Goal: Task Accomplishment & Management: Manage account settings

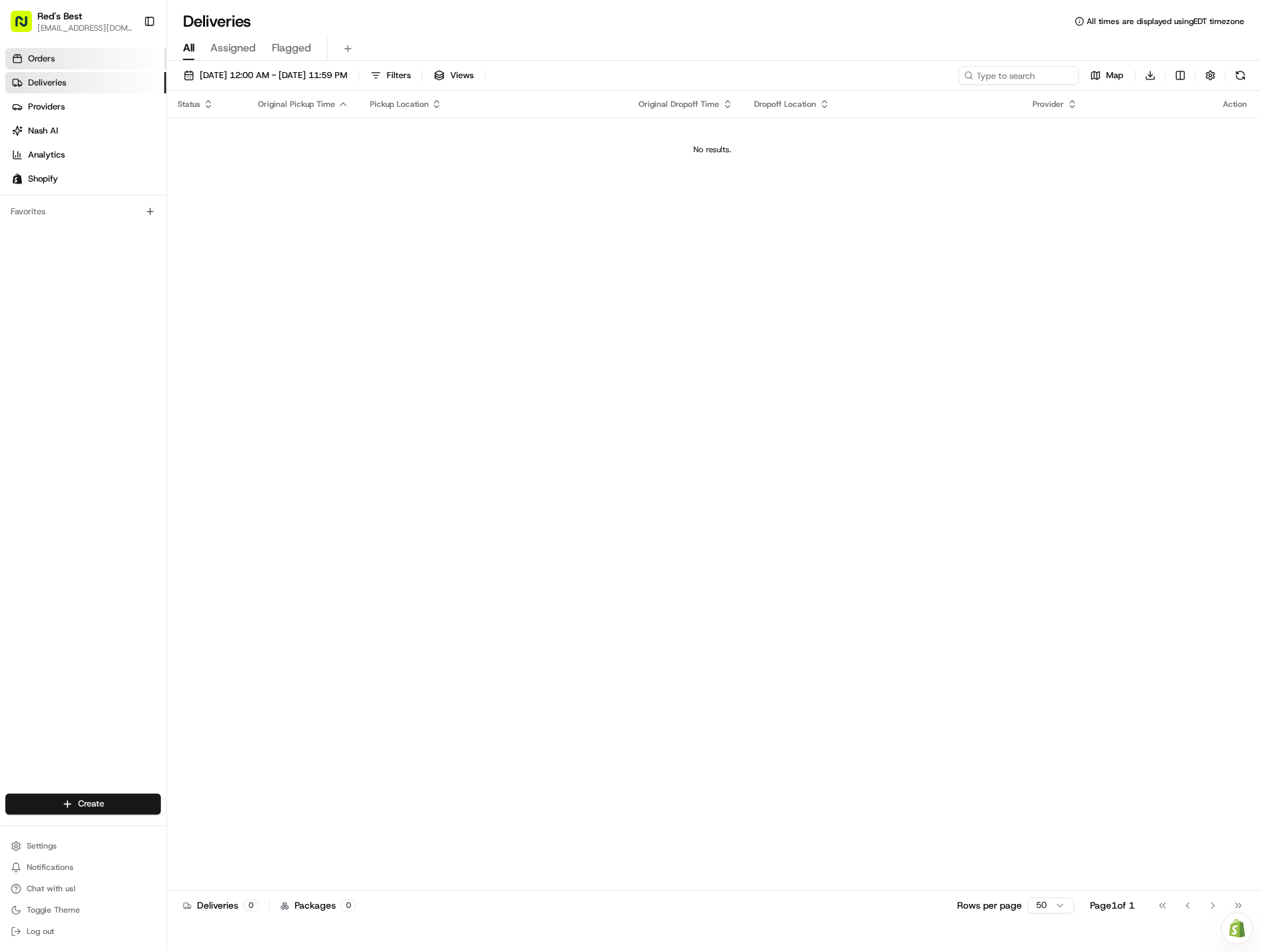
click at [45, 60] on span "Orders" at bounding box center [42, 58] width 27 height 12
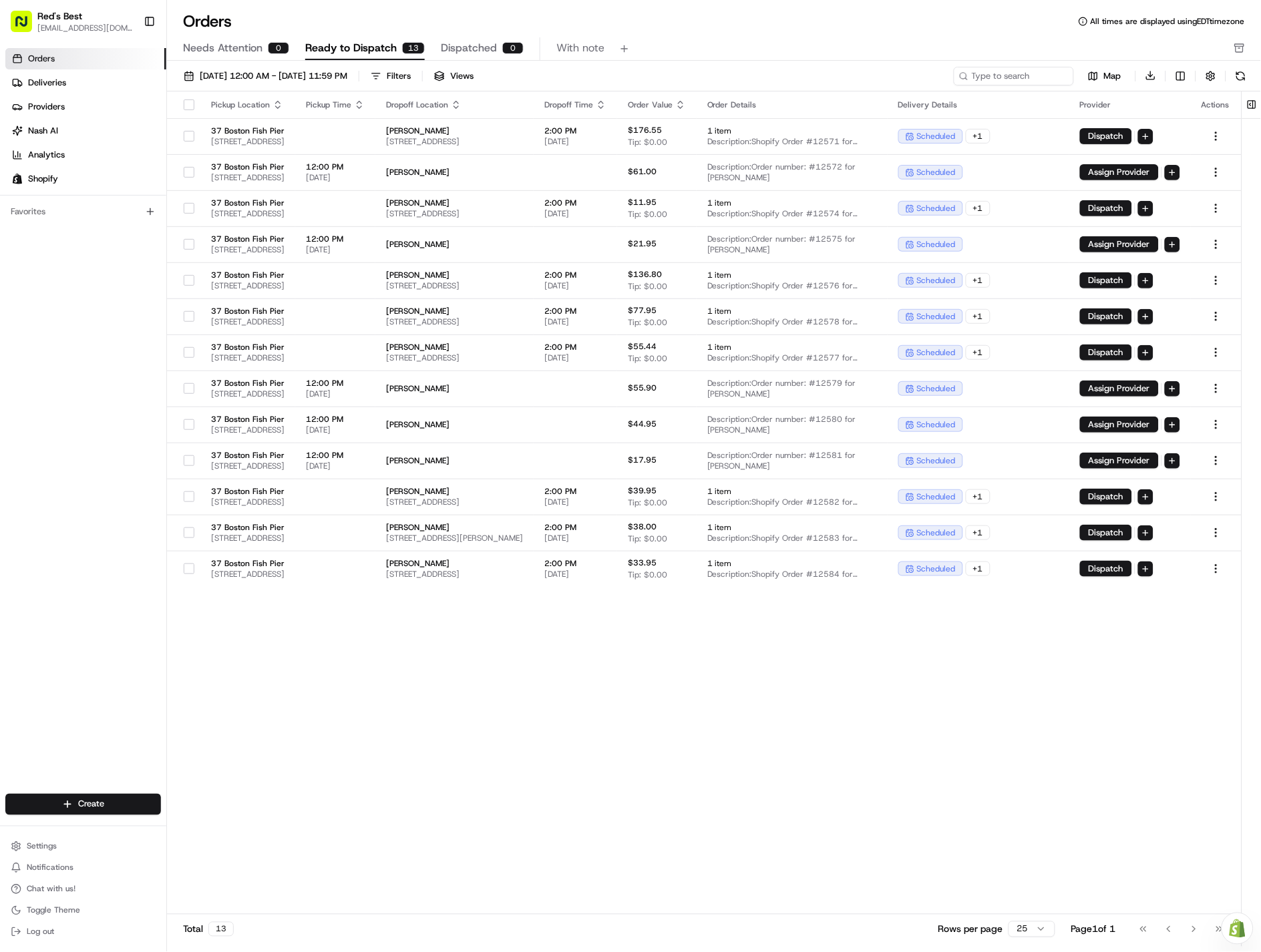
drag, startPoint x: 909, startPoint y: 706, endPoint x: 777, endPoint y: 705, distance: 132.0
click at [777, 705] on div "Pickup Location Pickup Time Dropoff Location Dropoff Time Order Value Order Det…" at bounding box center [703, 490] width 1075 height 797
click at [1192, 927] on div "Go to first page Go to previous page Go to next page Go to last page" at bounding box center [1180, 928] width 99 height 19
drag, startPoint x: 1166, startPoint y: 906, endPoint x: 1171, endPoint y: 859, distance: 47.3
click at [1160, 906] on div "Pickup Location Pickup Time Dropoff Location Dropoff Time Order Value Order Det…" at bounding box center [703, 502] width 1075 height 823
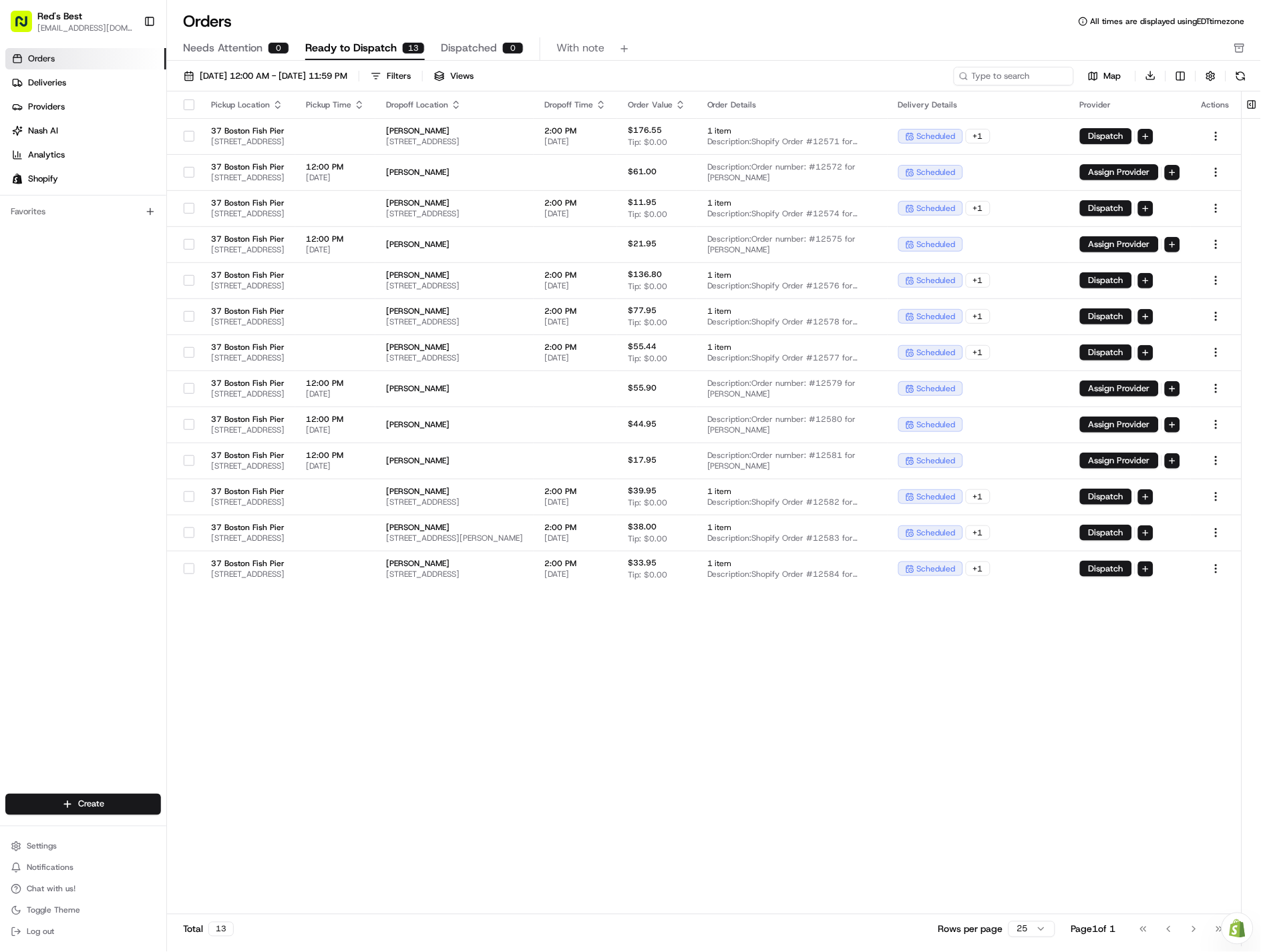
drag, startPoint x: 1198, startPoint y: 753, endPoint x: 1083, endPoint y: 686, distance: 133.1
click at [1080, 719] on div "Pickup Location Pickup Time Dropoff Location Dropoff Time Order Value Order Det…" at bounding box center [703, 490] width 1075 height 797
drag, startPoint x: 769, startPoint y: 665, endPoint x: 690, endPoint y: 663, distance: 79.0
click at [690, 663] on div "Pickup Location Pickup Time Dropoff Location Dropoff Time Order Value Order Det…" at bounding box center [703, 490] width 1075 height 797
click at [578, 795] on div "Pickup Location Pickup Time Dropoff Location Dropoff Time Order Value Order Det…" at bounding box center [703, 490] width 1075 height 797
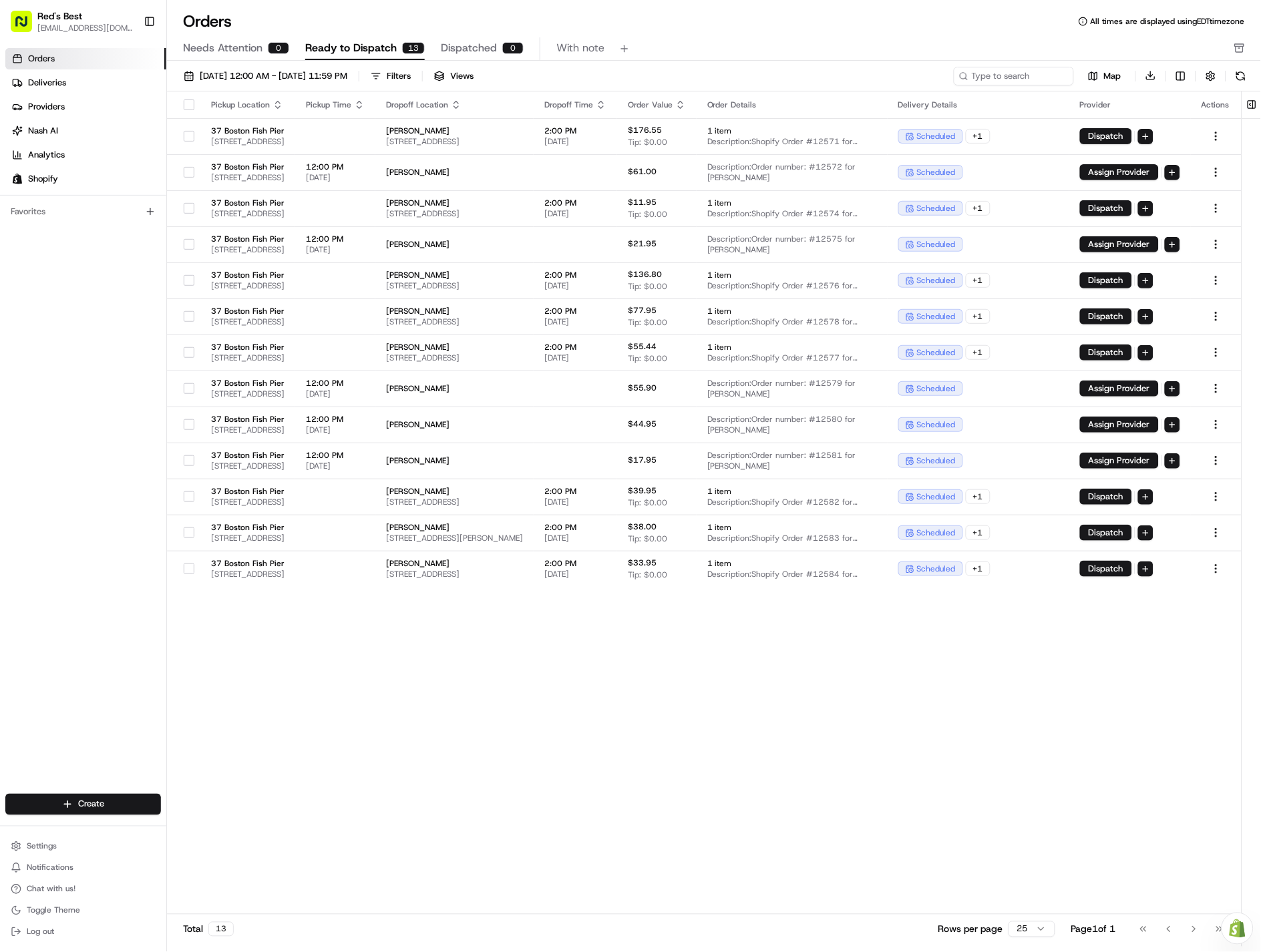
click at [843, 650] on div "Pickup Location Pickup Time Dropoff Location Dropoff Time Order Value Order Det…" at bounding box center [703, 490] width 1075 height 797
click at [184, 103] on button "button" at bounding box center [189, 105] width 11 height 11
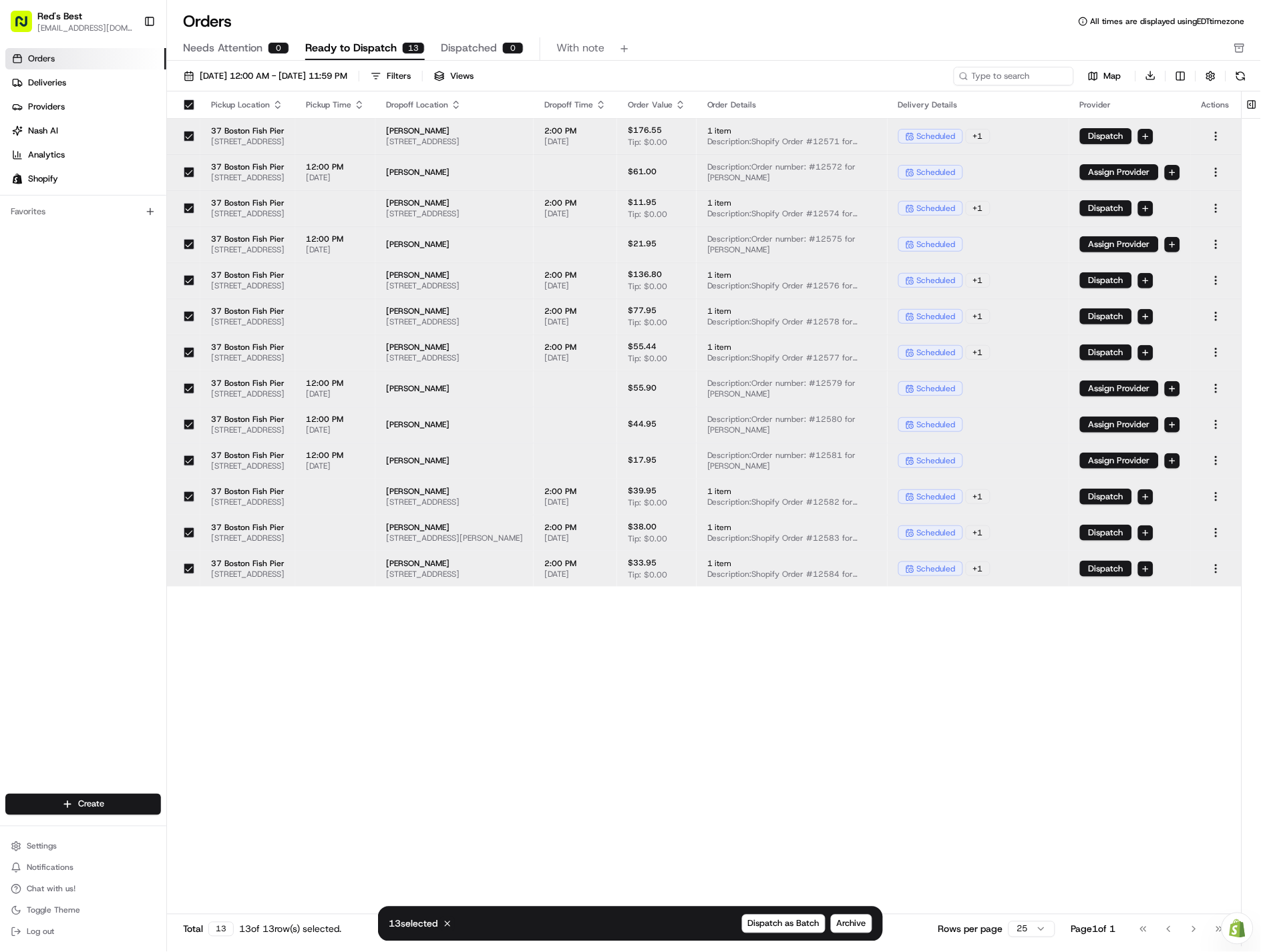
click at [184, 103] on button "button" at bounding box center [189, 105] width 11 height 11
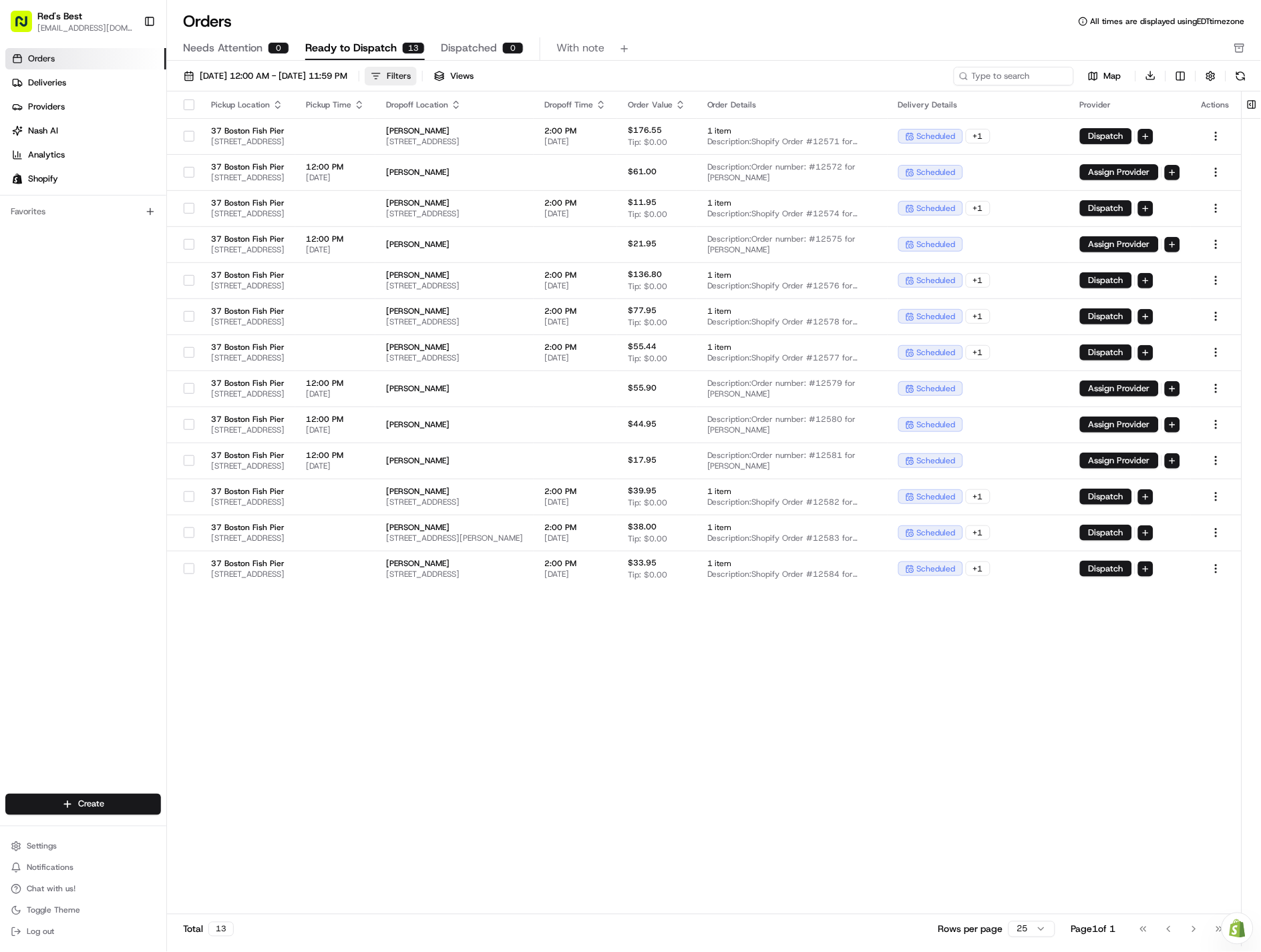
click at [411, 75] on div "Filters" at bounding box center [398, 75] width 24 height 12
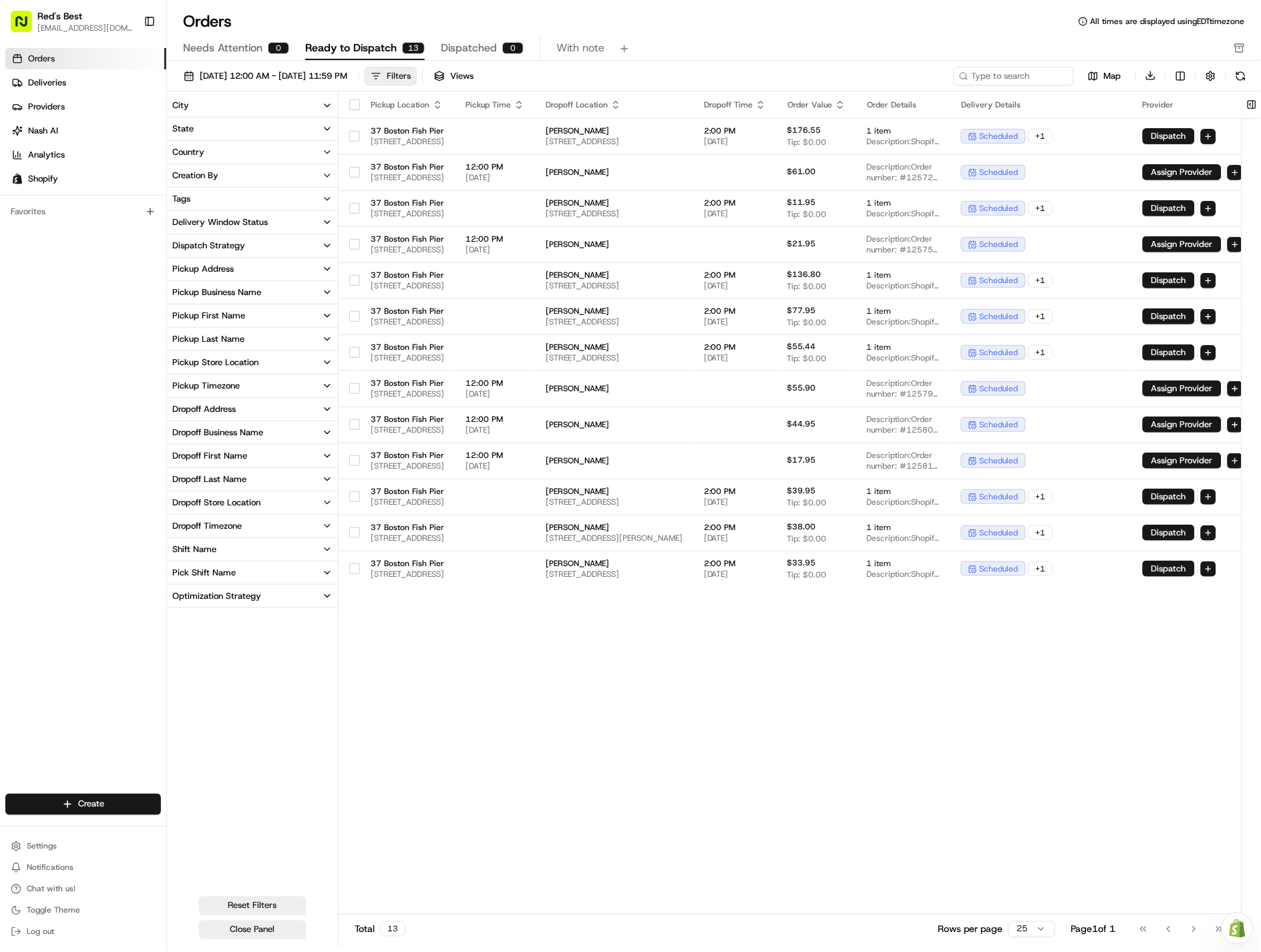
click at [411, 75] on div "Filters" at bounding box center [398, 75] width 24 height 12
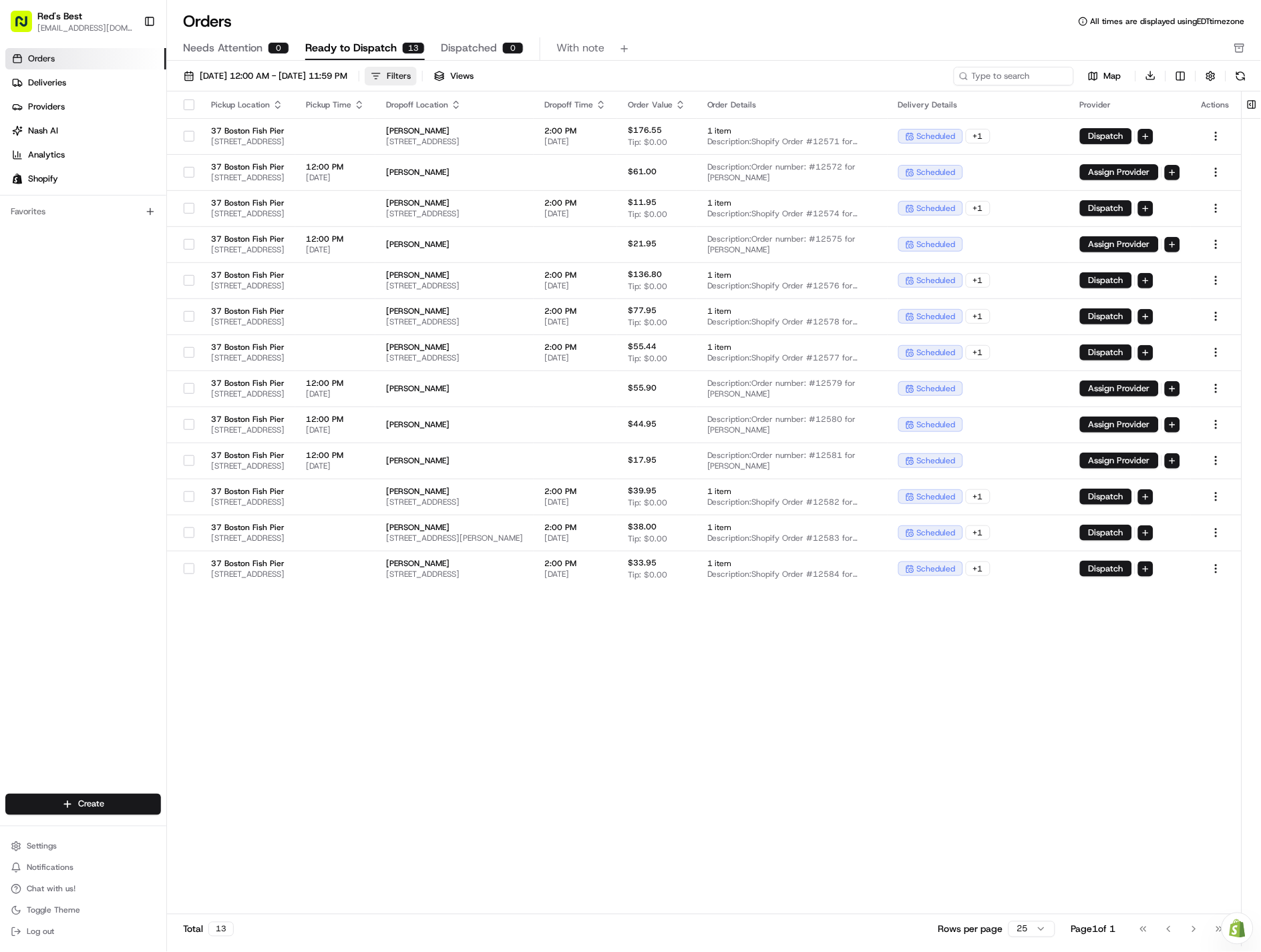
click at [416, 77] on button "Filters" at bounding box center [391, 76] width 53 height 19
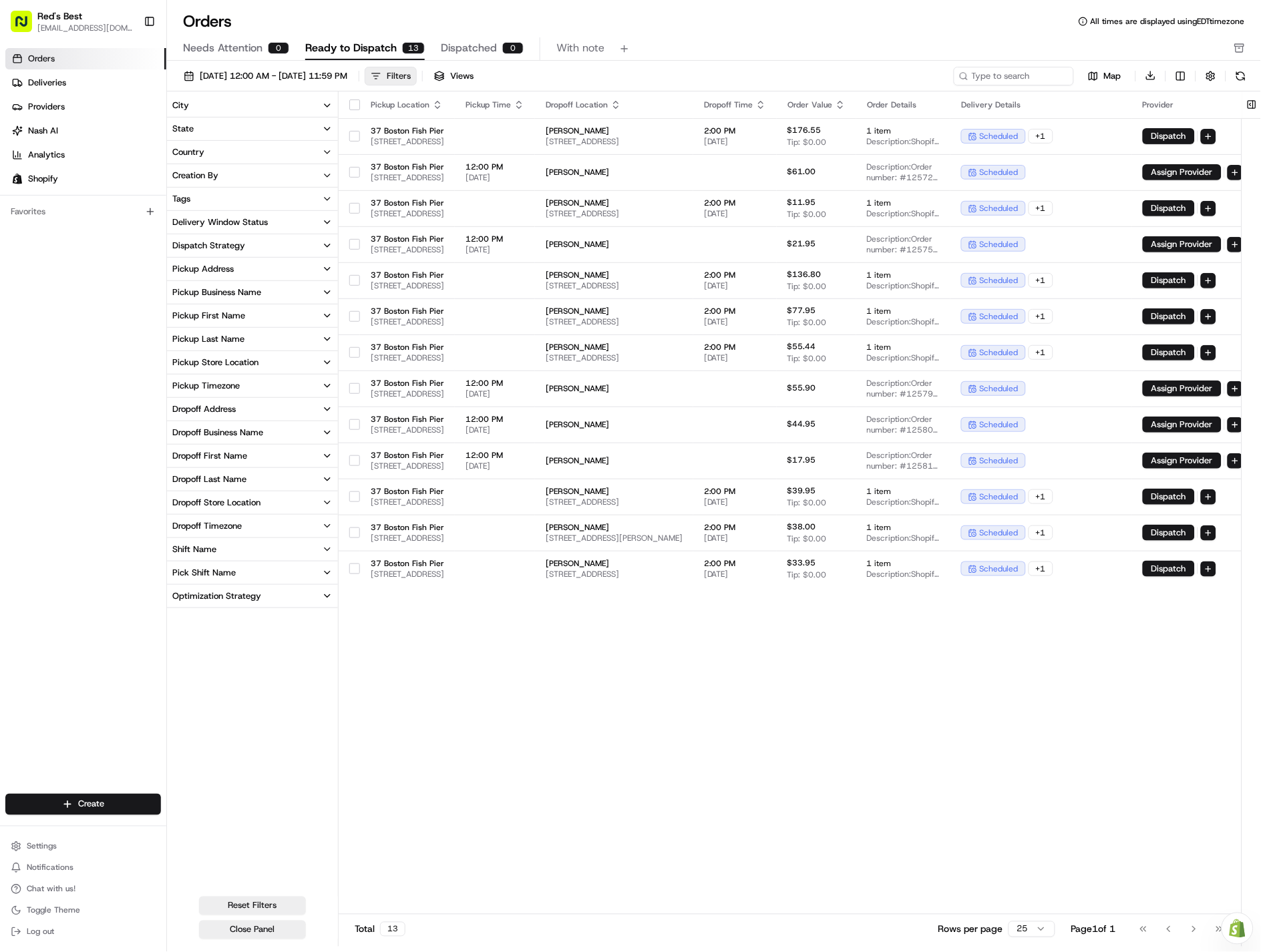
click at [416, 79] on button "Filters" at bounding box center [391, 76] width 53 height 19
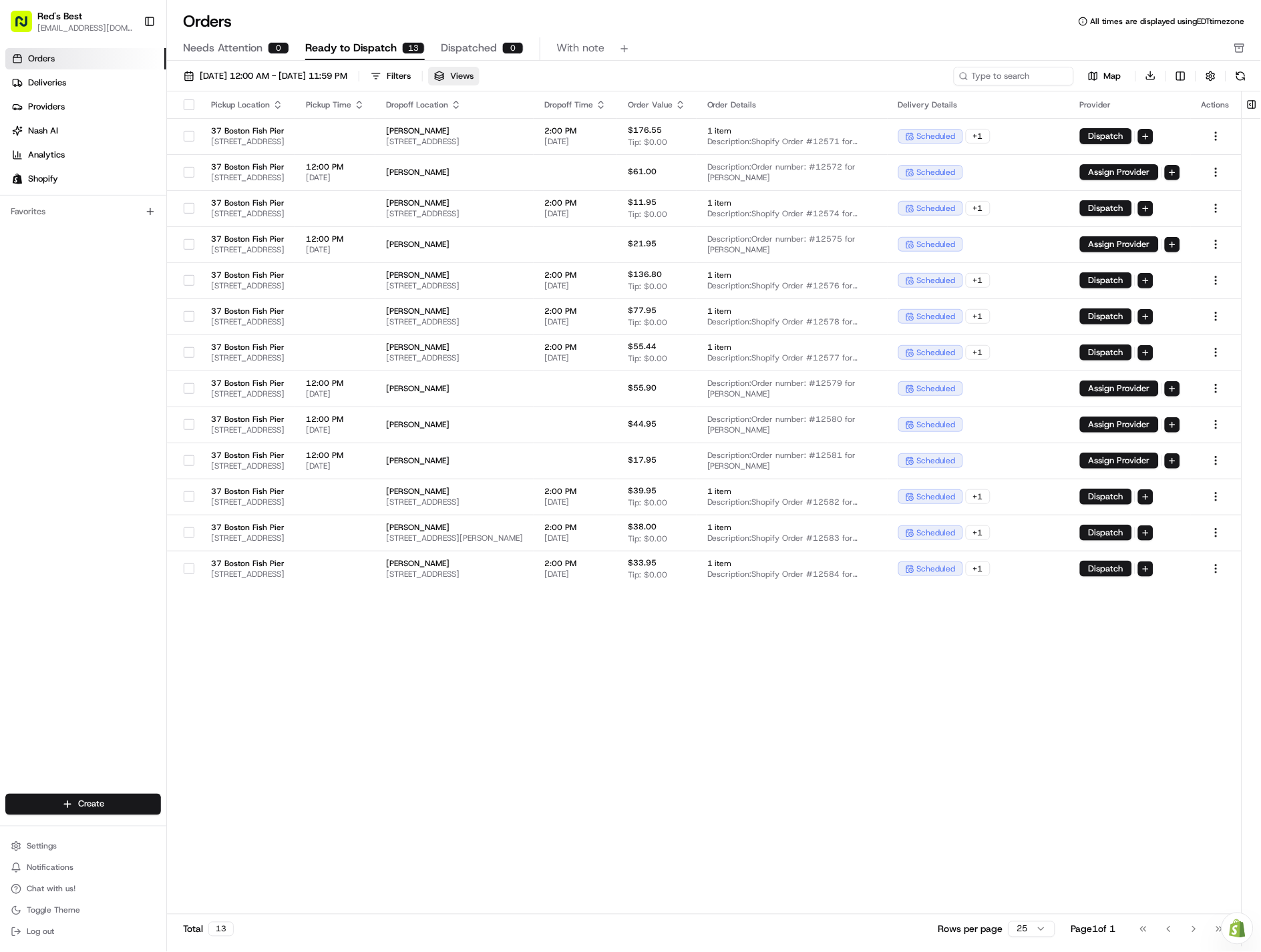
click at [473, 75] on span "Views" at bounding box center [462, 75] width 24 height 12
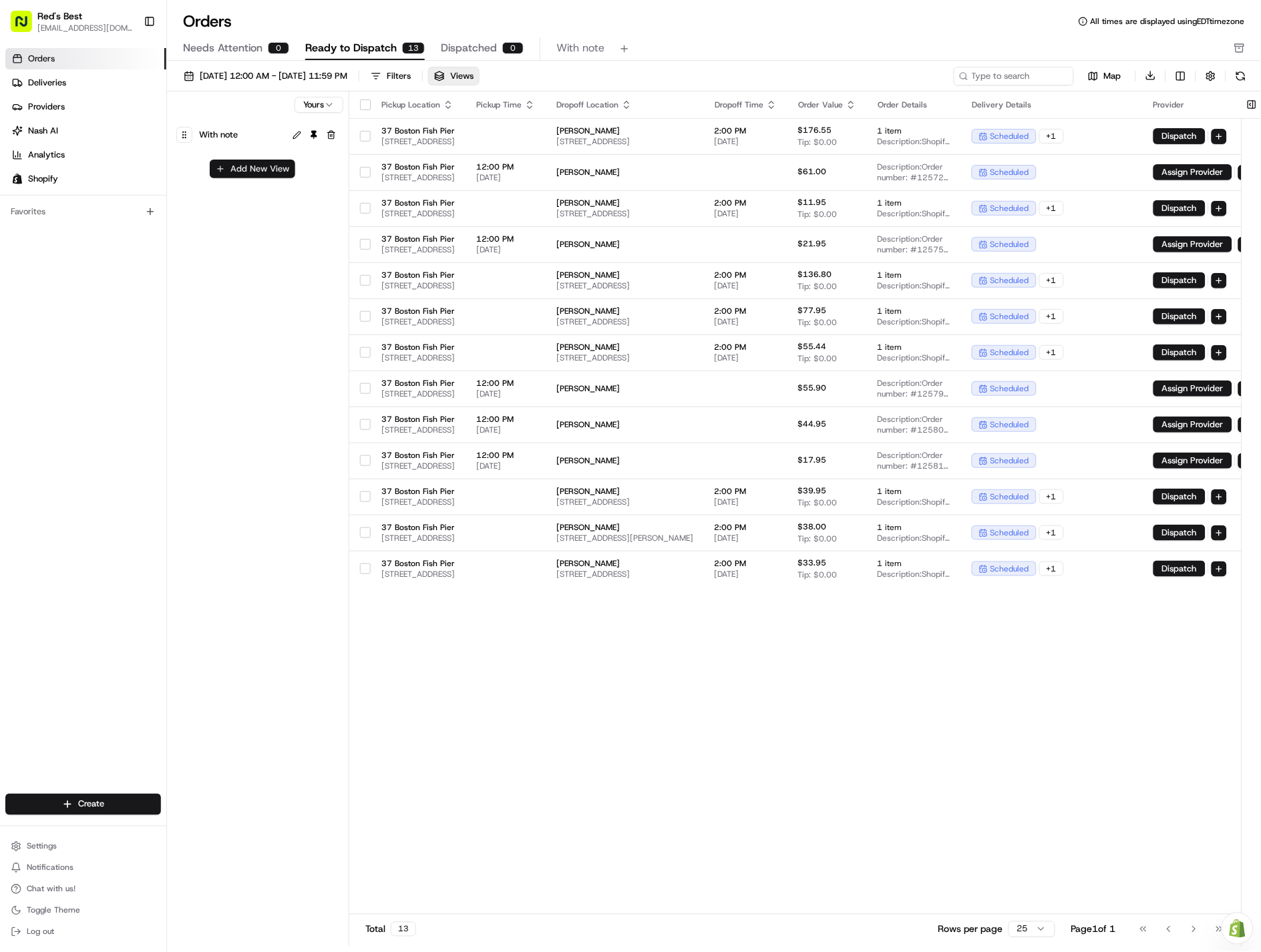
click at [268, 171] on button "Add New View" at bounding box center [253, 168] width 85 height 19
click at [243, 177] on input at bounding box center [229, 173] width 106 height 19
type input "d"
click at [310, 176] on button "button" at bounding box center [312, 174] width 16 height 16
click at [480, 78] on button "Views" at bounding box center [454, 76] width 52 height 19
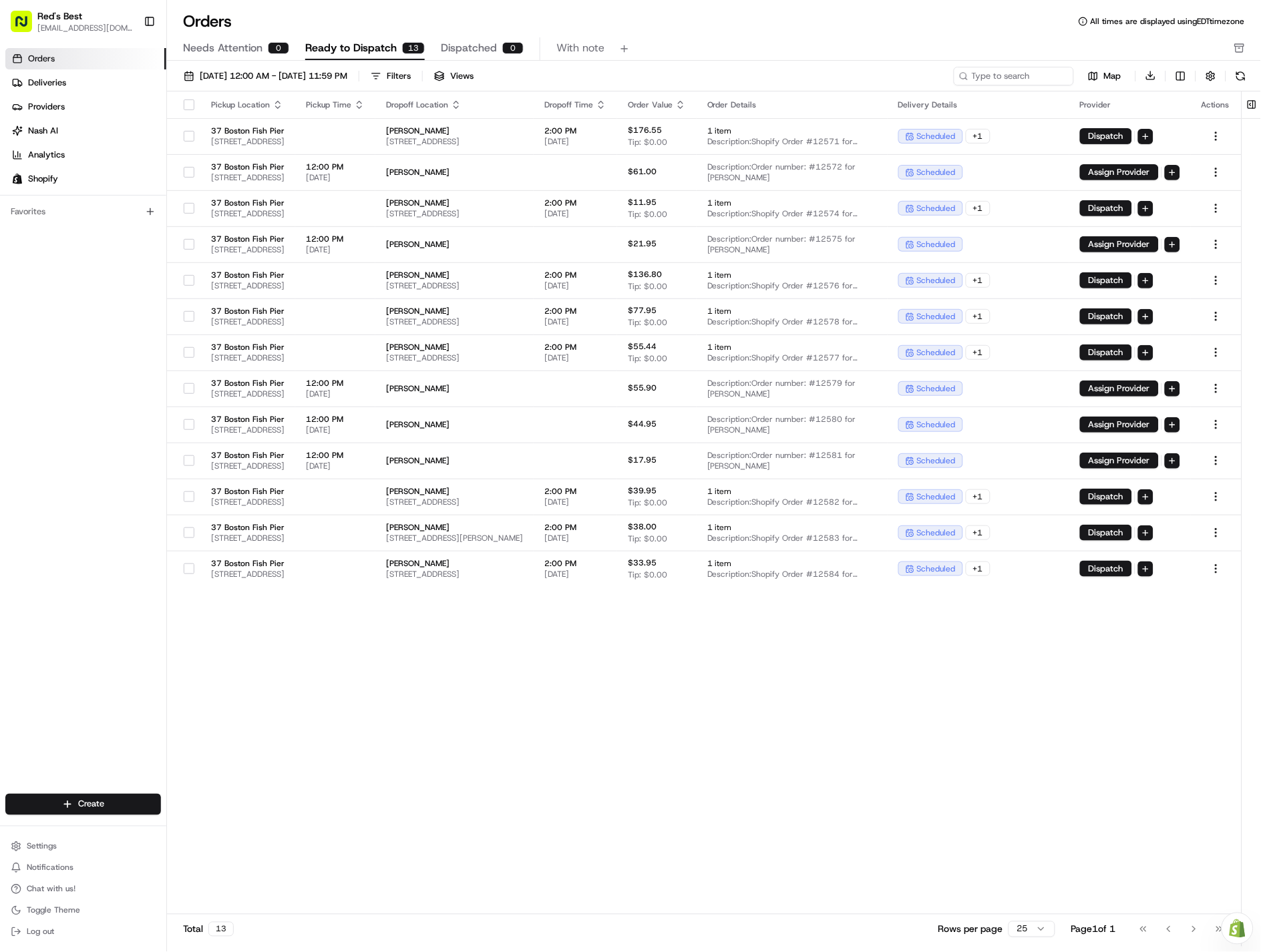
drag, startPoint x: 1187, startPoint y: 931, endPoint x: 970, endPoint y: 884, distance: 222.0
click at [1183, 929] on div "Go to first page Go to previous page Go to next page Go to last page" at bounding box center [1180, 928] width 99 height 19
drag, startPoint x: 779, startPoint y: 815, endPoint x: 643, endPoint y: 795, distance: 137.5
click at [651, 797] on div "Pickup Location Pickup Time Dropoff Location Dropoff Time Order Value Order Det…" at bounding box center [703, 490] width 1075 height 797
click at [711, 675] on div "Pickup Location Pickup Time Dropoff Location Dropoff Time Order Value Order Det…" at bounding box center [703, 490] width 1075 height 797
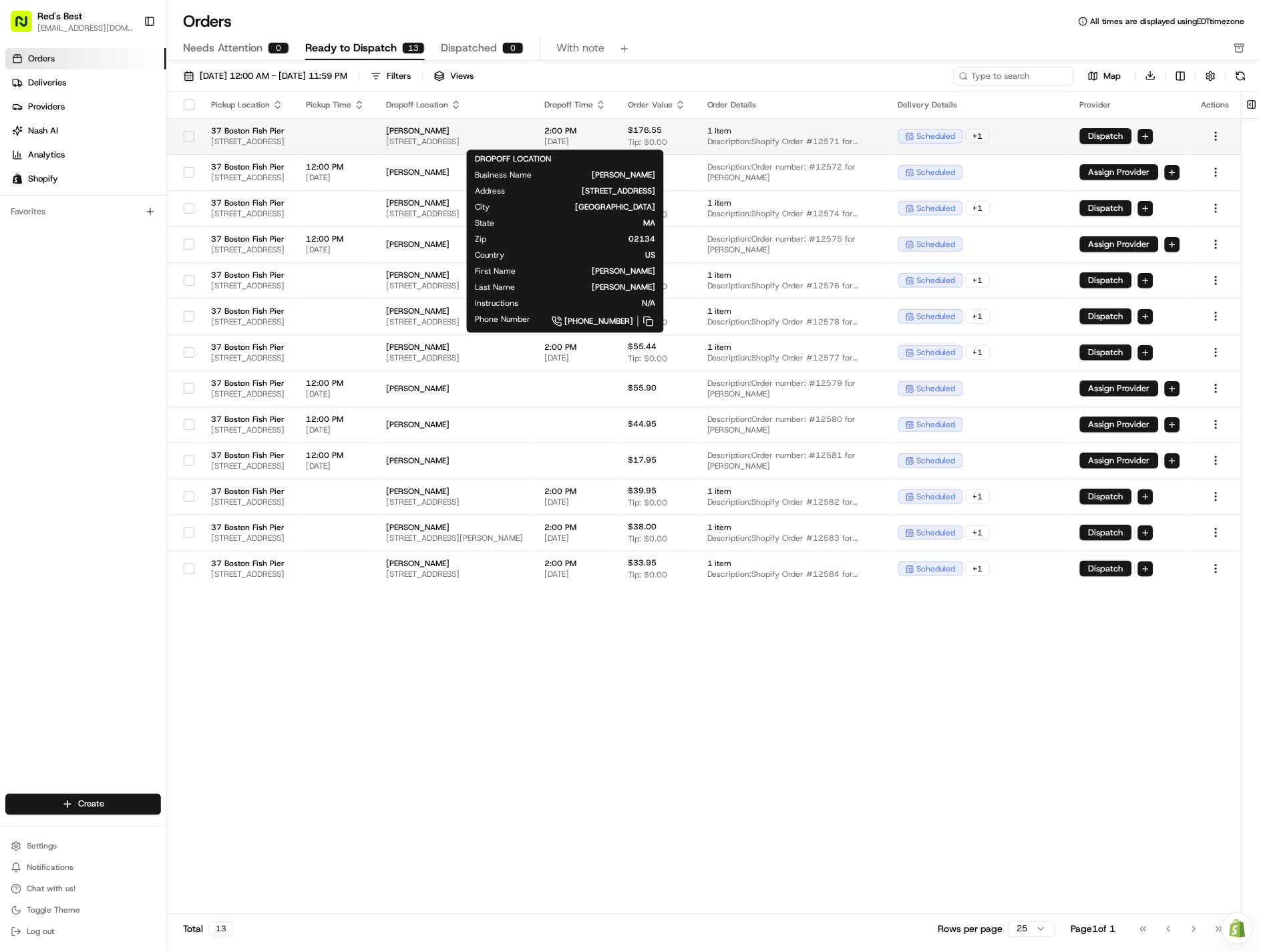
click at [523, 134] on span "[PERSON_NAME]" at bounding box center [454, 131] width 137 height 11
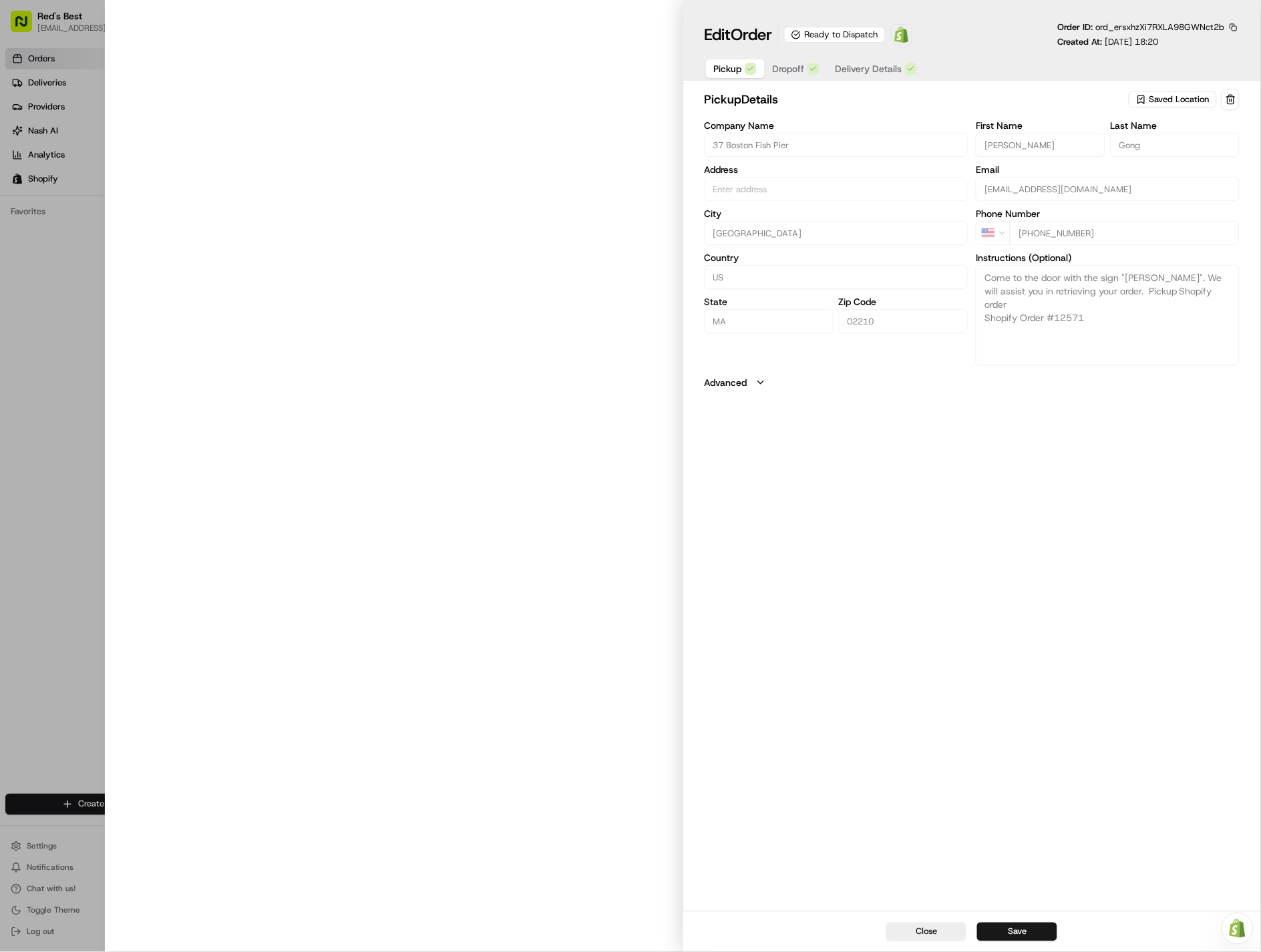
type input "[STREET_ADDRESS]"
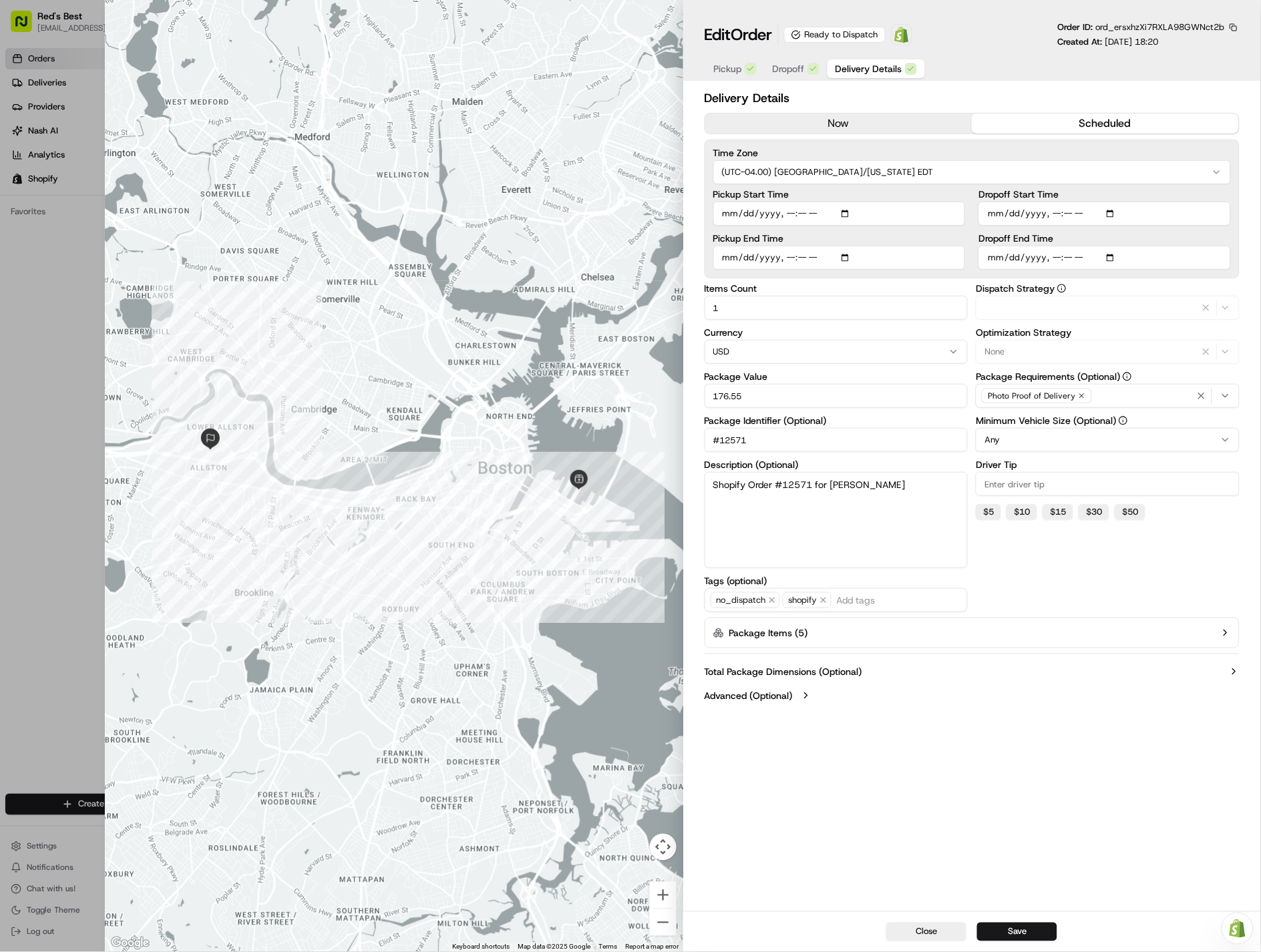
click at [863, 70] on span "Delivery Details" at bounding box center [869, 69] width 67 height 14
click at [1019, 482] on input "Driver Tip" at bounding box center [1107, 483] width 263 height 24
type input "3.00"
click at [1067, 539] on div "Dispatch Strategy Shopify Optimization Strategy None Package Requirements (Opti…" at bounding box center [1107, 447] width 263 height 328
click at [1045, 932] on button "Save" at bounding box center [1017, 931] width 81 height 19
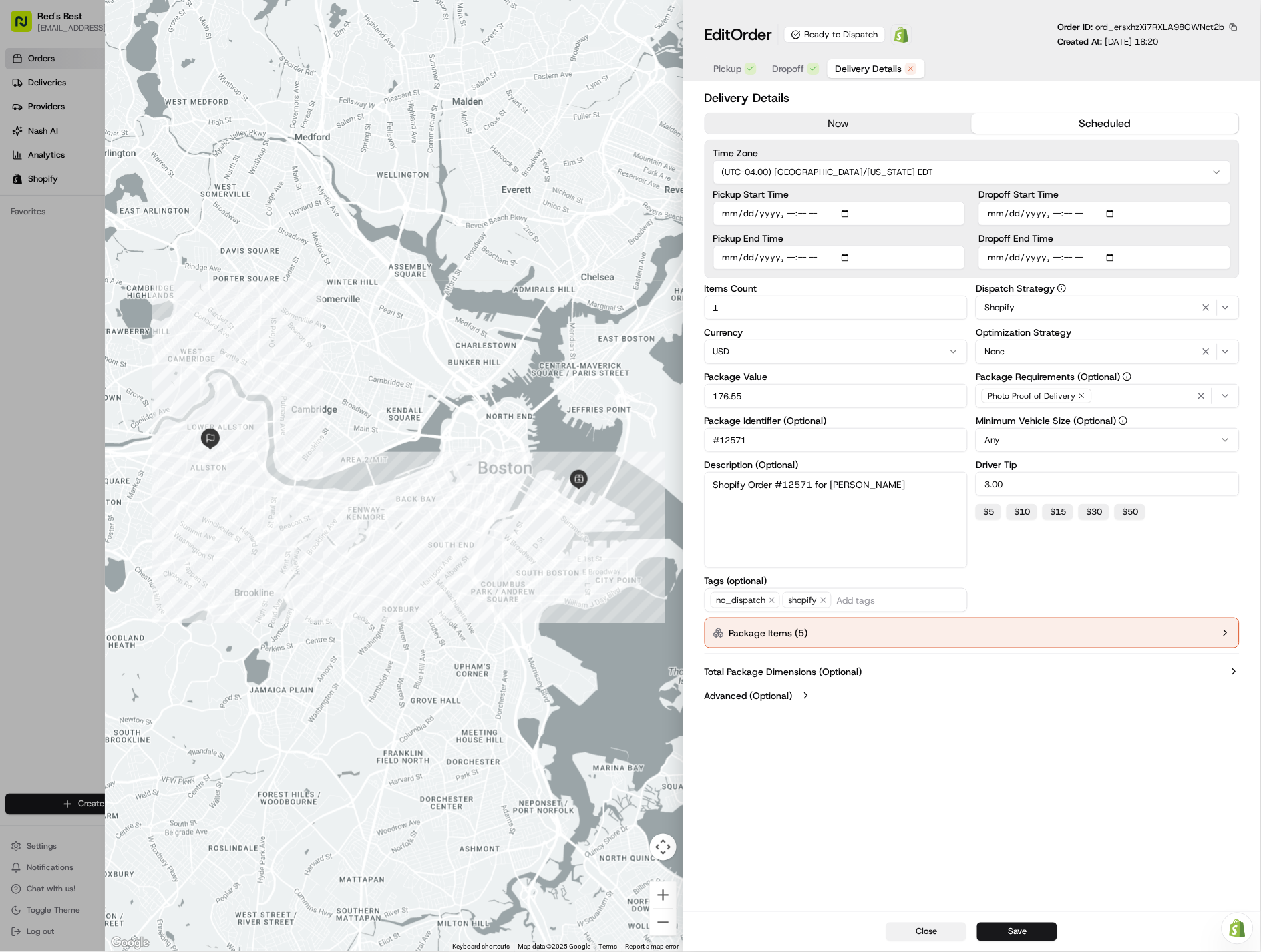
click at [925, 932] on button "Close" at bounding box center [926, 931] width 81 height 19
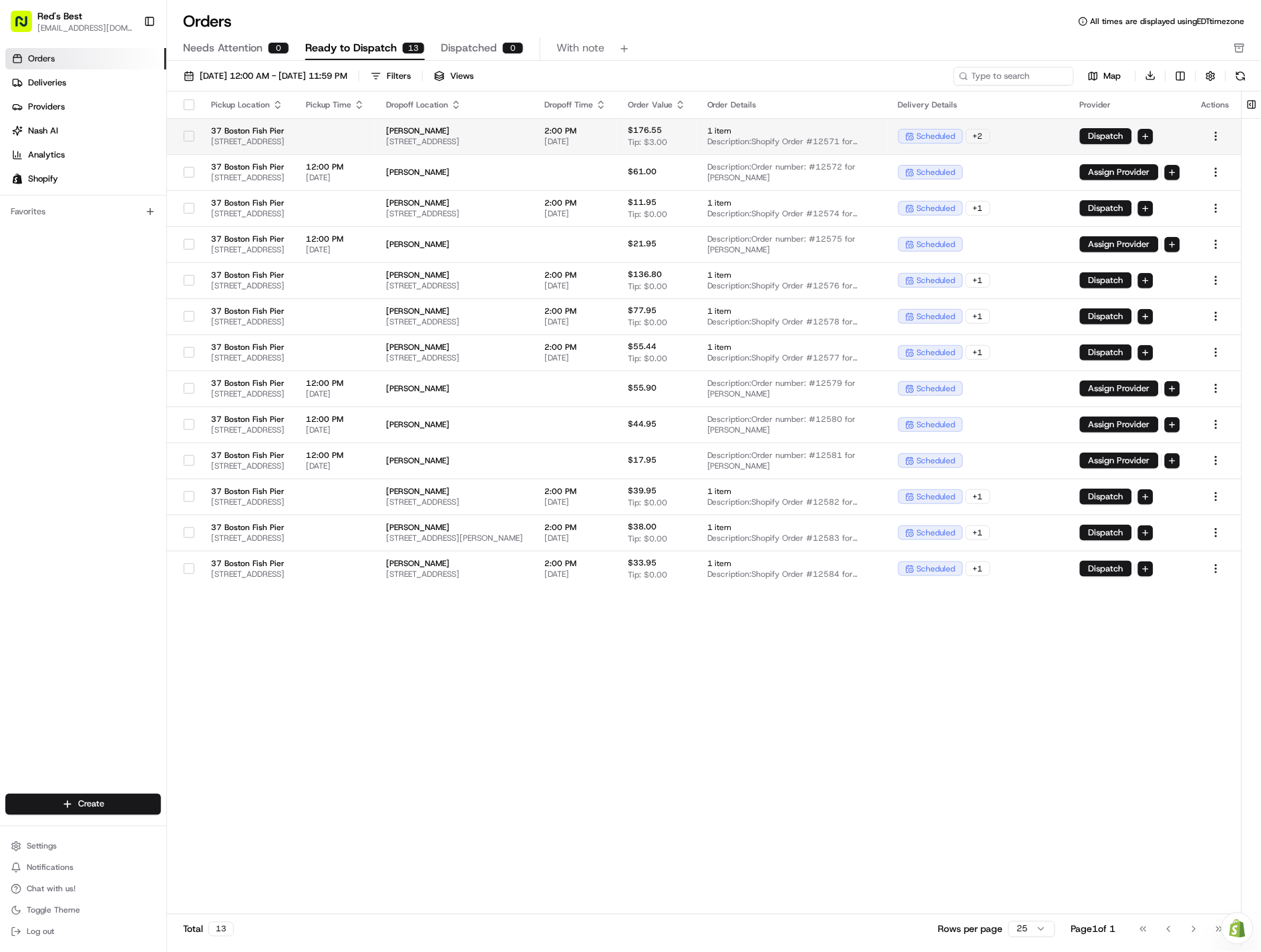
click at [523, 138] on span "[STREET_ADDRESS]" at bounding box center [454, 141] width 137 height 11
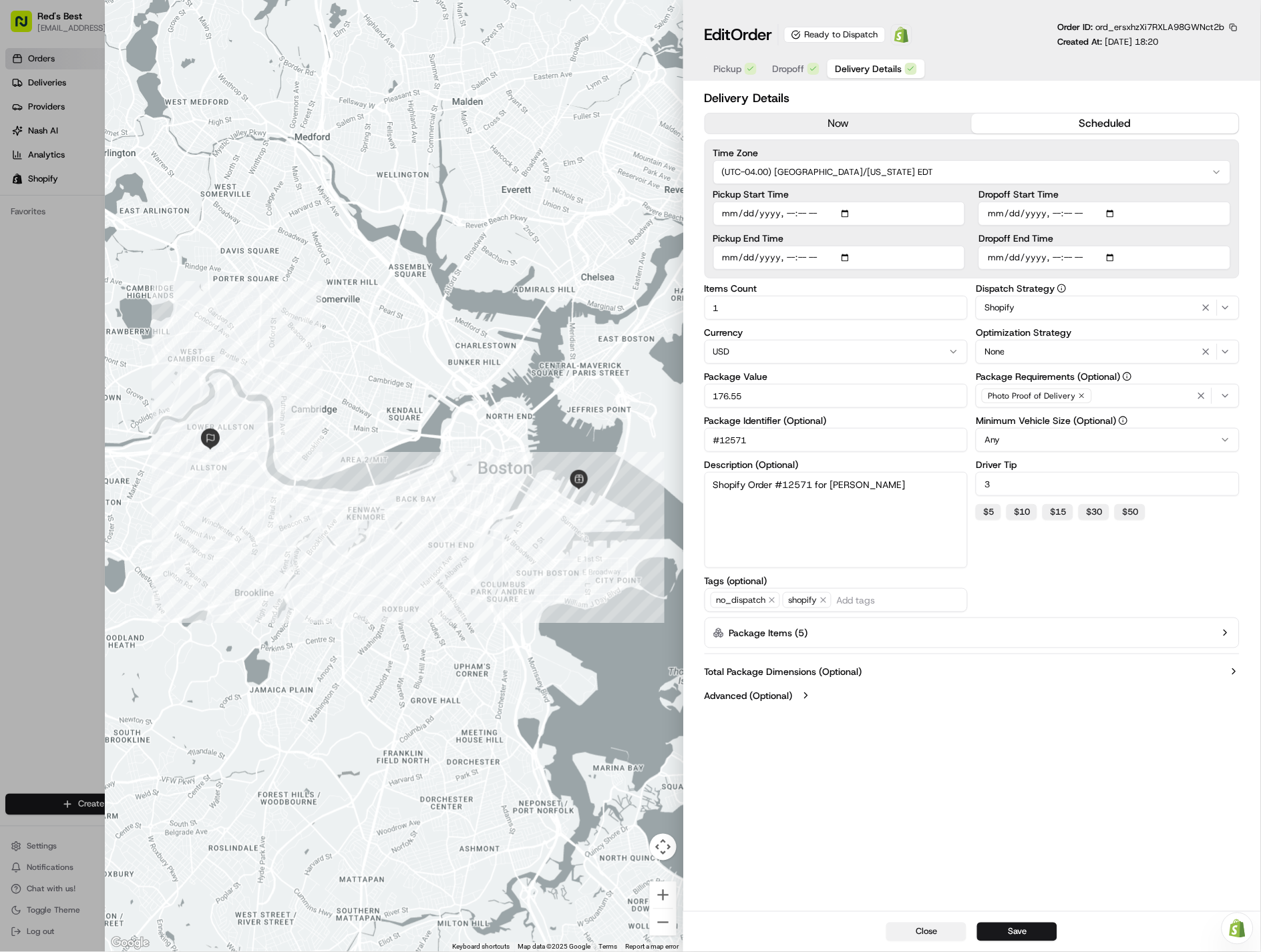
click at [925, 933] on button "Close" at bounding box center [926, 931] width 81 height 19
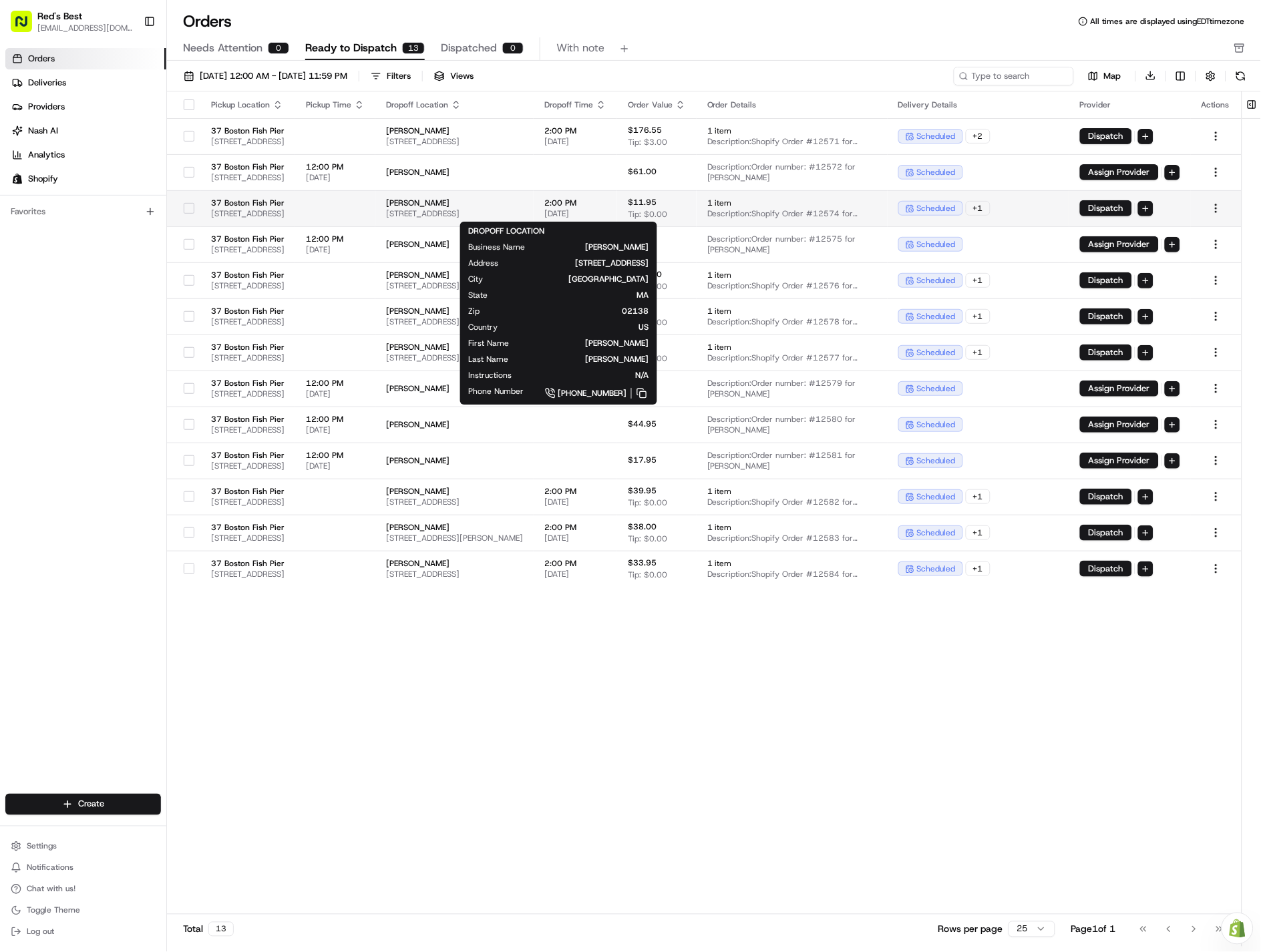
click at [523, 210] on span "[STREET_ADDRESS]" at bounding box center [454, 214] width 137 height 11
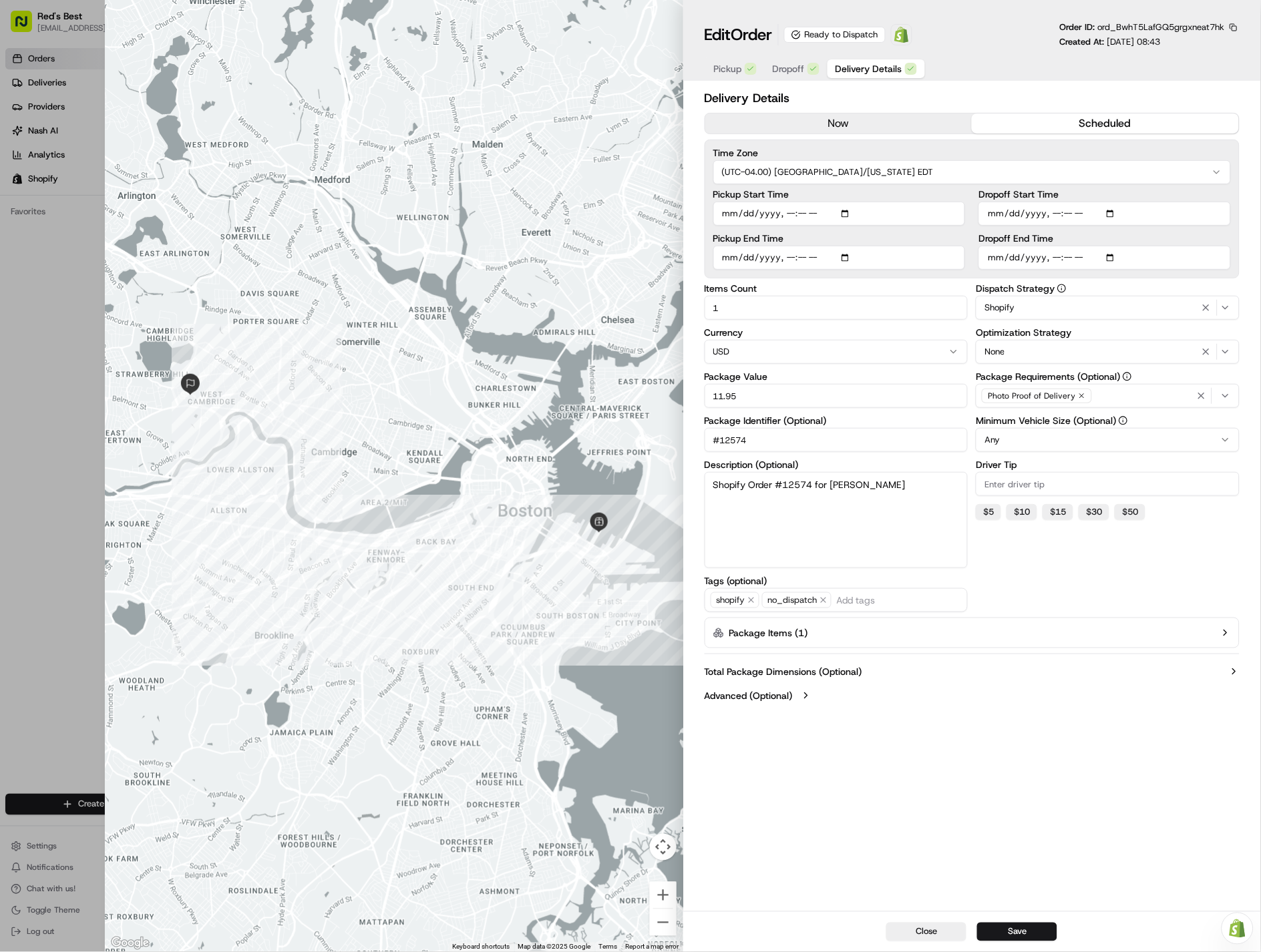
click at [1017, 484] on input "Driver Tip" at bounding box center [1107, 483] width 263 height 24
type input "1.20"
click at [1019, 931] on button "Save" at bounding box center [1017, 931] width 81 height 19
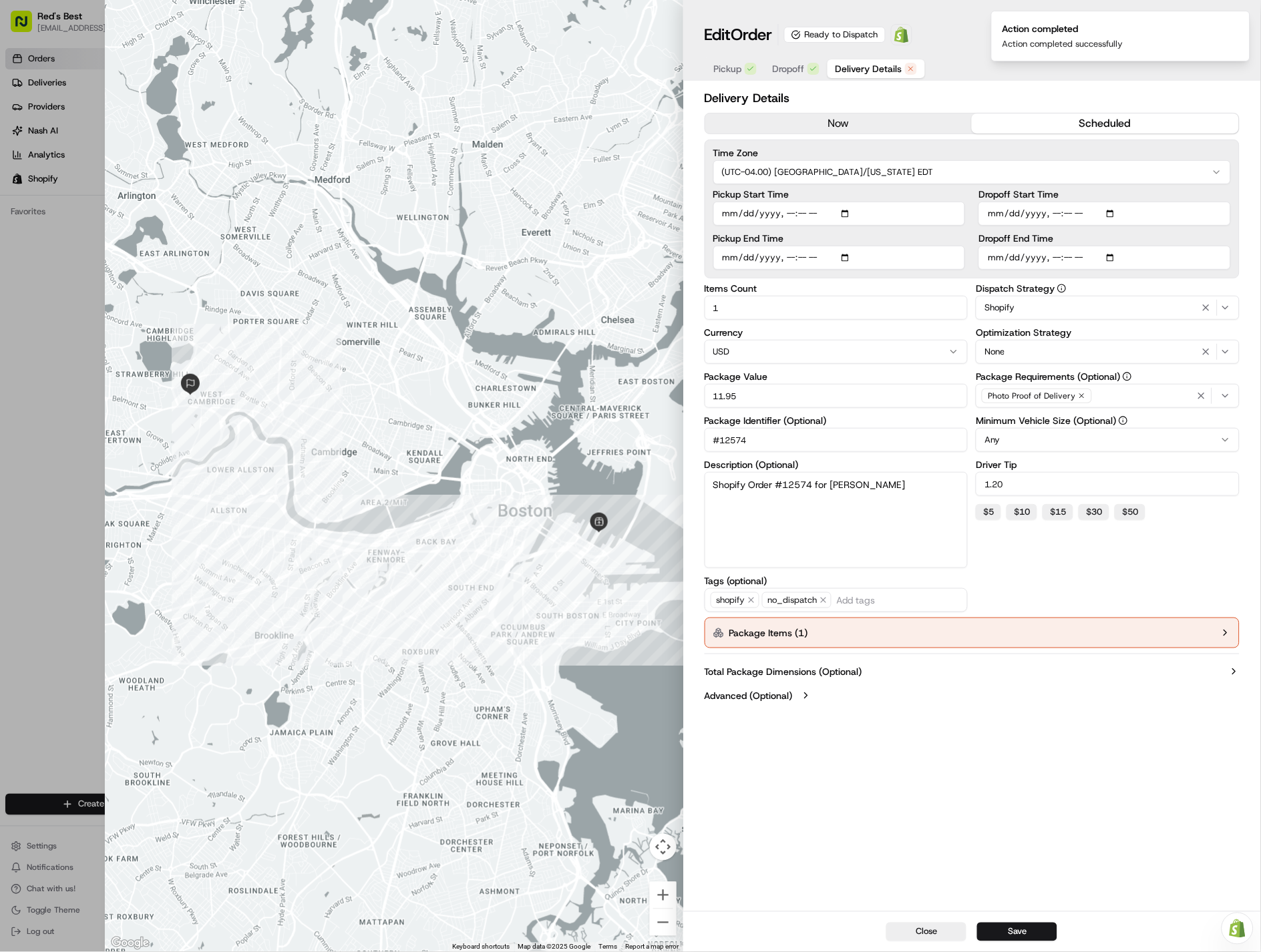
click at [679, 88] on div at bounding box center [394, 476] width 578 height 952
click at [658, 165] on div at bounding box center [394, 476] width 578 height 952
click at [594, 176] on div at bounding box center [394, 476] width 578 height 952
click at [955, 935] on button "Close" at bounding box center [926, 931] width 81 height 19
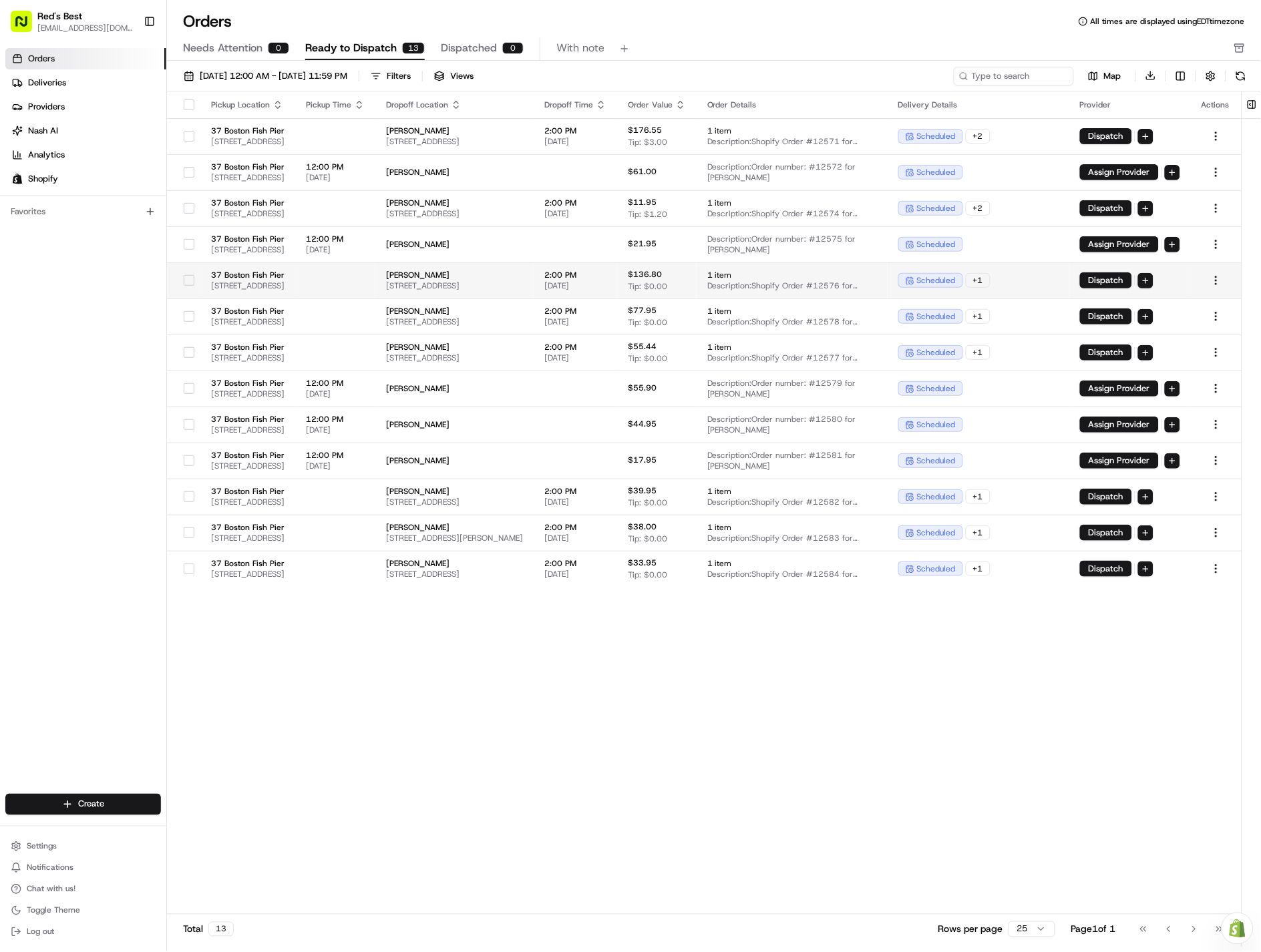
click at [523, 283] on span "[STREET_ADDRESS]" at bounding box center [454, 286] width 137 height 11
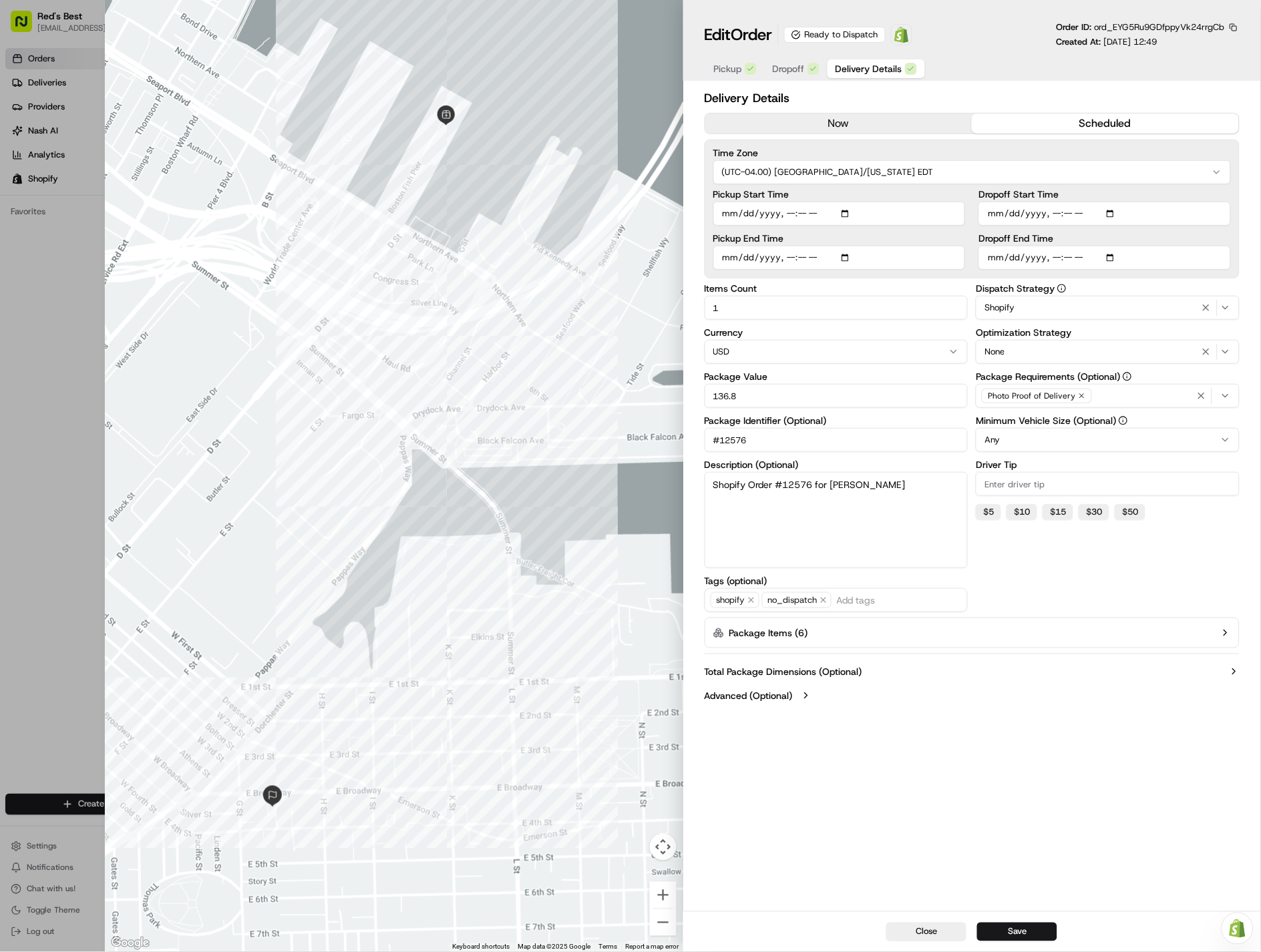
click at [1023, 481] on input "Driver Tip" at bounding box center [1107, 483] width 263 height 24
type input "4.10"
click at [1018, 929] on button "Save" at bounding box center [1017, 931] width 81 height 19
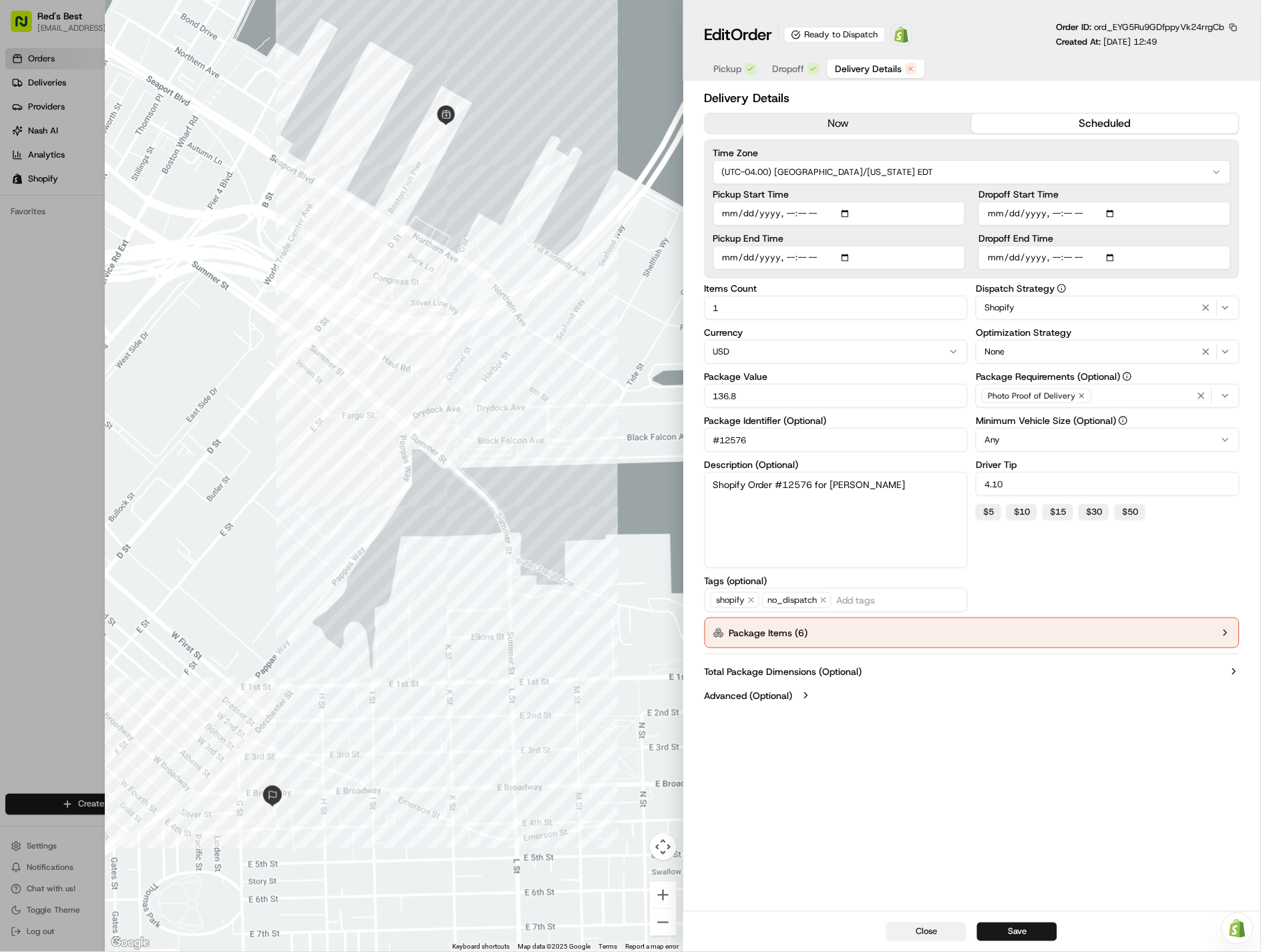
click at [930, 928] on button "Close" at bounding box center [926, 931] width 81 height 19
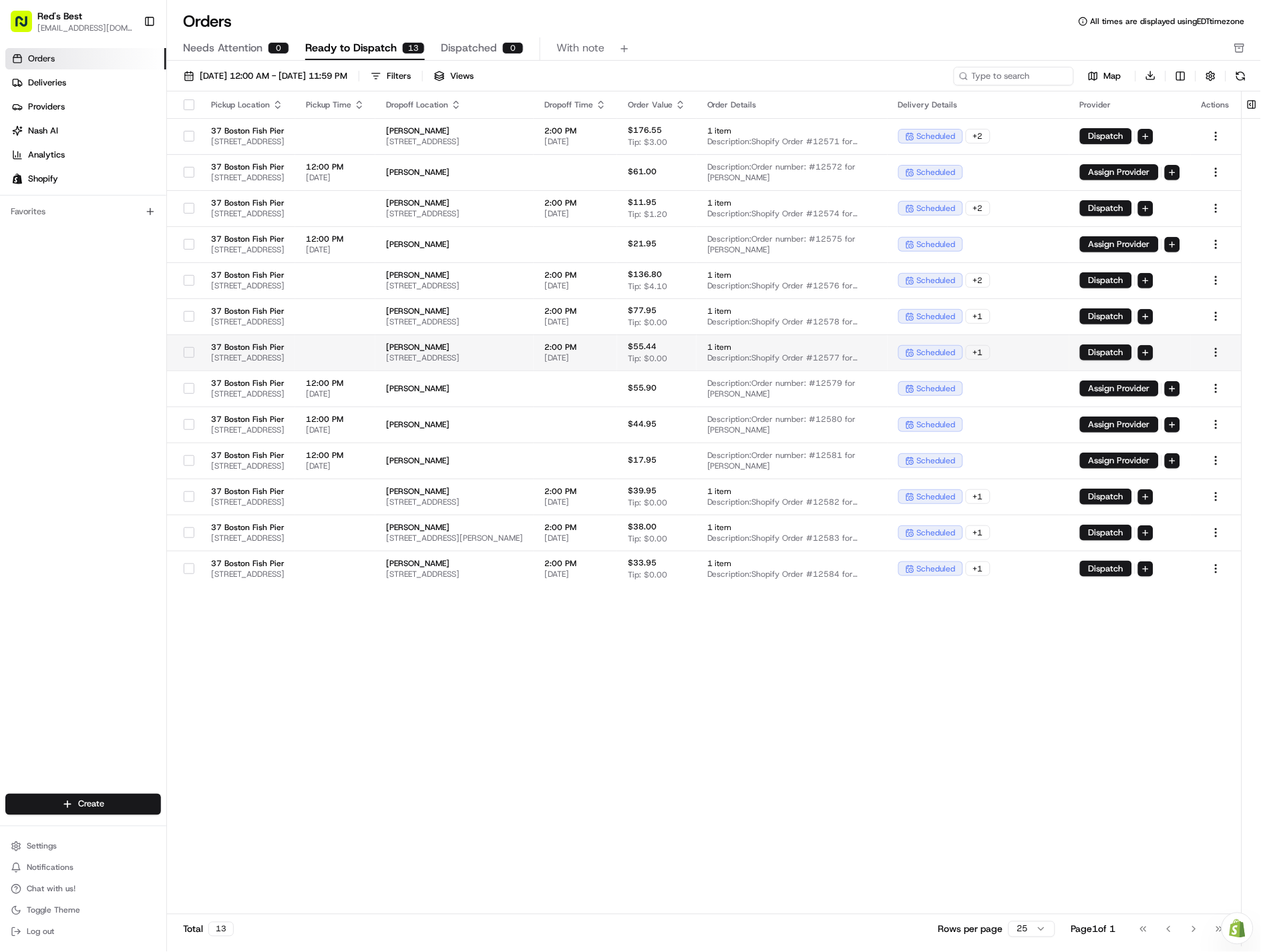
click at [523, 355] on span "[STREET_ADDRESS]" at bounding box center [454, 357] width 137 height 11
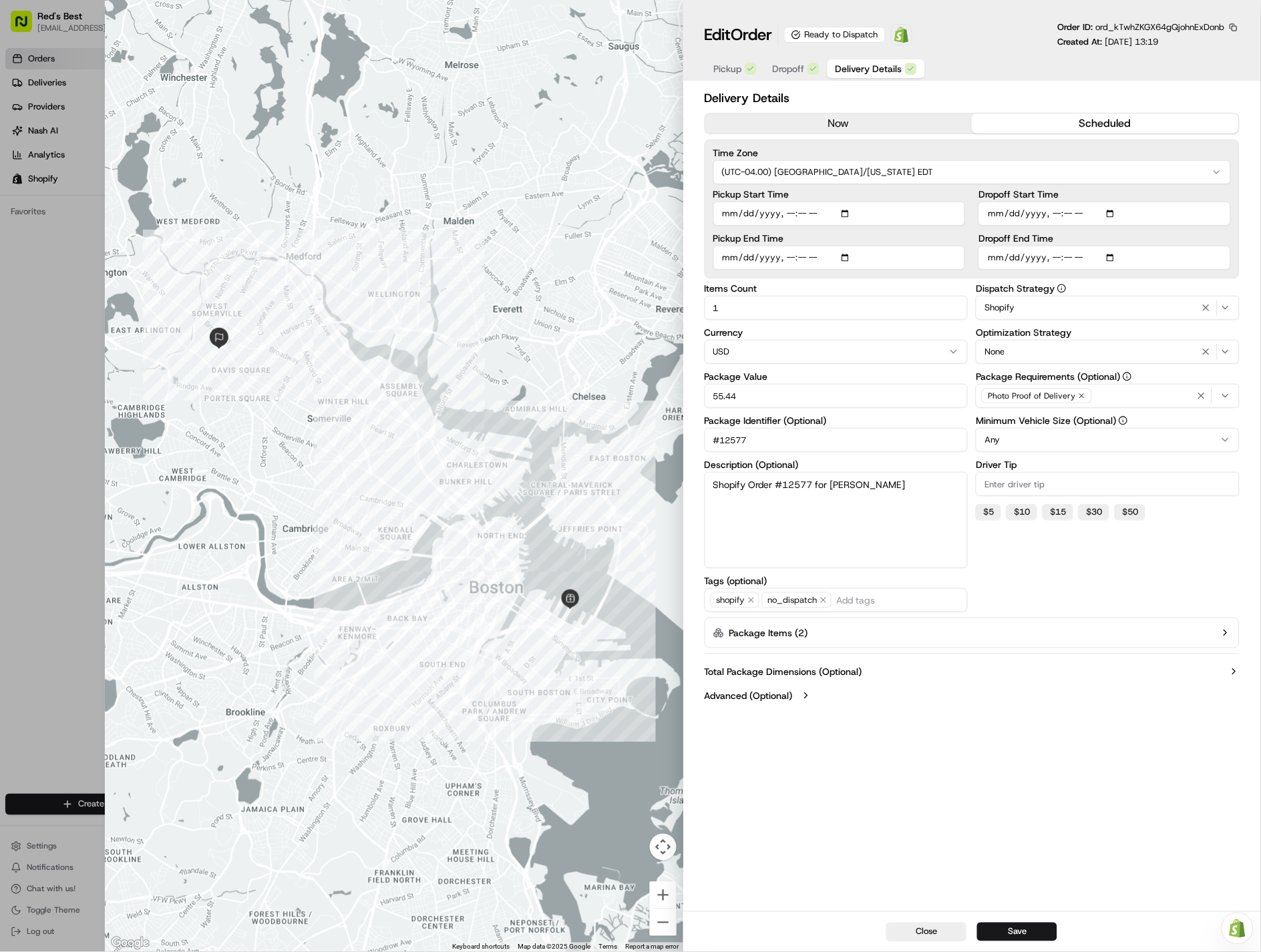
click at [1026, 483] on input "Driver Tip" at bounding box center [1107, 483] width 263 height 24
type input "8.00"
click at [1017, 940] on button "Save" at bounding box center [1017, 931] width 81 height 19
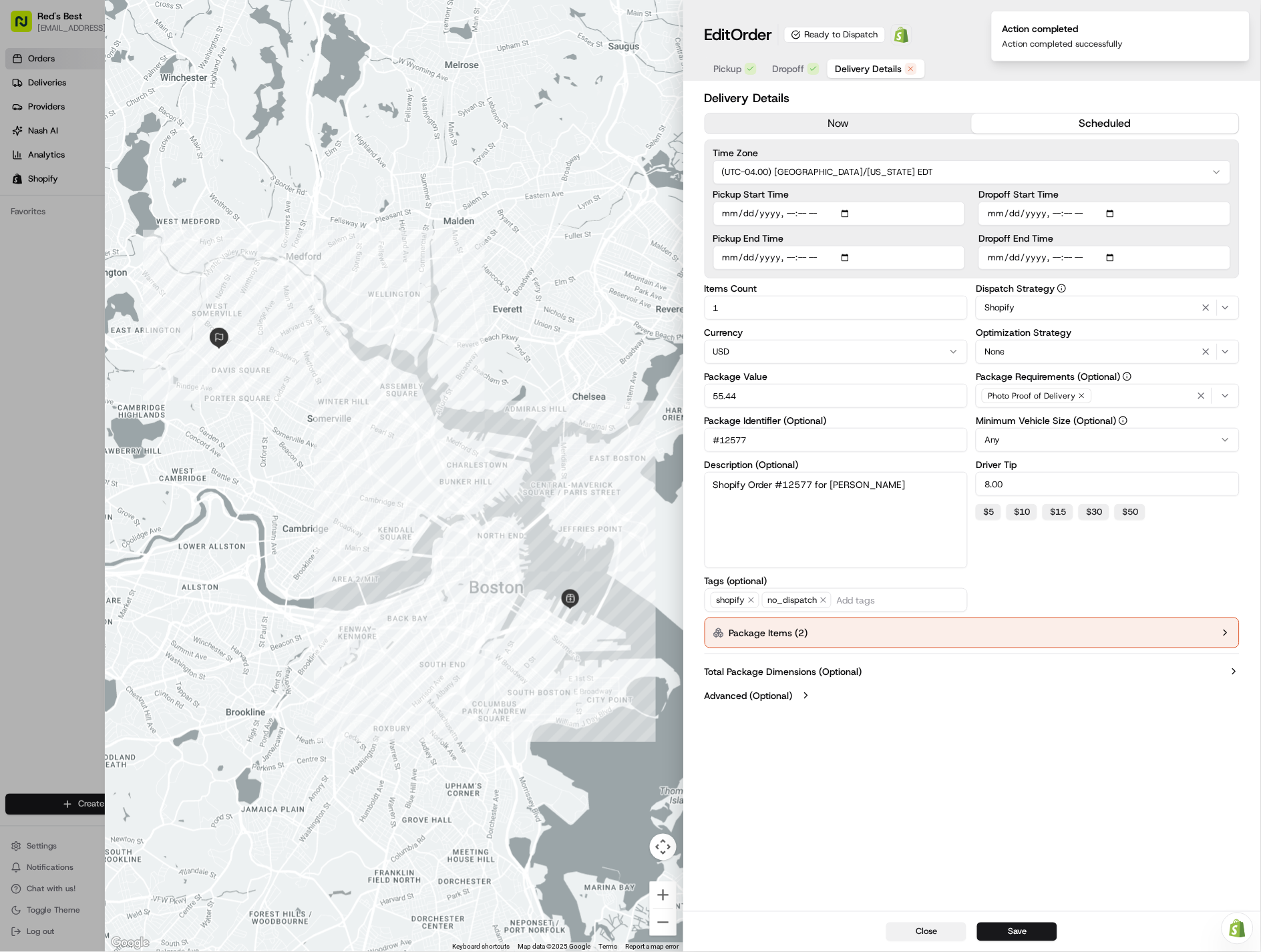
click at [933, 933] on button "Close" at bounding box center [926, 931] width 81 height 19
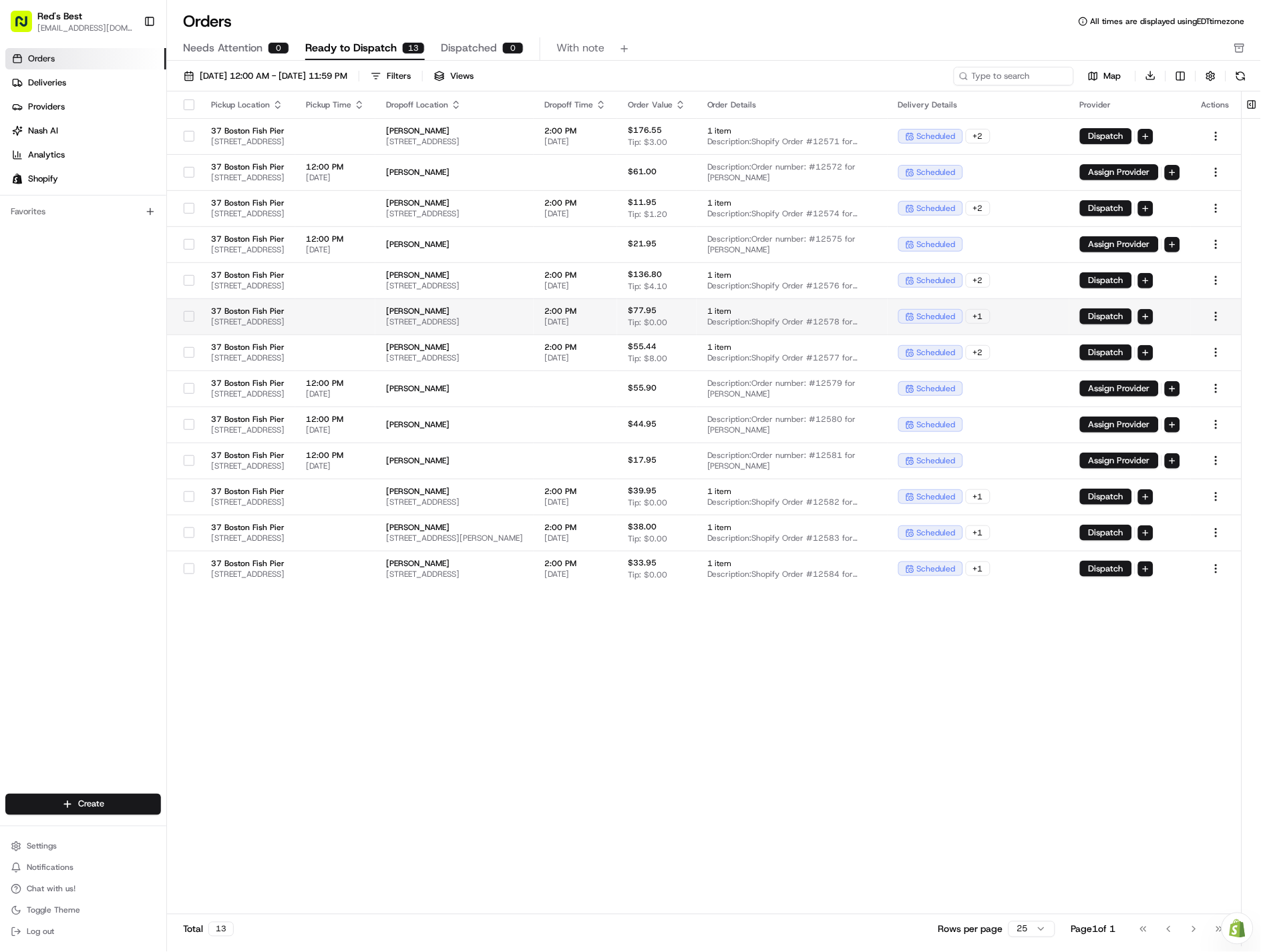
click at [284, 311] on span "37 Boston Fish Pier" at bounding box center [247, 311] width 73 height 11
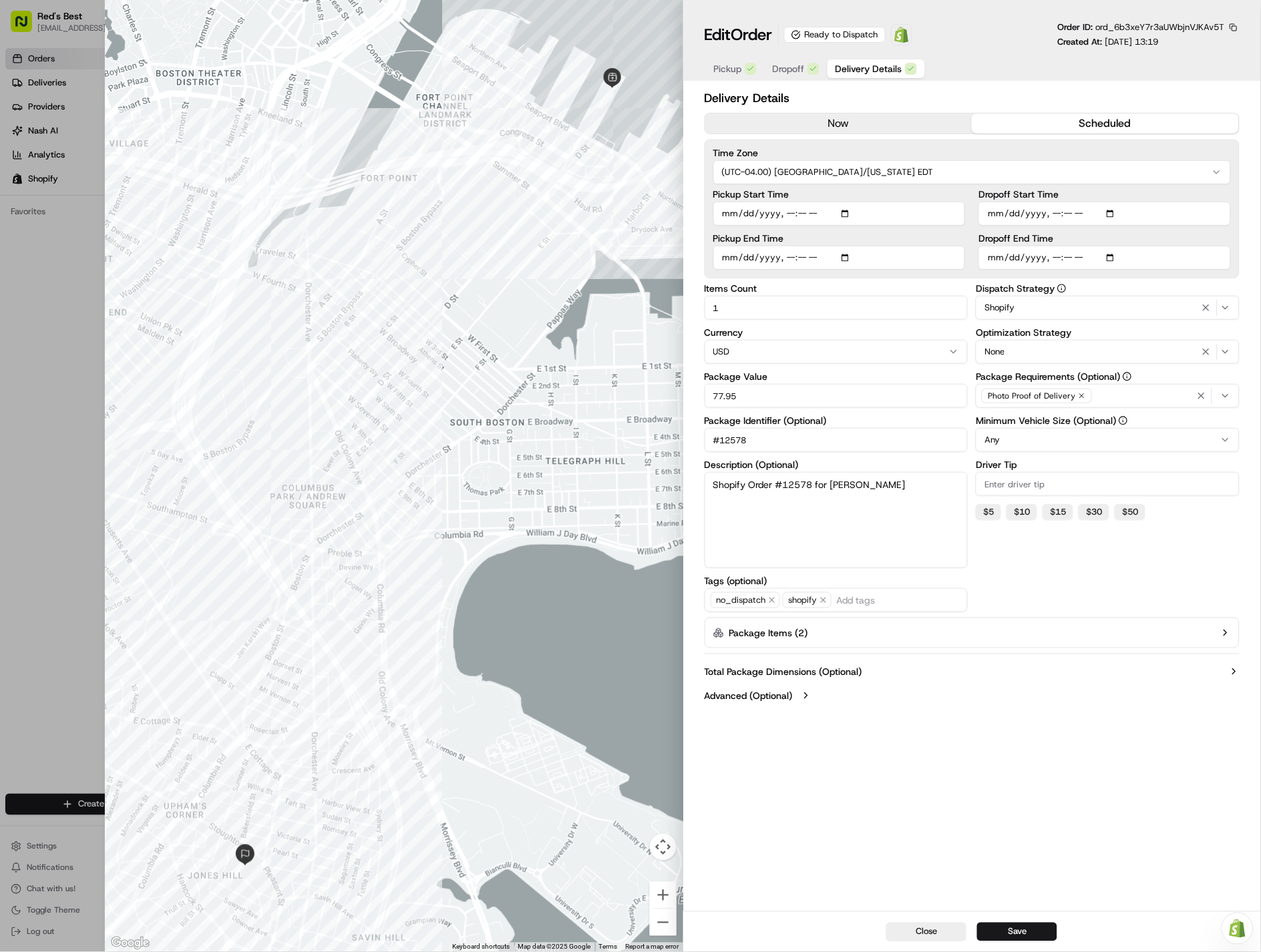
click at [1017, 478] on input "Driver Tip" at bounding box center [1107, 483] width 263 height 24
type input "4.00"
click at [1032, 928] on button "Save" at bounding box center [1017, 931] width 81 height 19
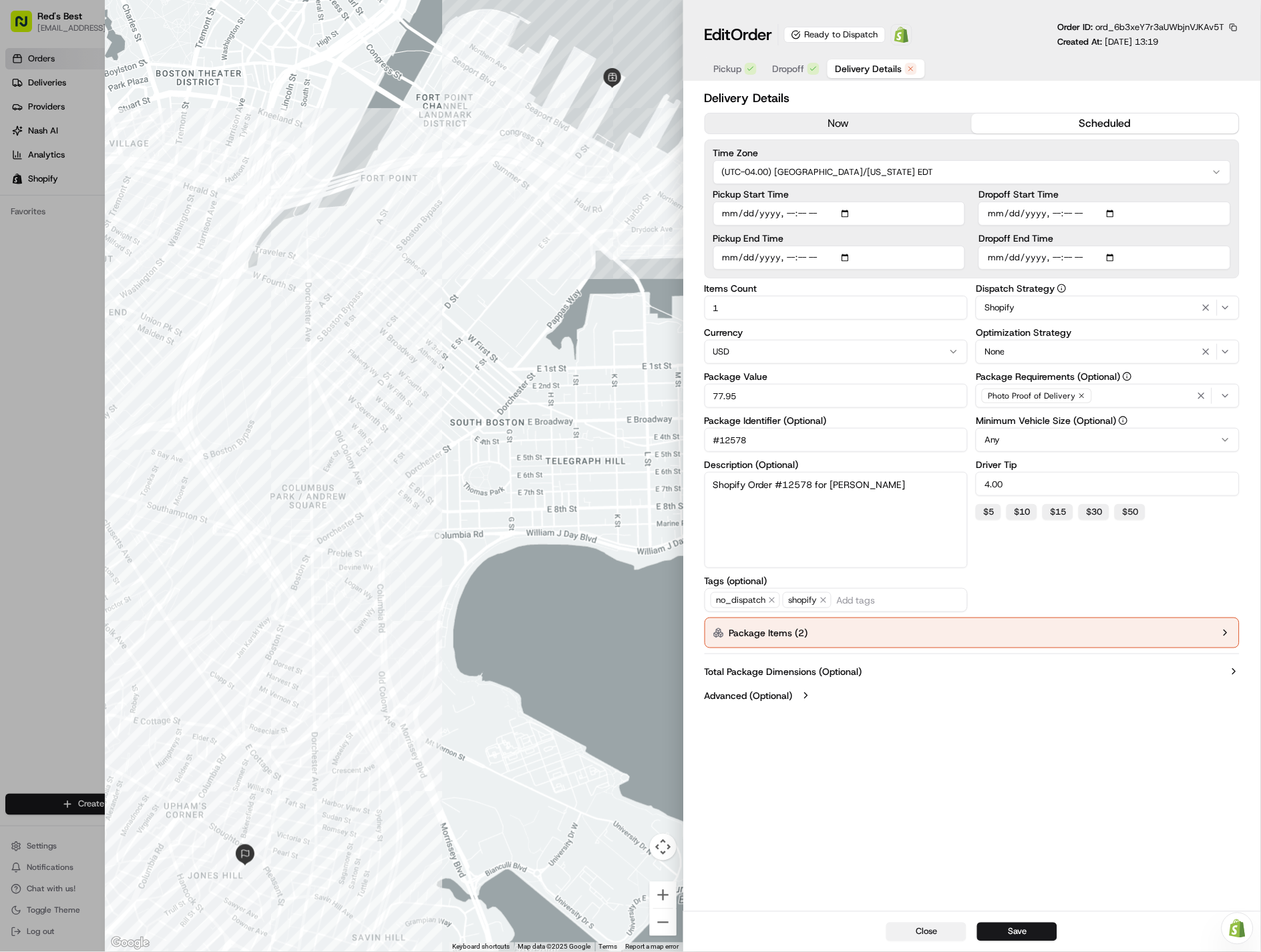
click at [935, 929] on button "Close" at bounding box center [926, 931] width 81 height 19
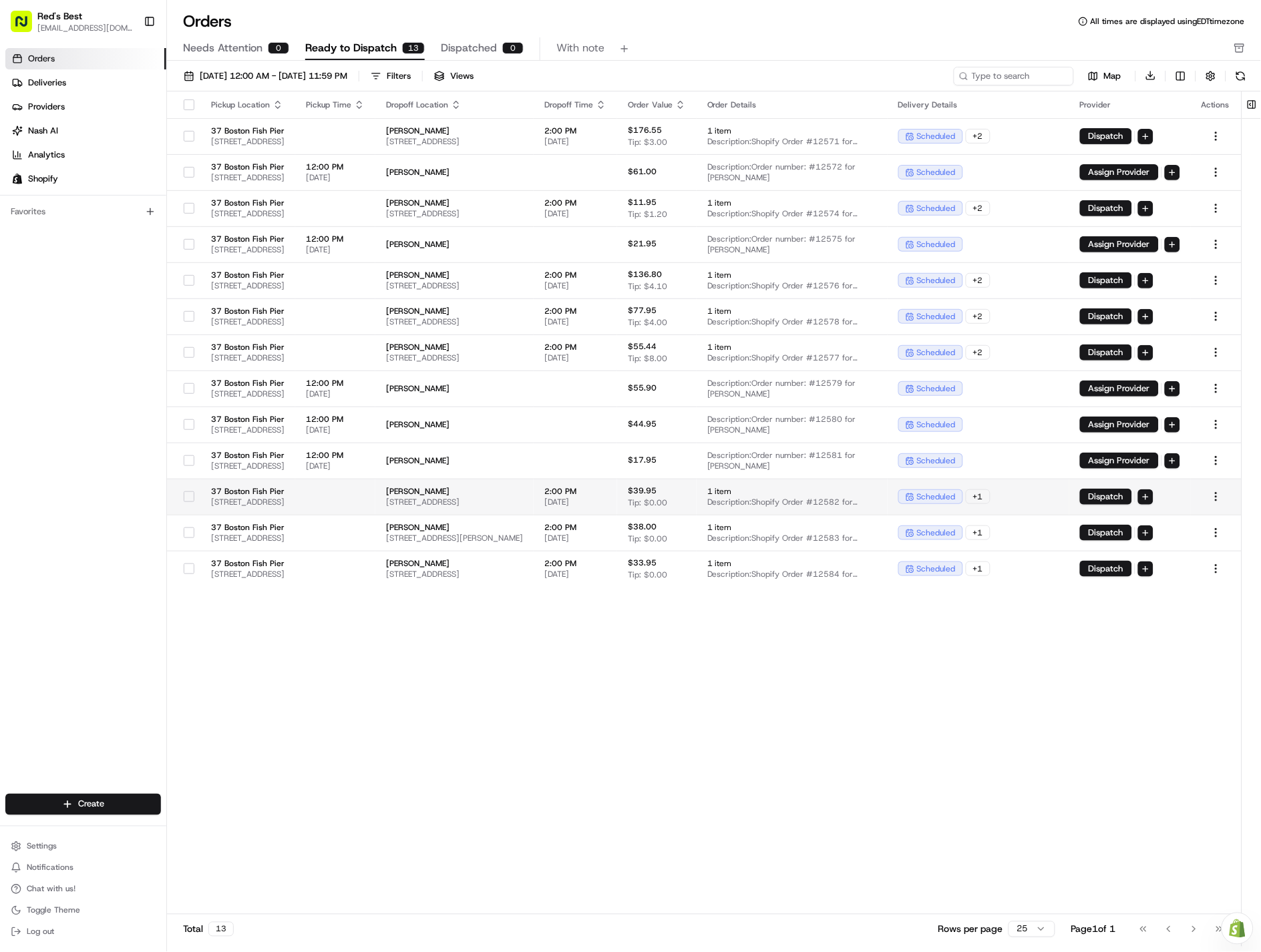
click at [523, 503] on span "[STREET_ADDRESS]" at bounding box center [454, 502] width 137 height 11
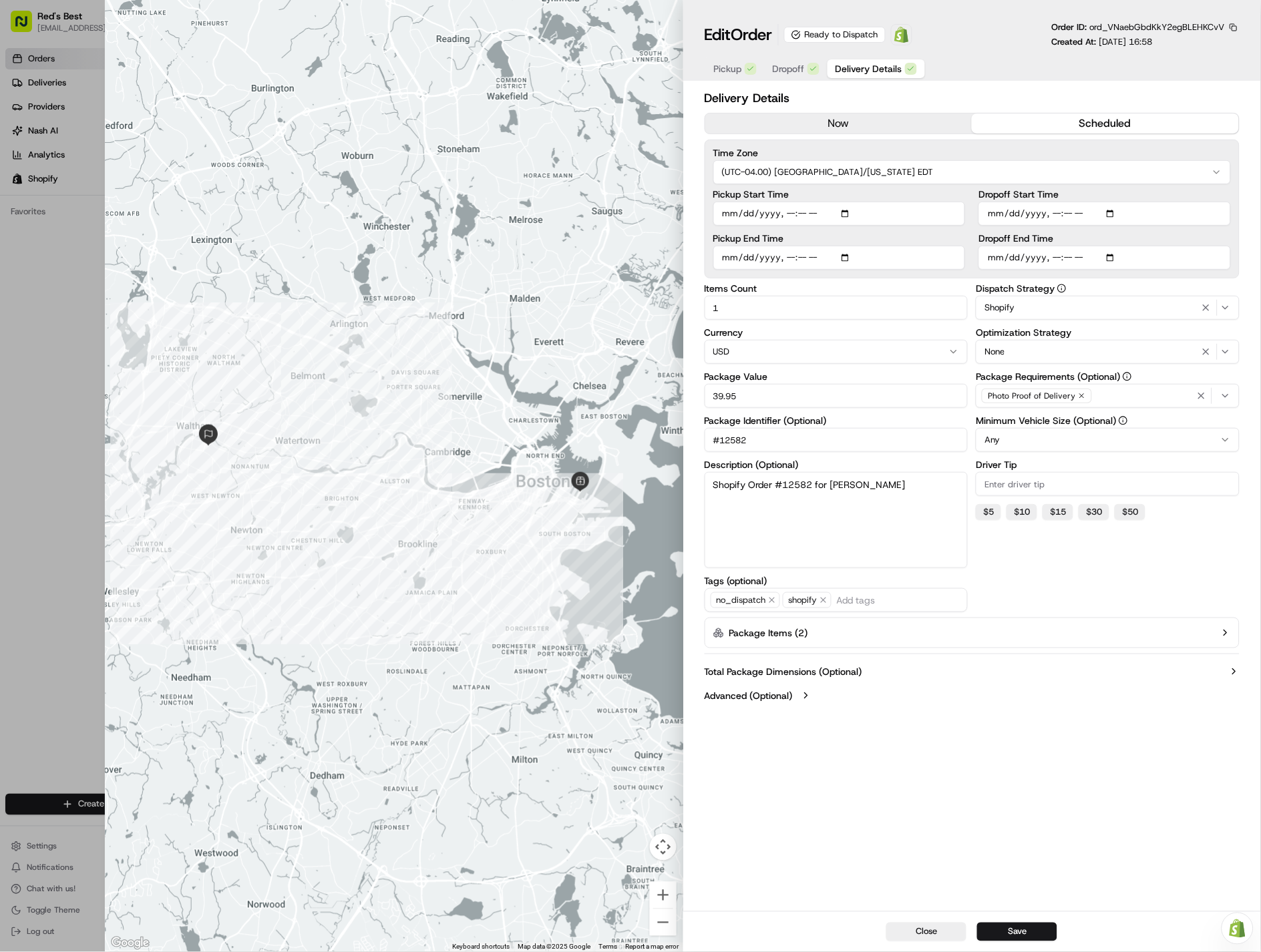
click at [1027, 486] on input "Driver Tip" at bounding box center [1107, 483] width 263 height 24
type input "7.00"
click at [1027, 944] on div "Close Save" at bounding box center [972, 931] width 578 height 41
click at [1028, 933] on button "Save" at bounding box center [1017, 931] width 81 height 19
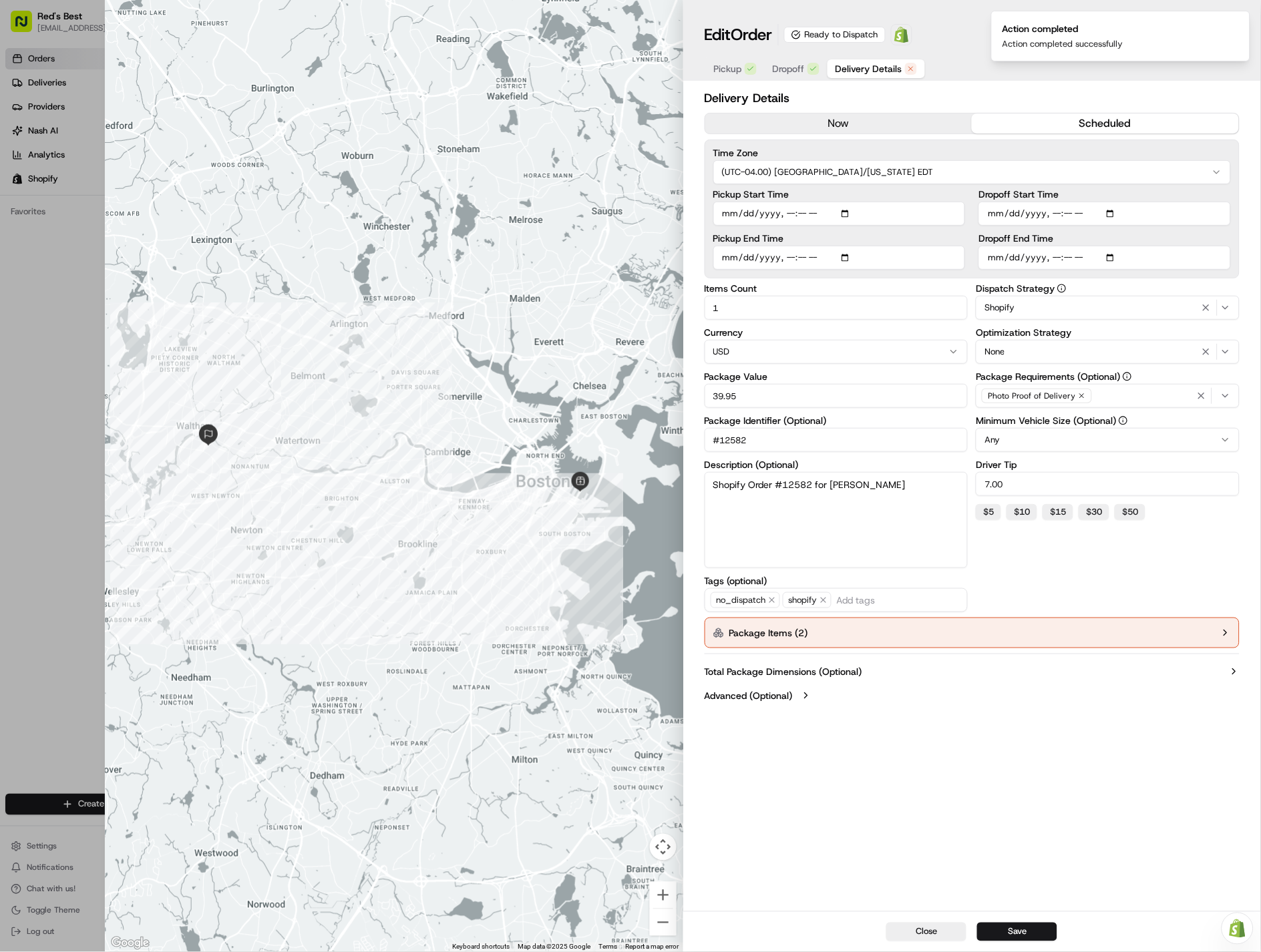
click at [617, 184] on div at bounding box center [394, 476] width 578 height 952
click at [930, 932] on button "Close" at bounding box center [926, 931] width 81 height 19
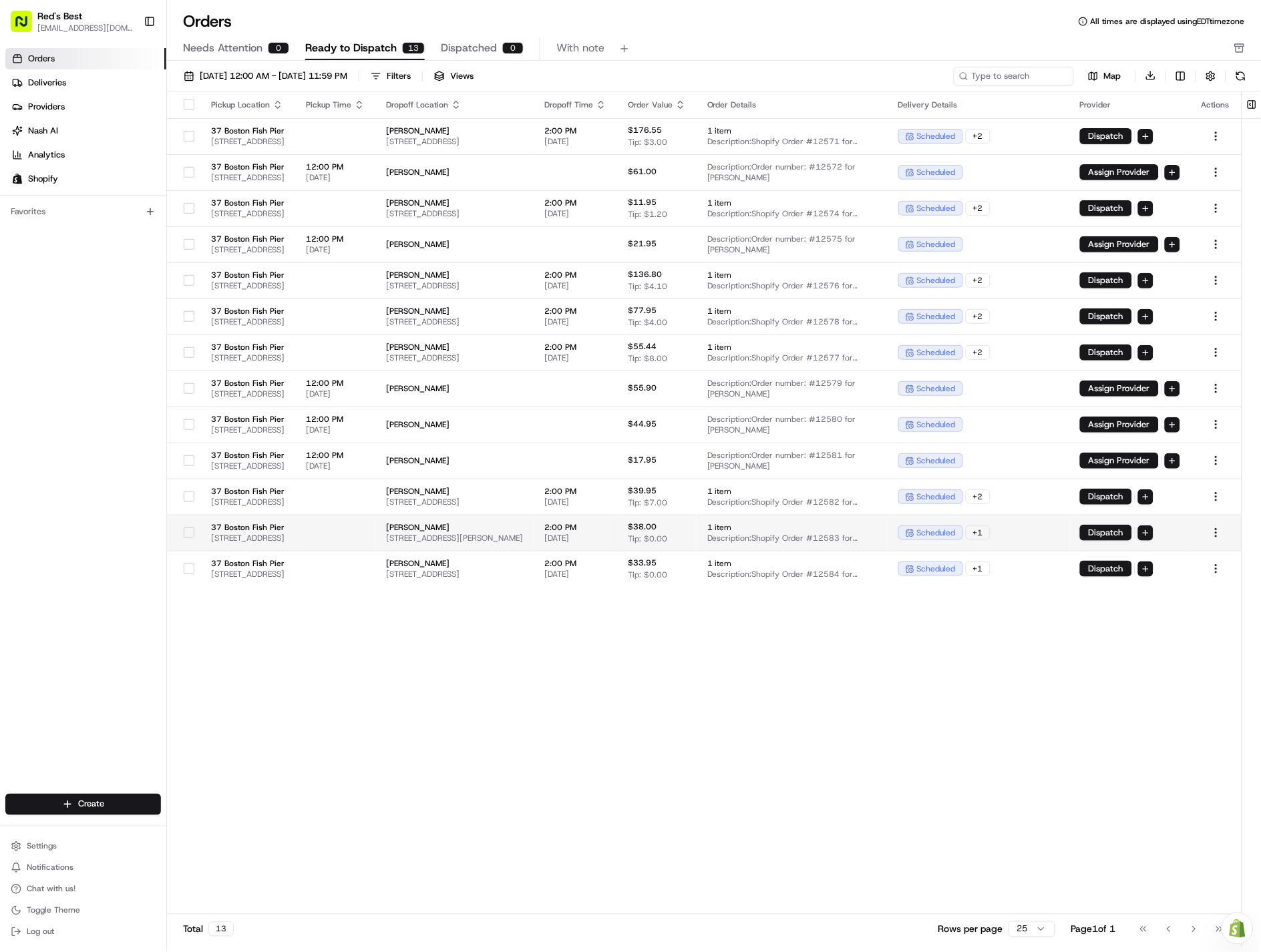
click at [284, 536] on span "[STREET_ADDRESS]" at bounding box center [247, 538] width 73 height 11
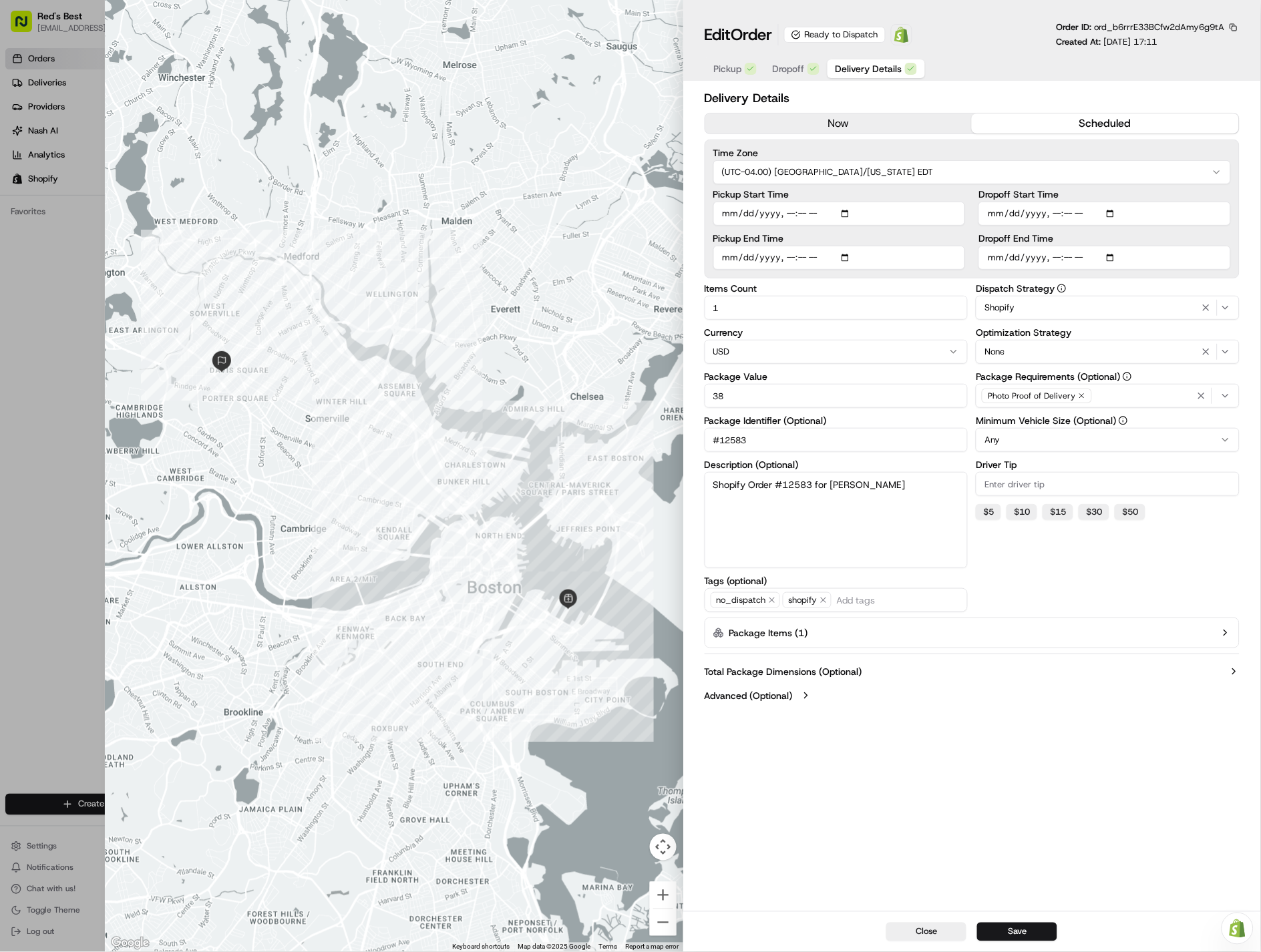
click at [1022, 487] on input "Driver Tip" at bounding box center [1107, 483] width 263 height 24
type input "3.80"
click at [1024, 926] on button "Save" at bounding box center [1017, 931] width 81 height 19
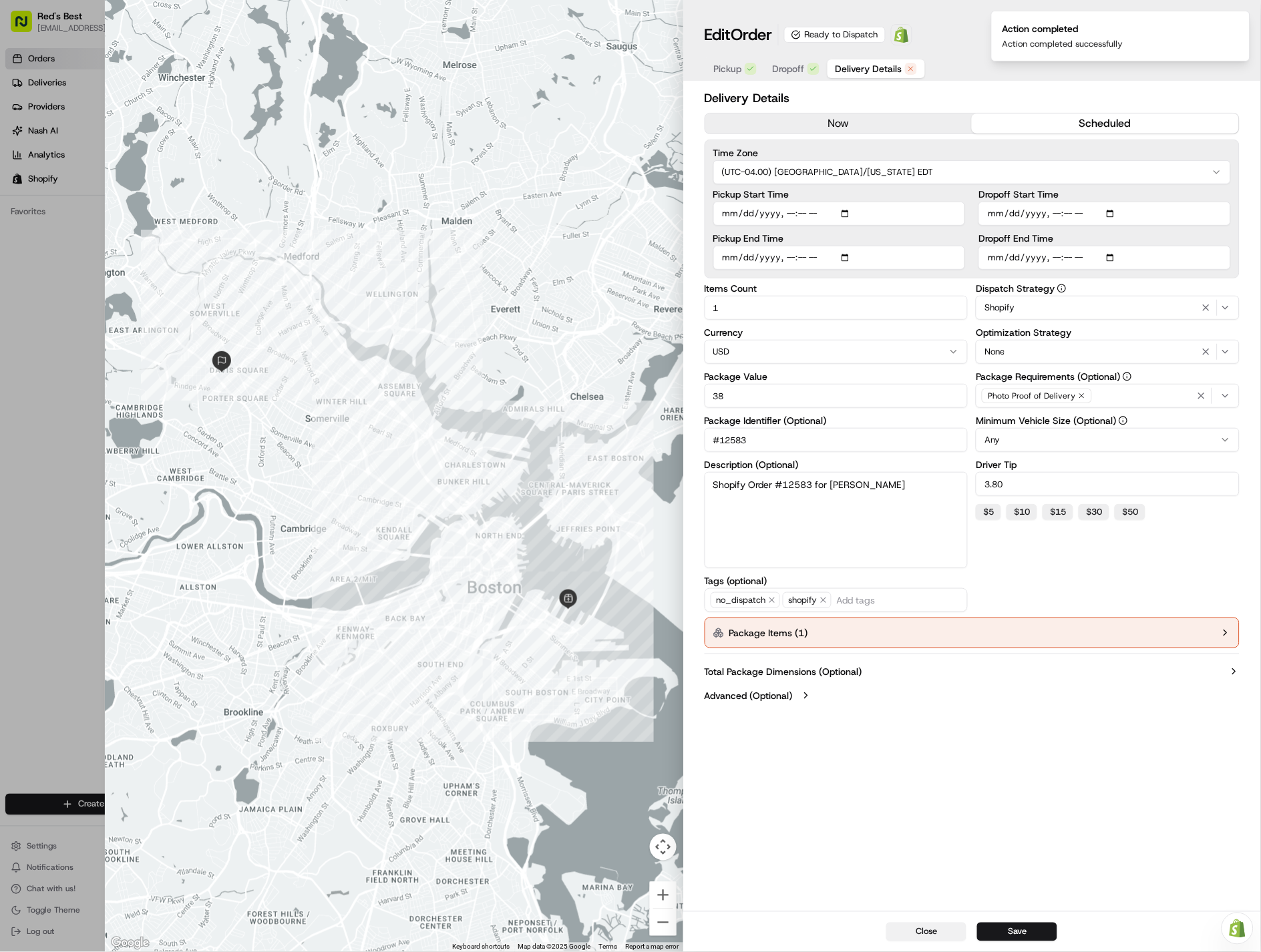
click at [926, 935] on button "Close" at bounding box center [926, 931] width 81 height 19
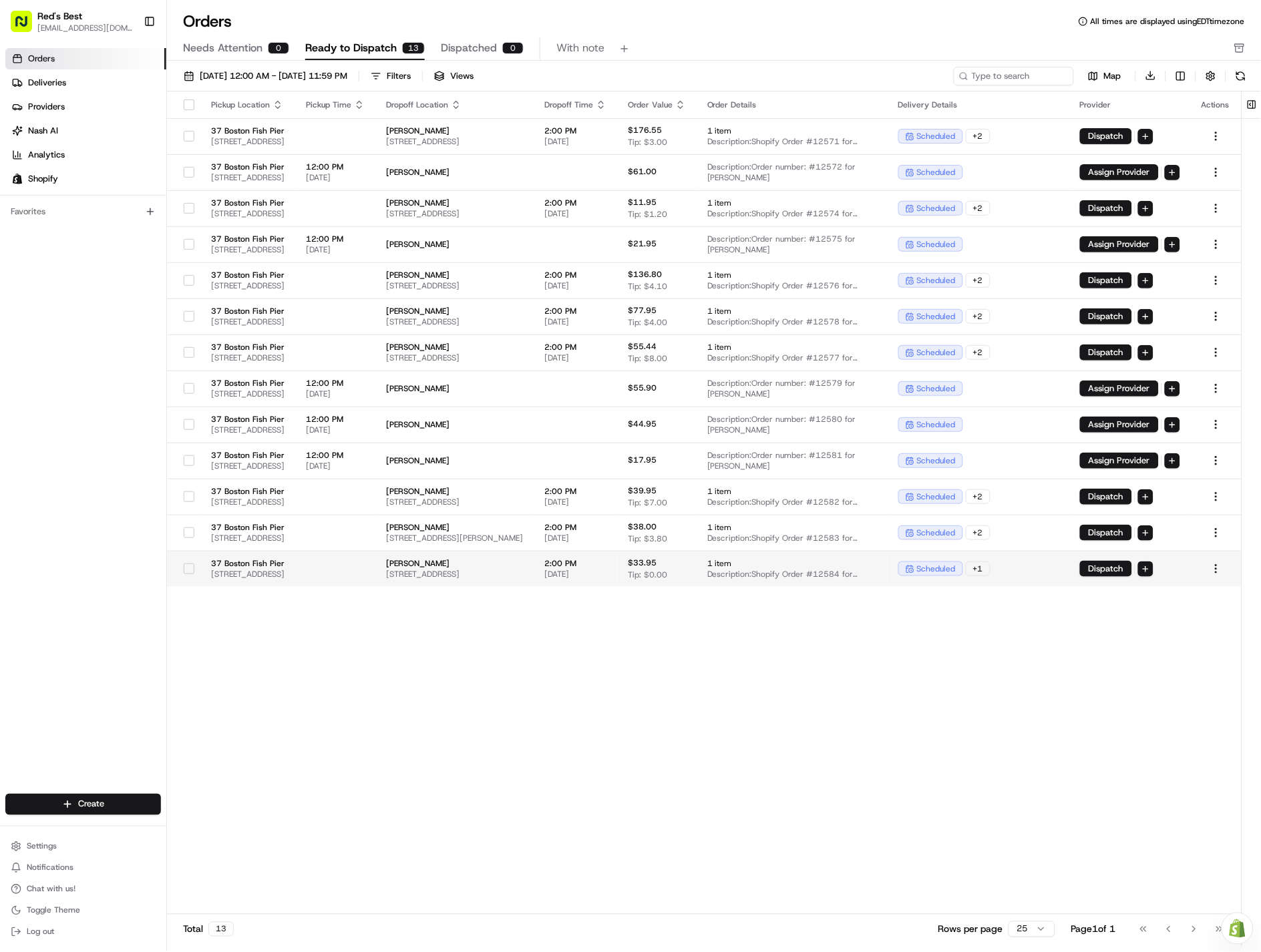
click at [295, 579] on td "37 Boston Fish Pier 37 [GEOGRAPHIC_DATA], [GEOGRAPHIC_DATA]" at bounding box center [247, 569] width 95 height 36
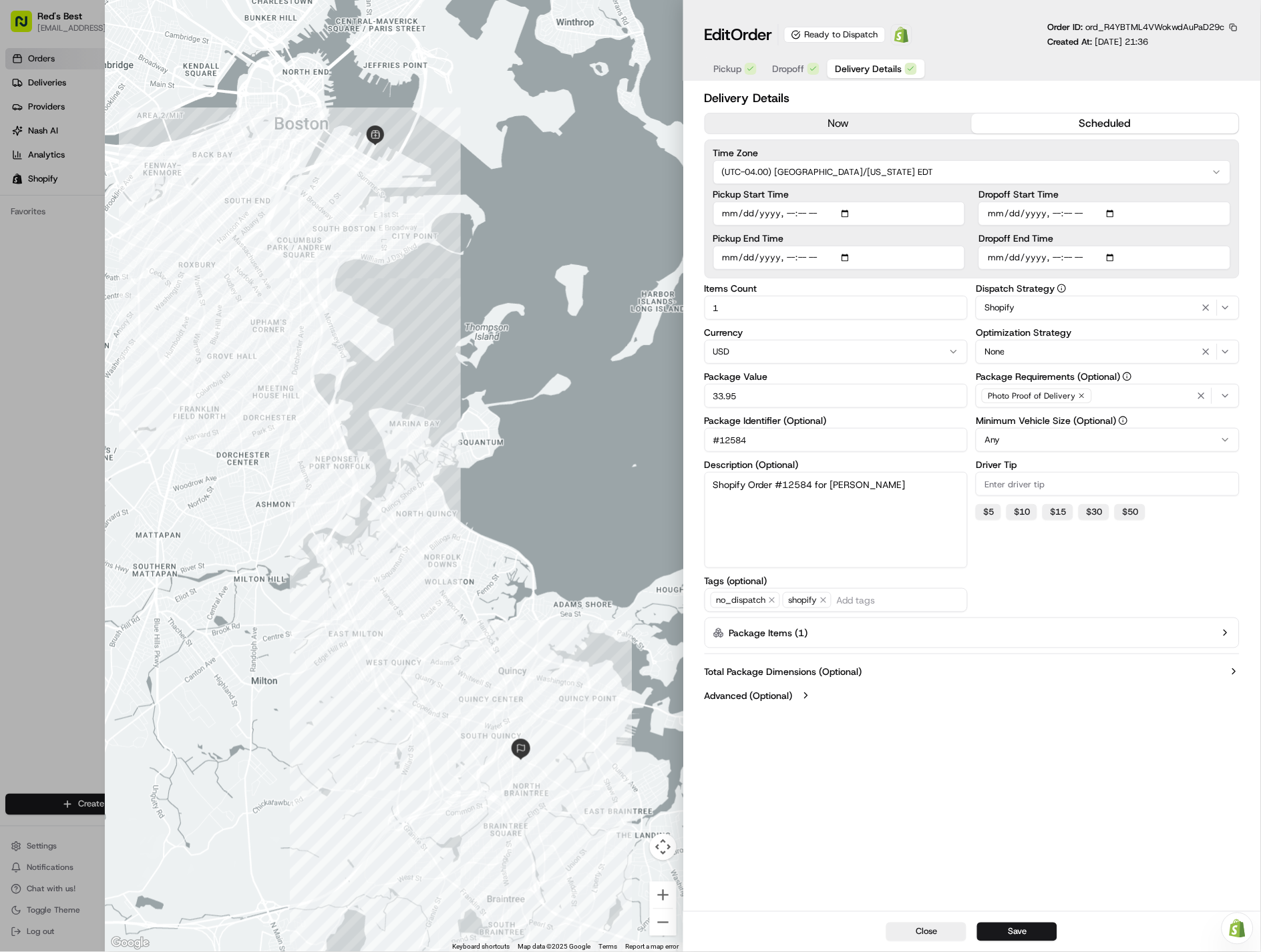
click at [1057, 489] on input "Driver Tip" at bounding box center [1107, 483] width 263 height 24
type input "5.00"
click at [1005, 929] on button "Save" at bounding box center [1017, 931] width 81 height 19
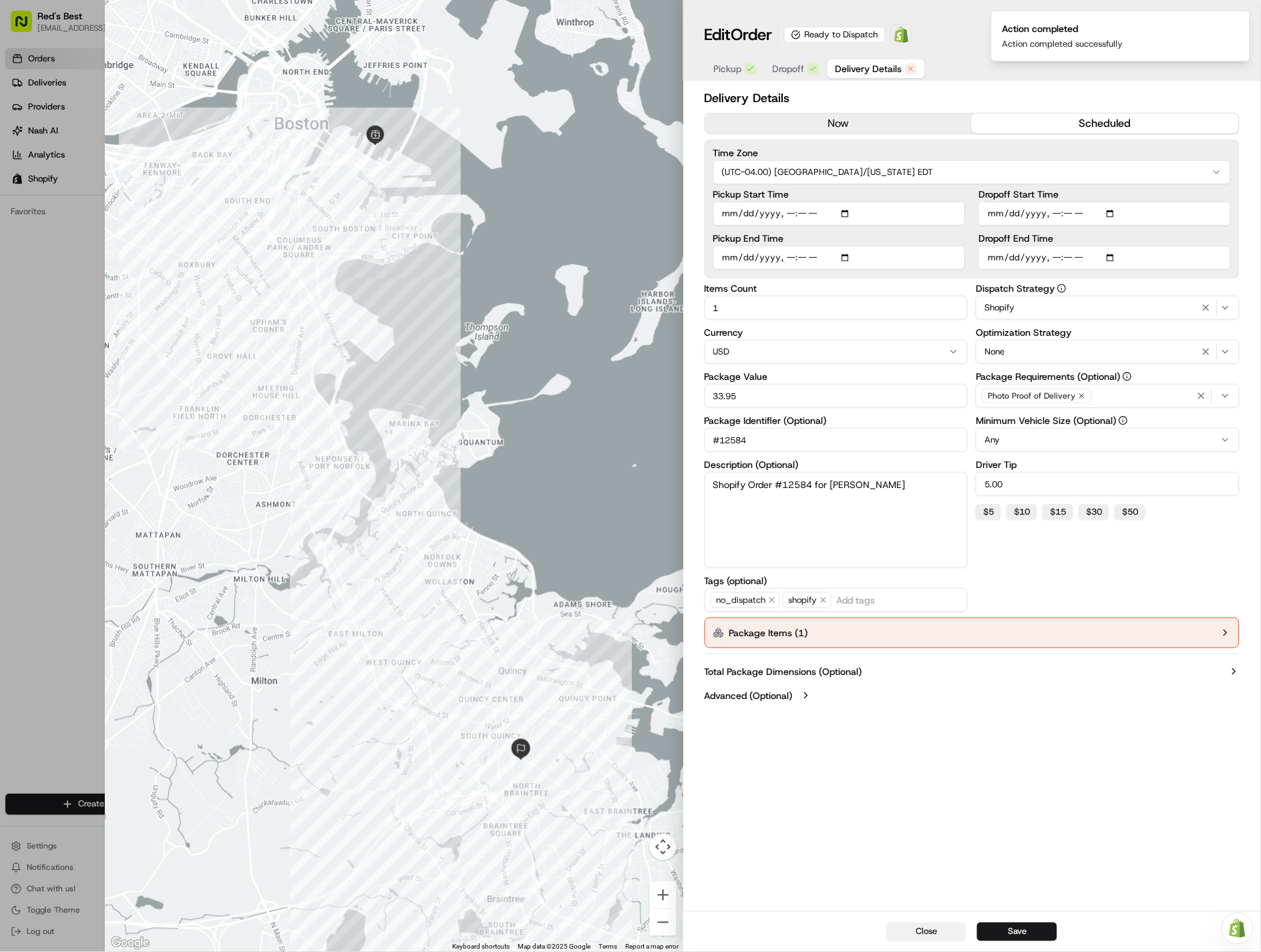
click at [922, 938] on button "Close" at bounding box center [926, 931] width 81 height 19
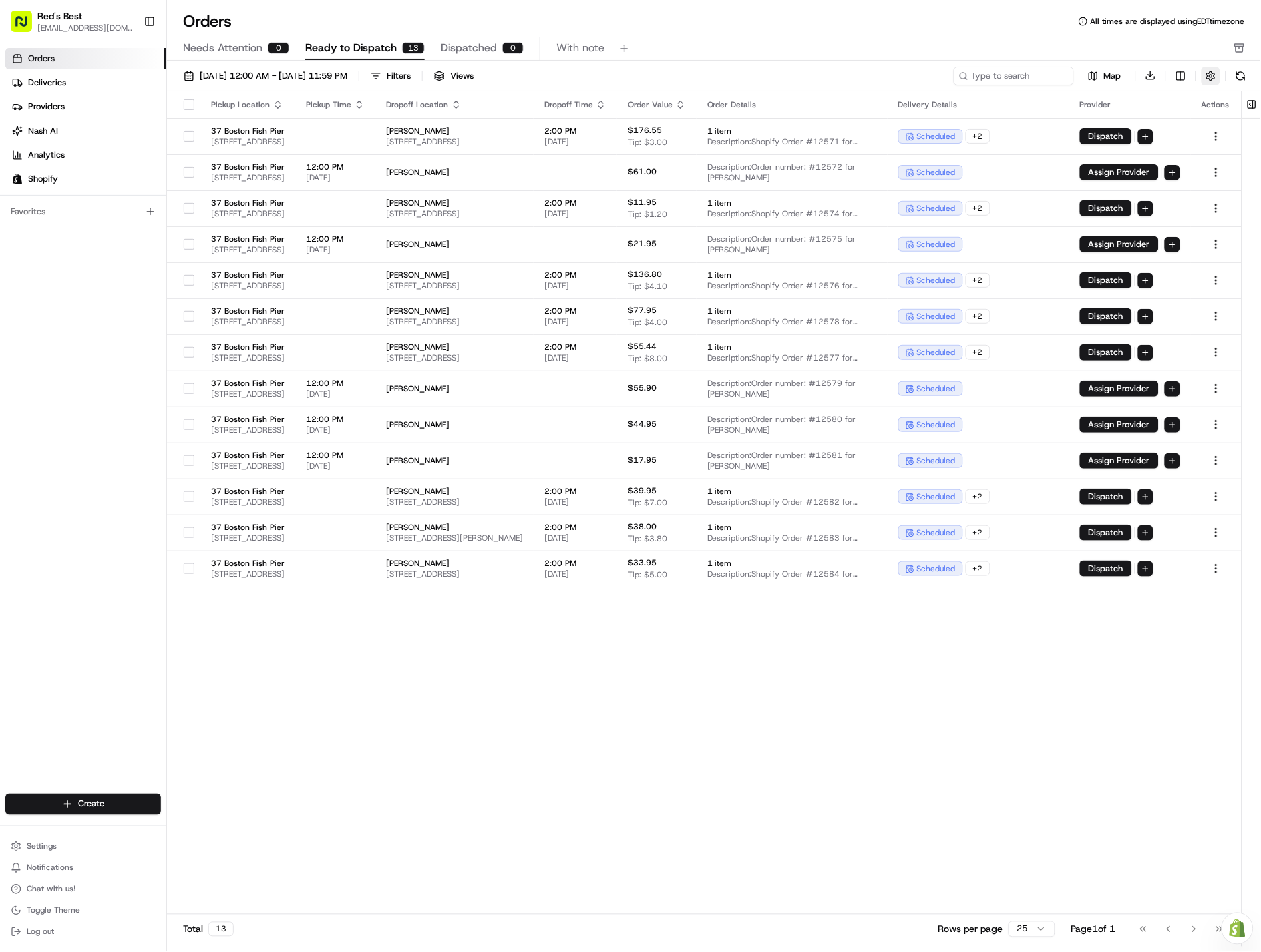
click at [1216, 75] on button "button" at bounding box center [1210, 76] width 19 height 19
click at [1209, 75] on button "button" at bounding box center [1210, 76] width 19 height 19
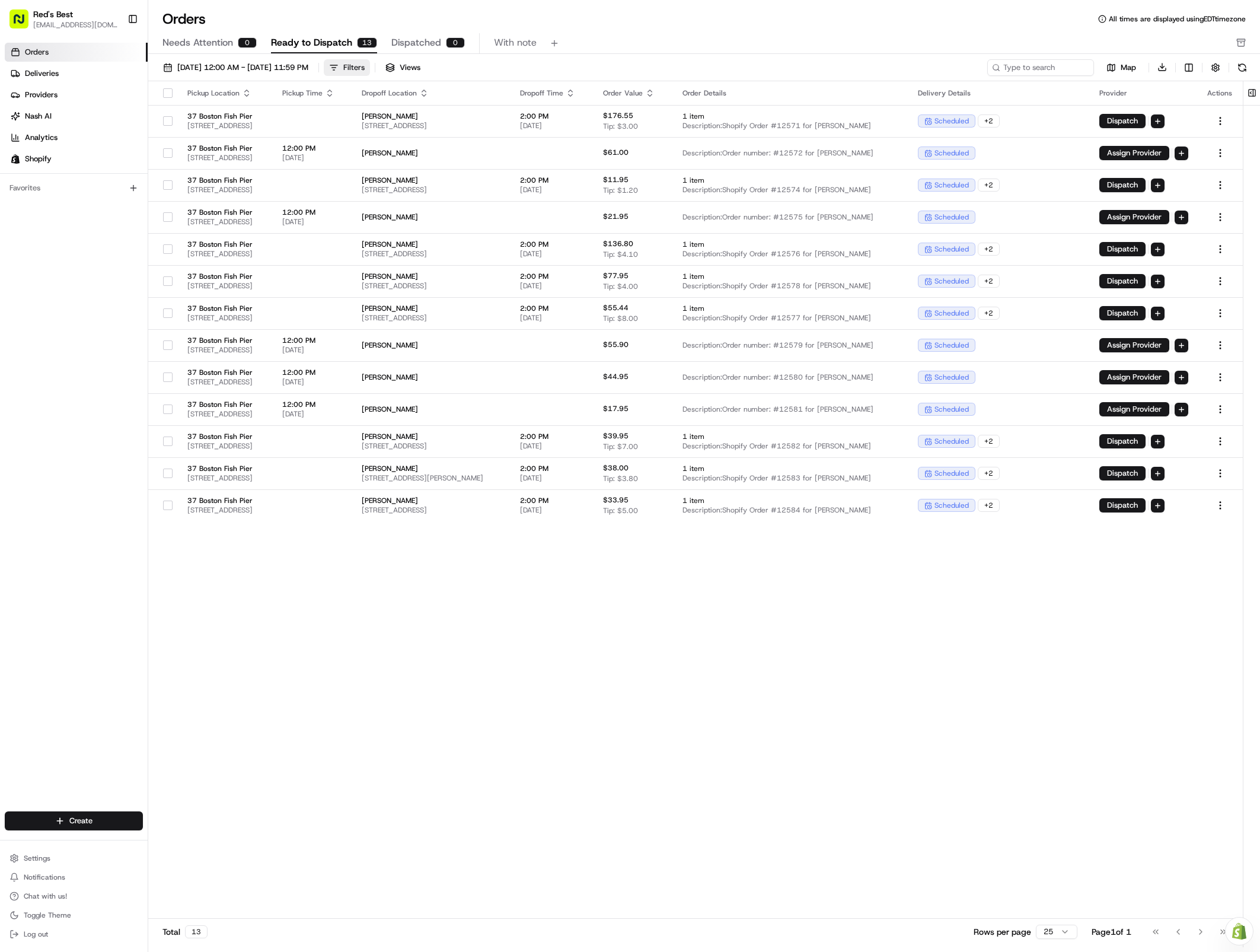
click at [365, 63] on div "Filters" at bounding box center [354, 67] width 22 height 10
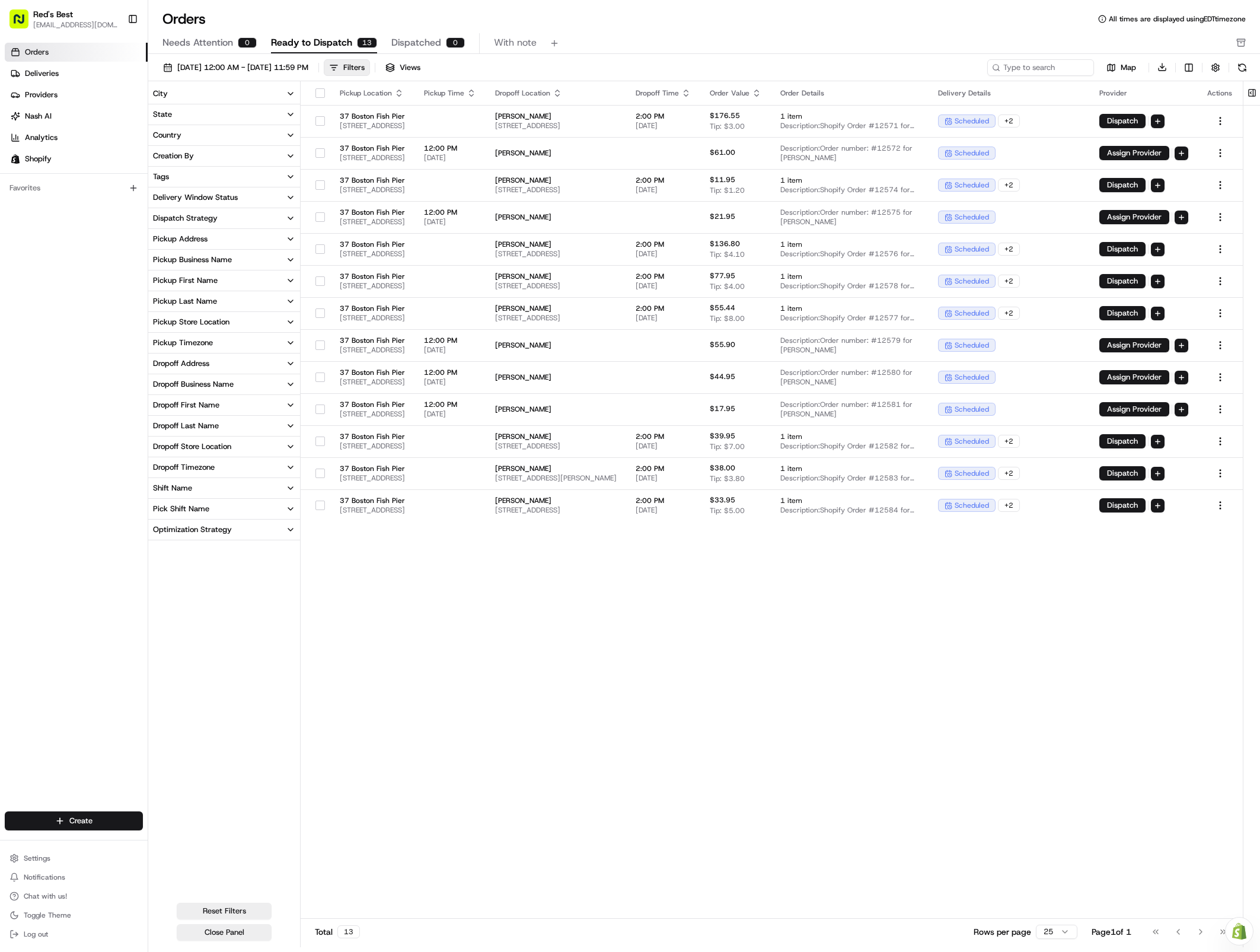
click at [286, 221] on icon "button" at bounding box center [291, 219] width 10 height 10
click at [283, 175] on button "Tags" at bounding box center [224, 176] width 152 height 20
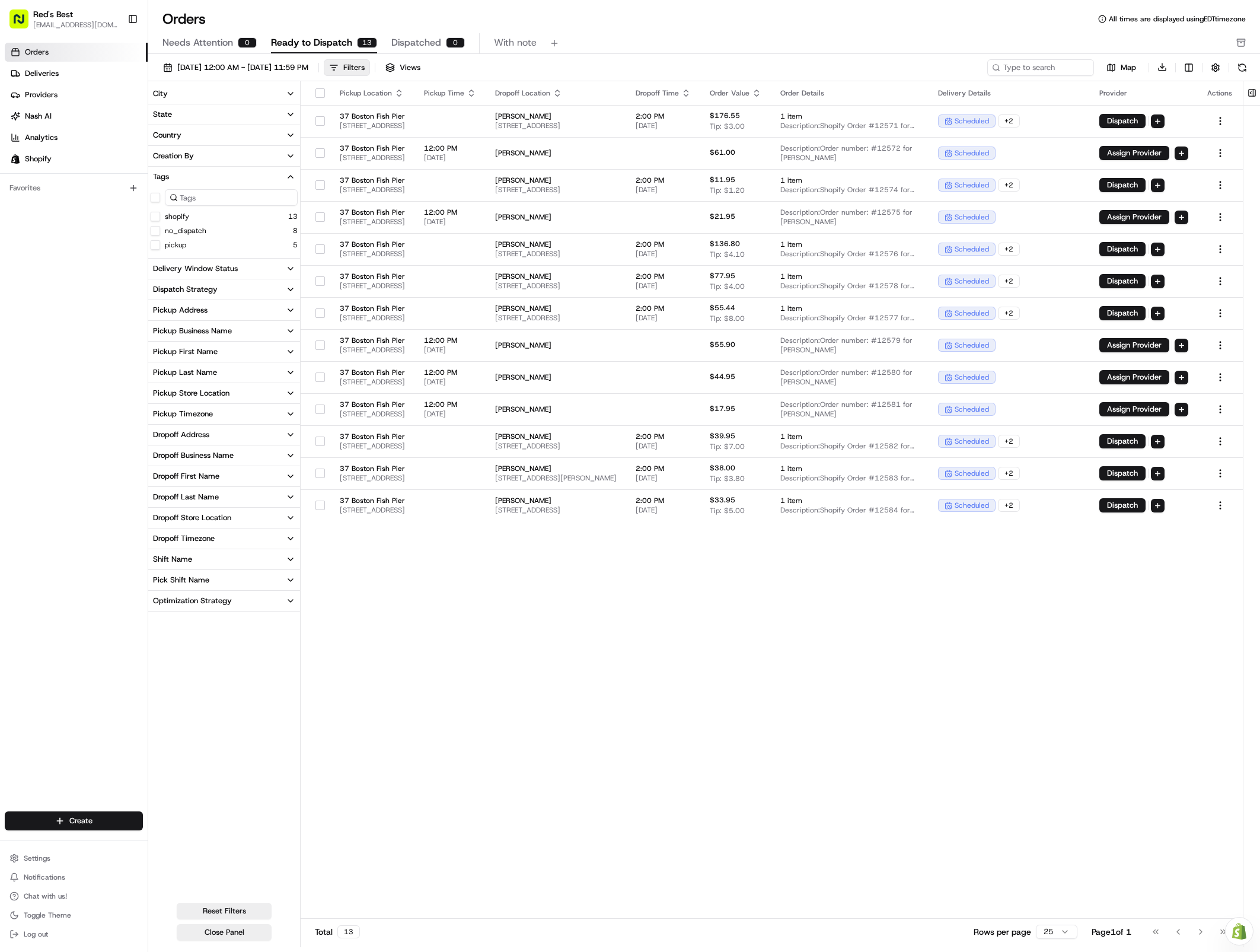
click at [208, 198] on input at bounding box center [231, 197] width 133 height 17
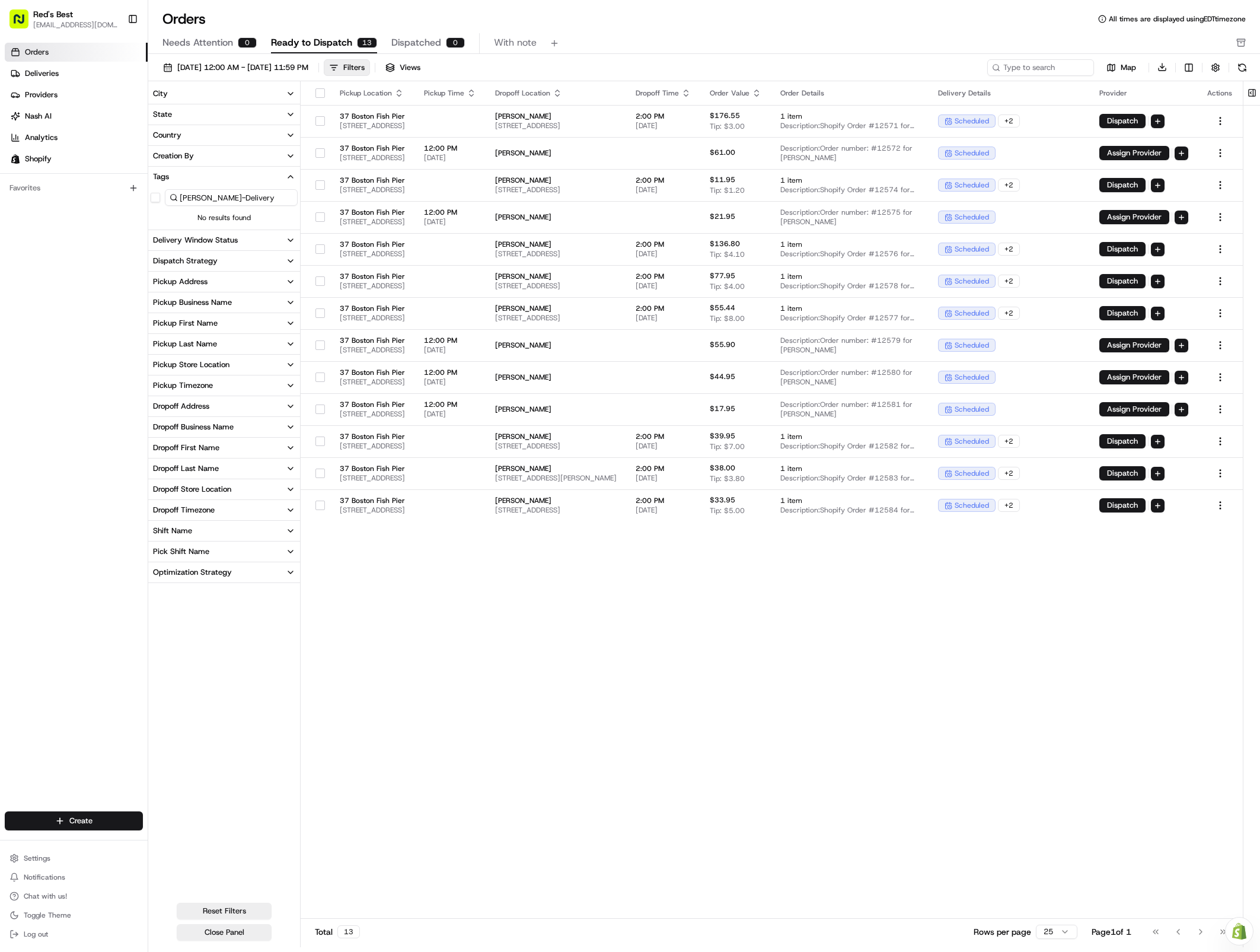
type input "[PERSON_NAME]-Delivery"
click at [154, 200] on button "button" at bounding box center [155, 198] width 10 height 10
click at [155, 197] on button "button" at bounding box center [155, 198] width 10 height 10
click at [286, 173] on icon "button" at bounding box center [291, 177] width 10 height 10
click at [285, 239] on button "Pickup Address" at bounding box center [224, 239] width 152 height 20
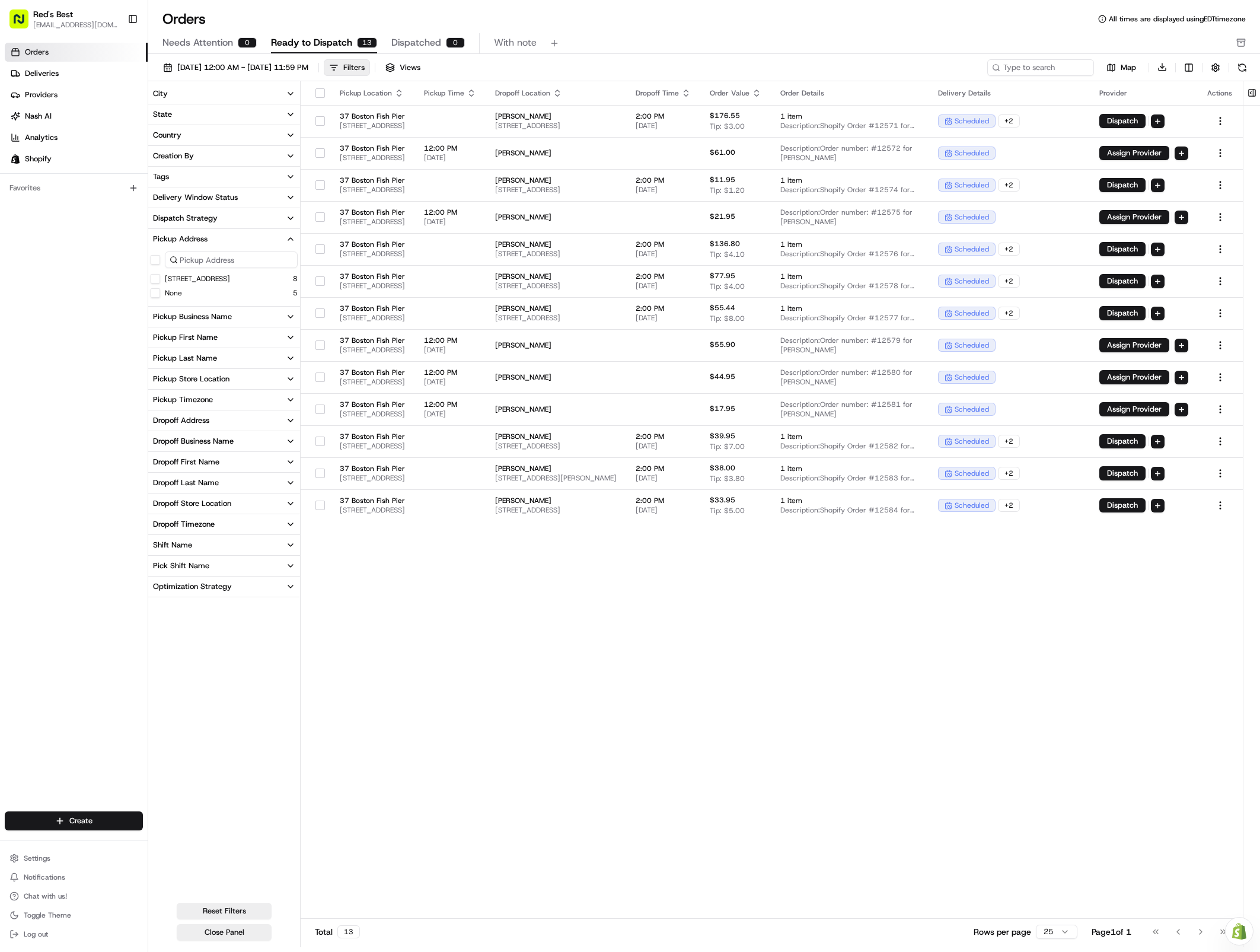
click at [285, 239] on button "Pickup Address" at bounding box center [224, 239] width 152 height 20
click at [285, 260] on button "Pickup Business Name" at bounding box center [224, 260] width 152 height 20
click at [285, 283] on button "Pickup First Name" at bounding box center [224, 280] width 152 height 20
click at [286, 283] on icon "button" at bounding box center [291, 281] width 10 height 10
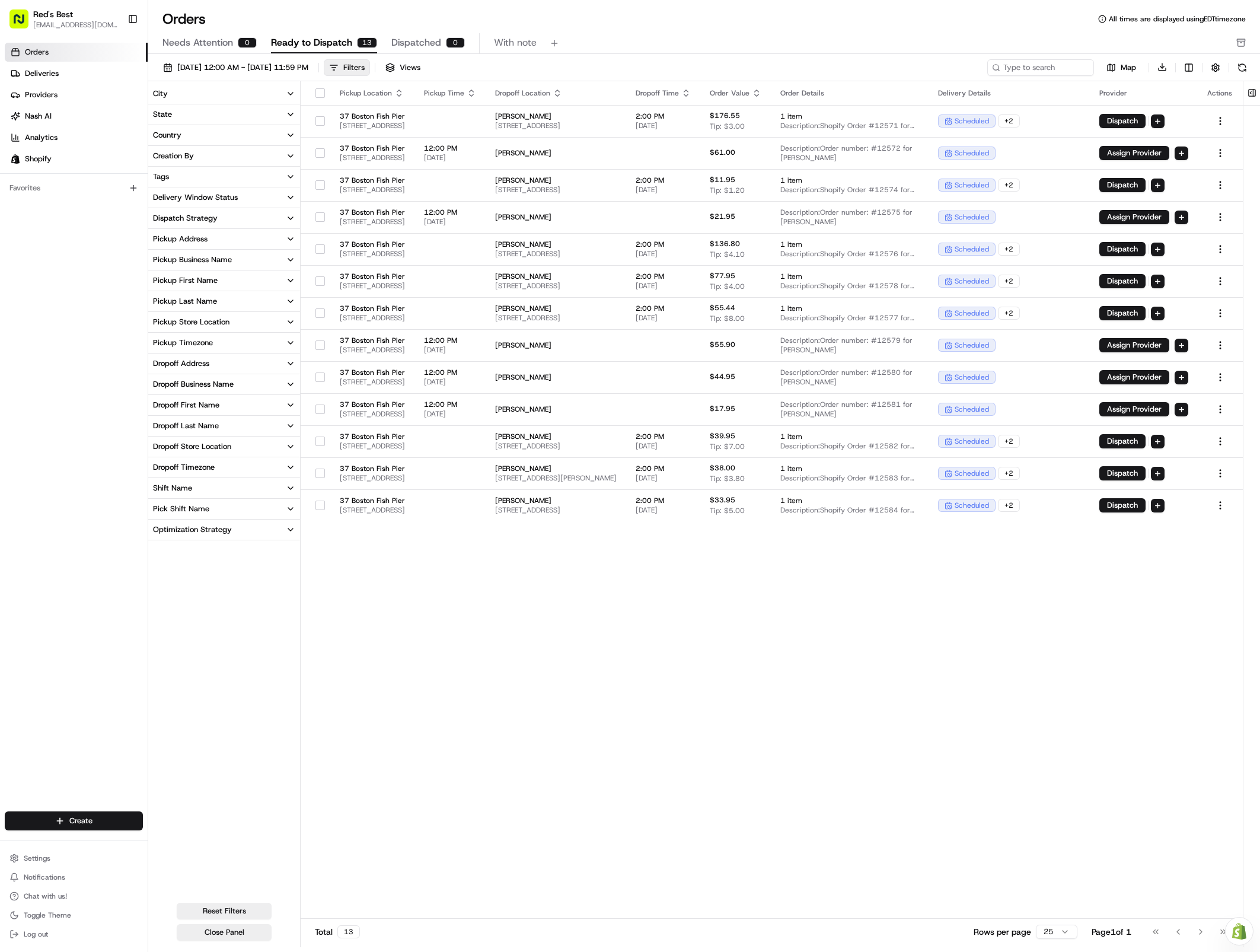
click at [285, 280] on button "Pickup First Name" at bounding box center [224, 280] width 152 height 20
click at [286, 280] on icon "button" at bounding box center [291, 281] width 10 height 10
click at [282, 356] on button "Dropoff Address" at bounding box center [224, 363] width 152 height 20
click at [282, 363] on button "Dropoff Address" at bounding box center [224, 363] width 152 height 20
drag, startPoint x: 371, startPoint y: 93, endPoint x: 401, endPoint y: 92, distance: 30.0
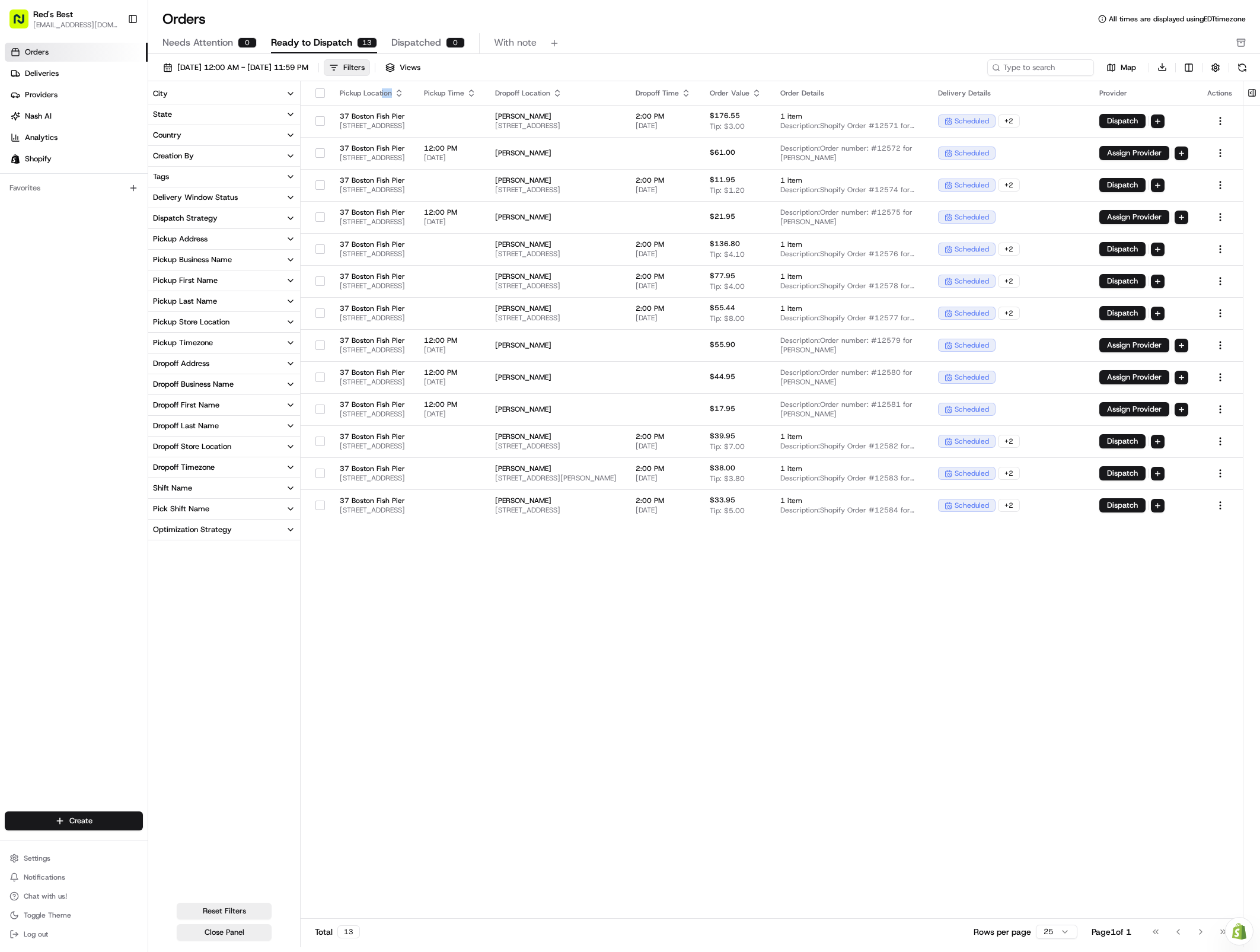
click at [401, 92] on div "Pickup Location" at bounding box center [372, 93] width 65 height 10
click at [401, 92] on div "Pickup Location" at bounding box center [372, 93] width 65 height 10
click at [1119, 69] on button "button" at bounding box center [1216, 68] width 17 height 17
click at [1119, 70] on html "Red's Best [EMAIL_ADDRESS][DOMAIN_NAME] Toggle Sidebar Orders Deliveries Provid…" at bounding box center [630, 476] width 1260 height 952
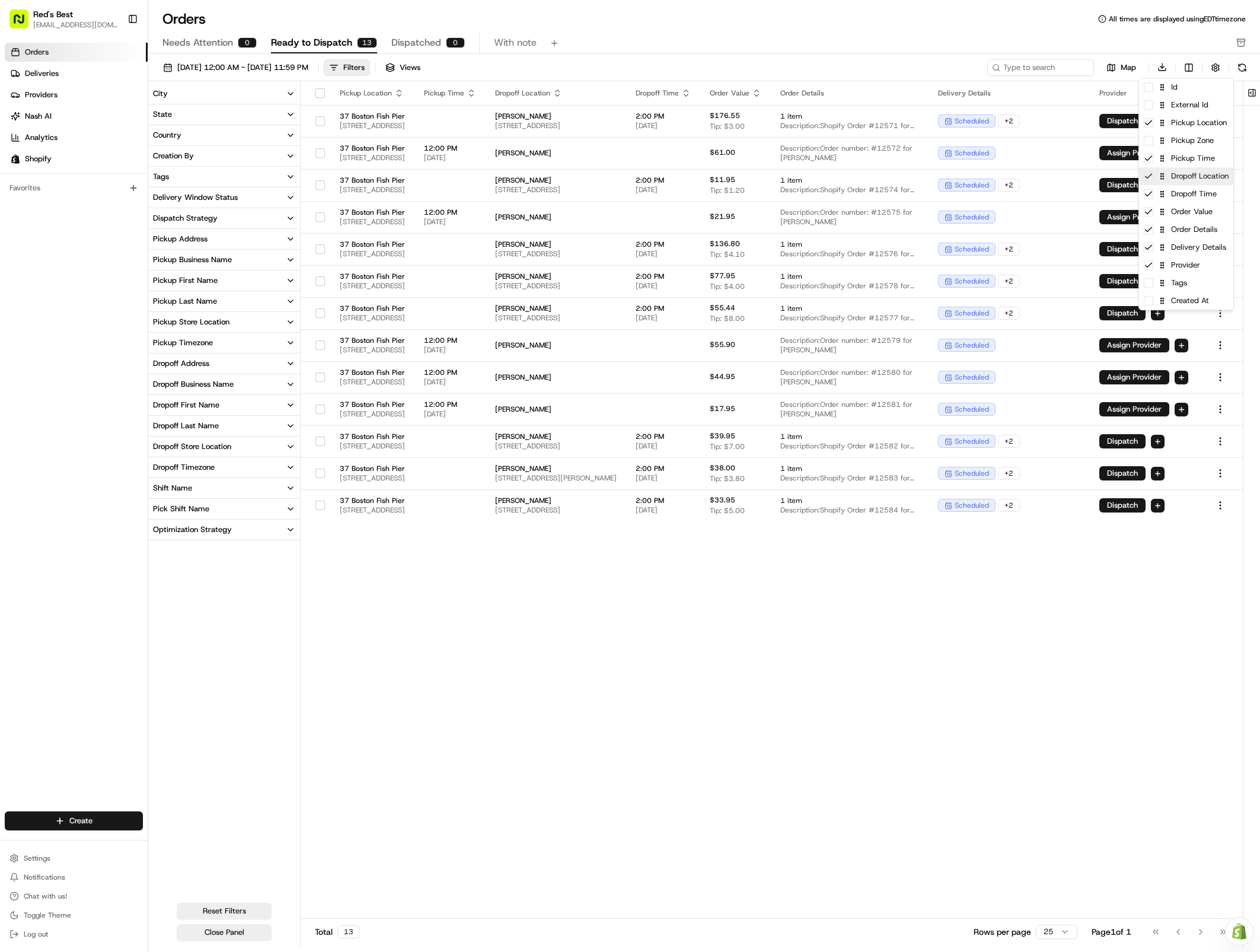
click at [1119, 183] on div "Dropoff Location" at bounding box center [1186, 176] width 94 height 18
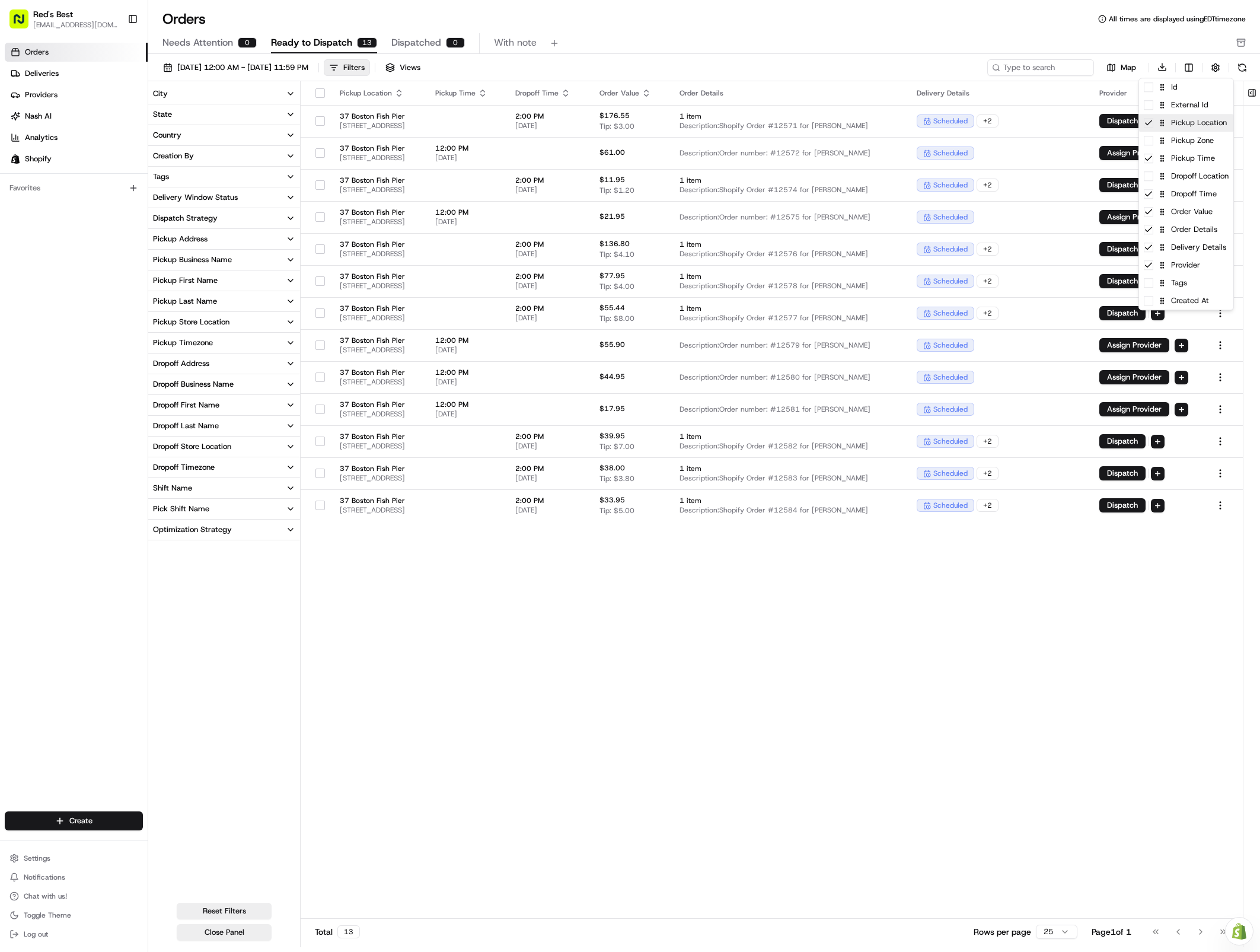
click at [1119, 125] on icon at bounding box center [1149, 123] width 10 height 10
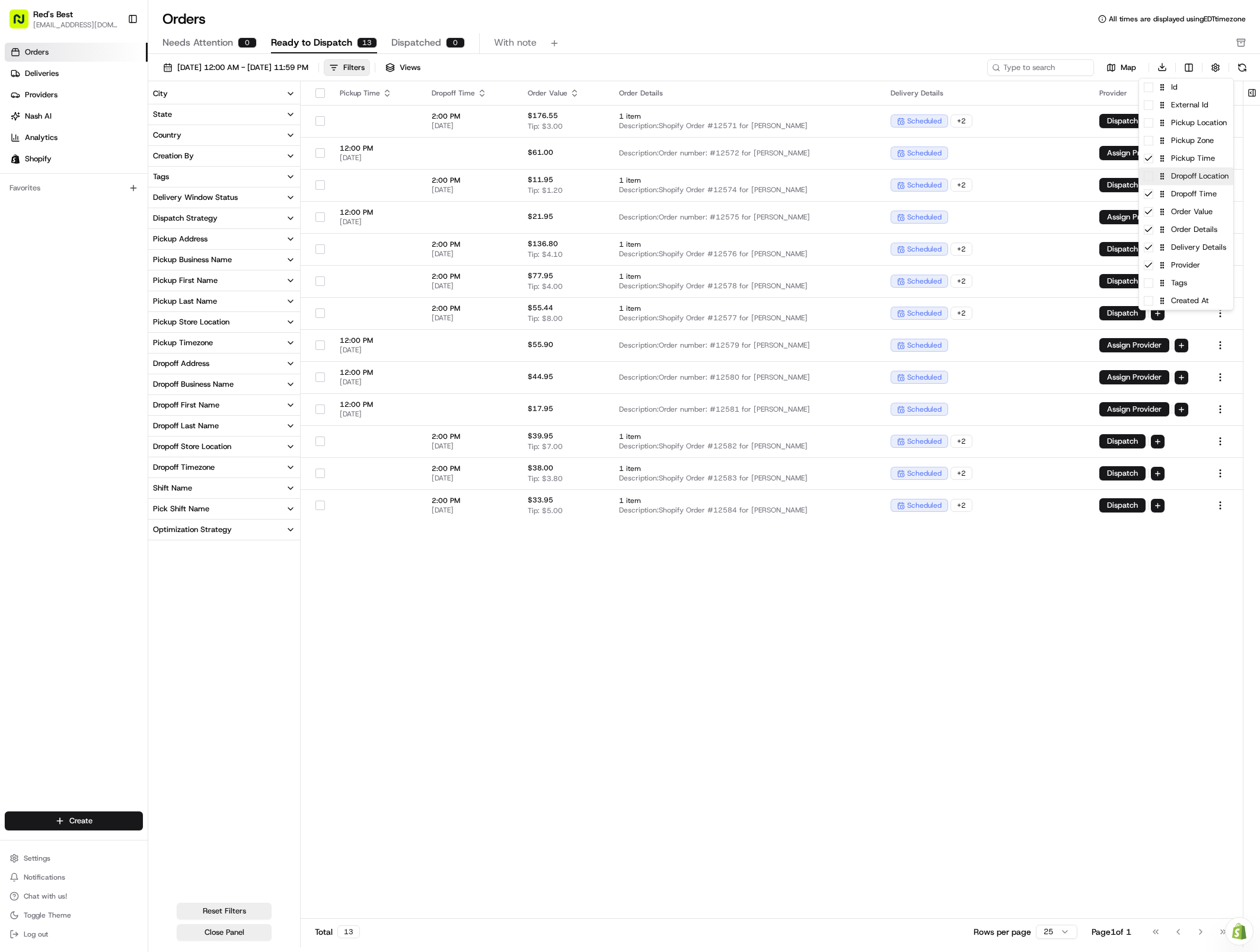
click at [1119, 176] on span at bounding box center [1149, 176] width 10 height 10
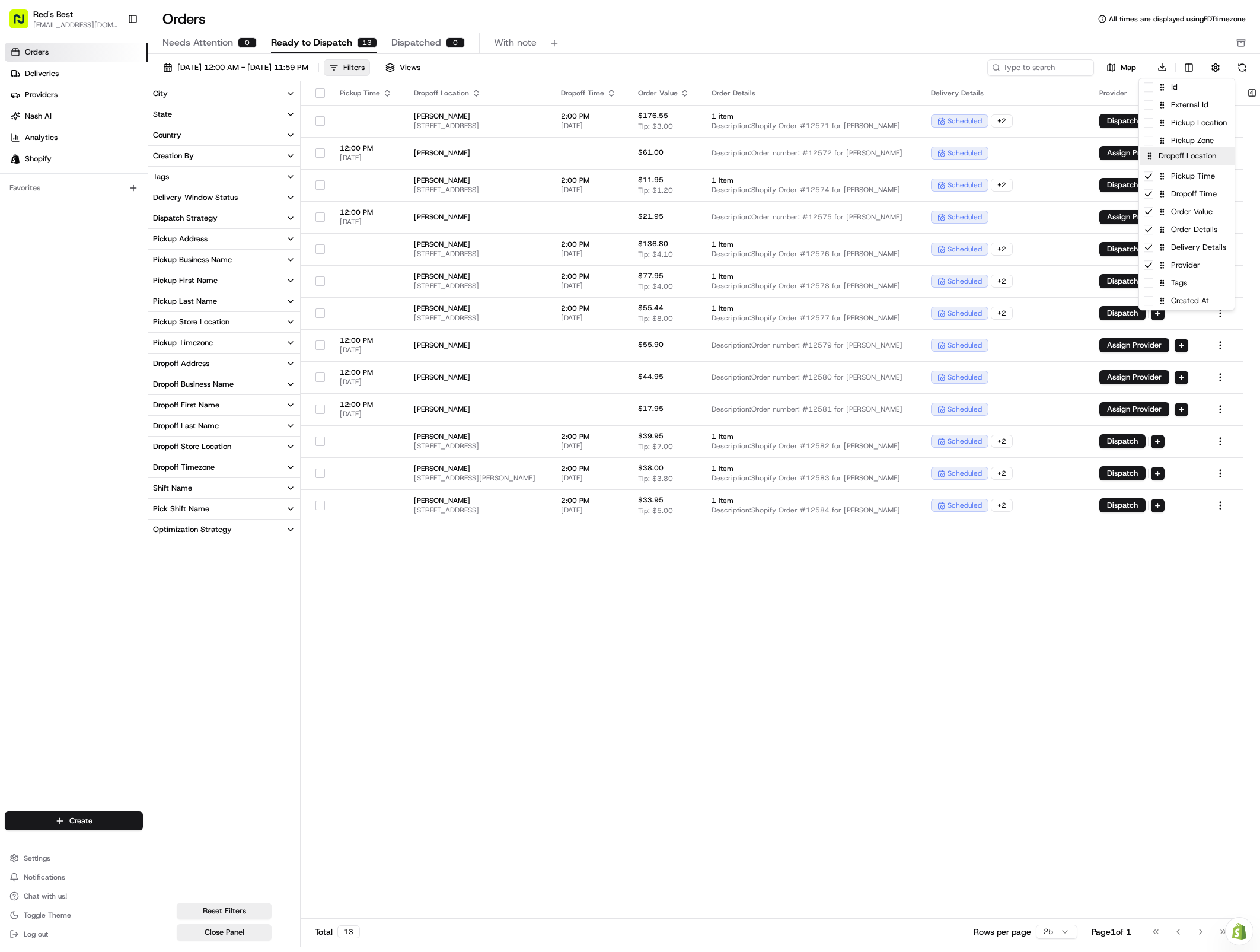
drag, startPoint x: 1217, startPoint y: 182, endPoint x: 1217, endPoint y: 158, distance: 24.0
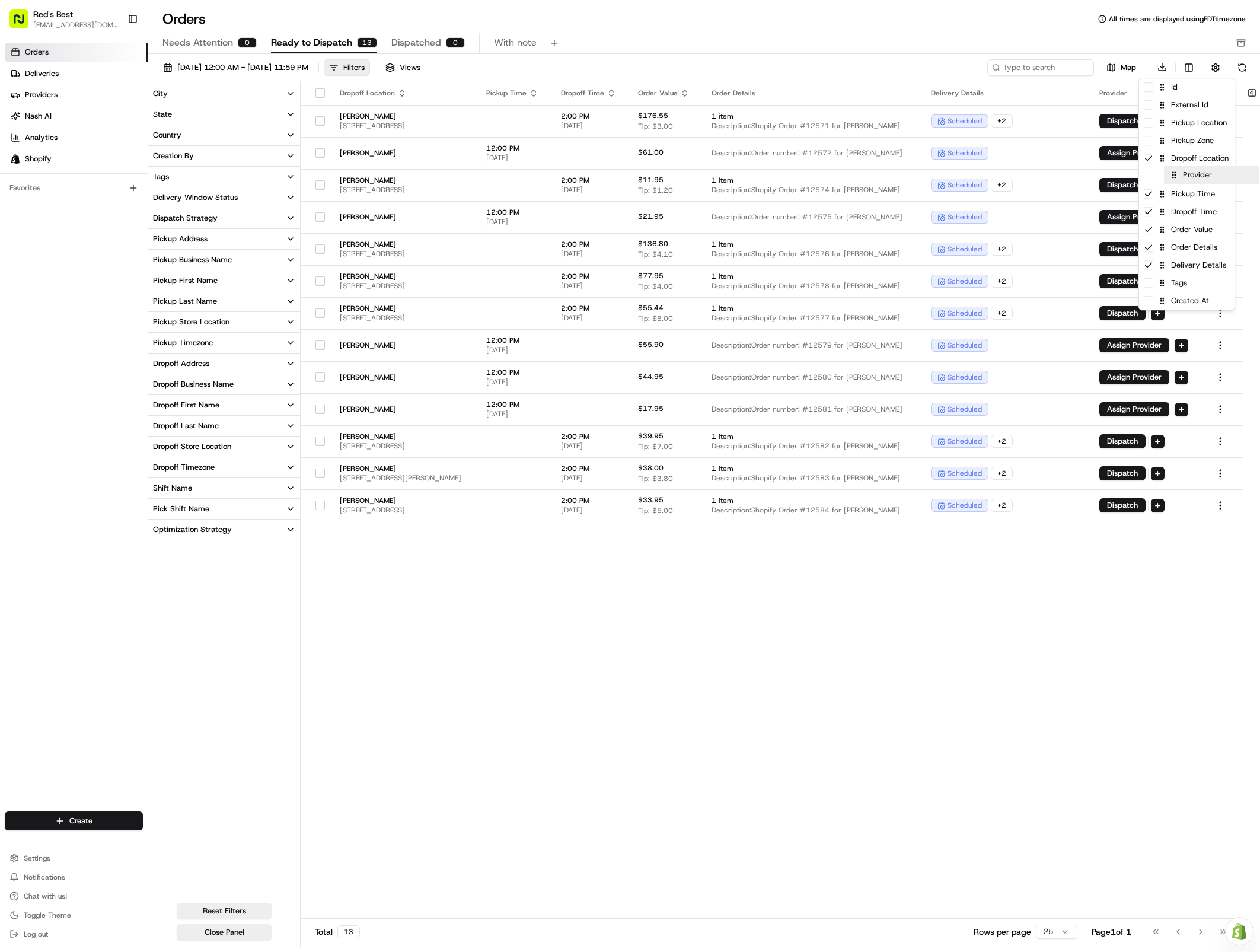
drag, startPoint x: 1168, startPoint y: 267, endPoint x: 1193, endPoint y: 173, distance: 97.3
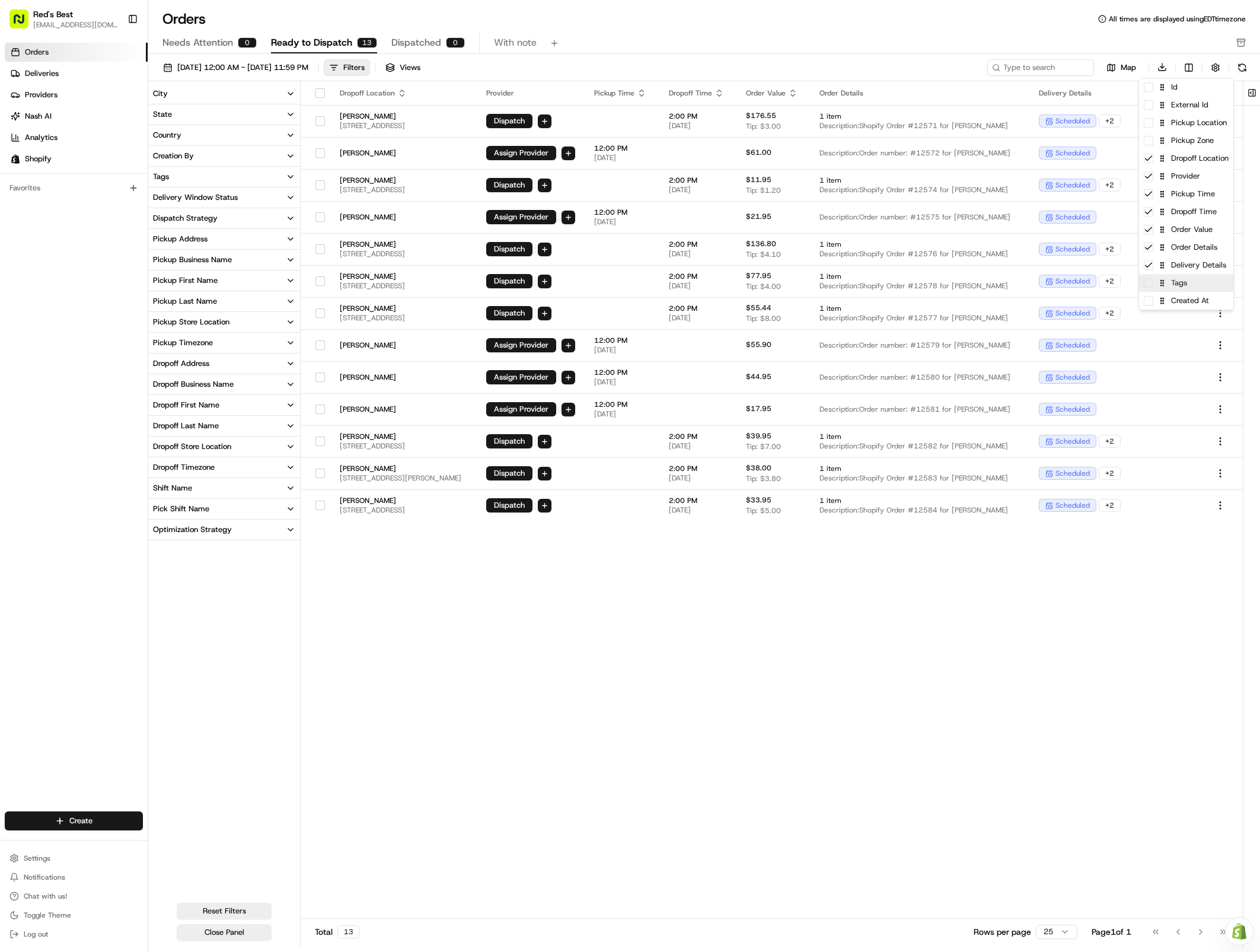
click at [1119, 288] on span at bounding box center [1149, 283] width 10 height 10
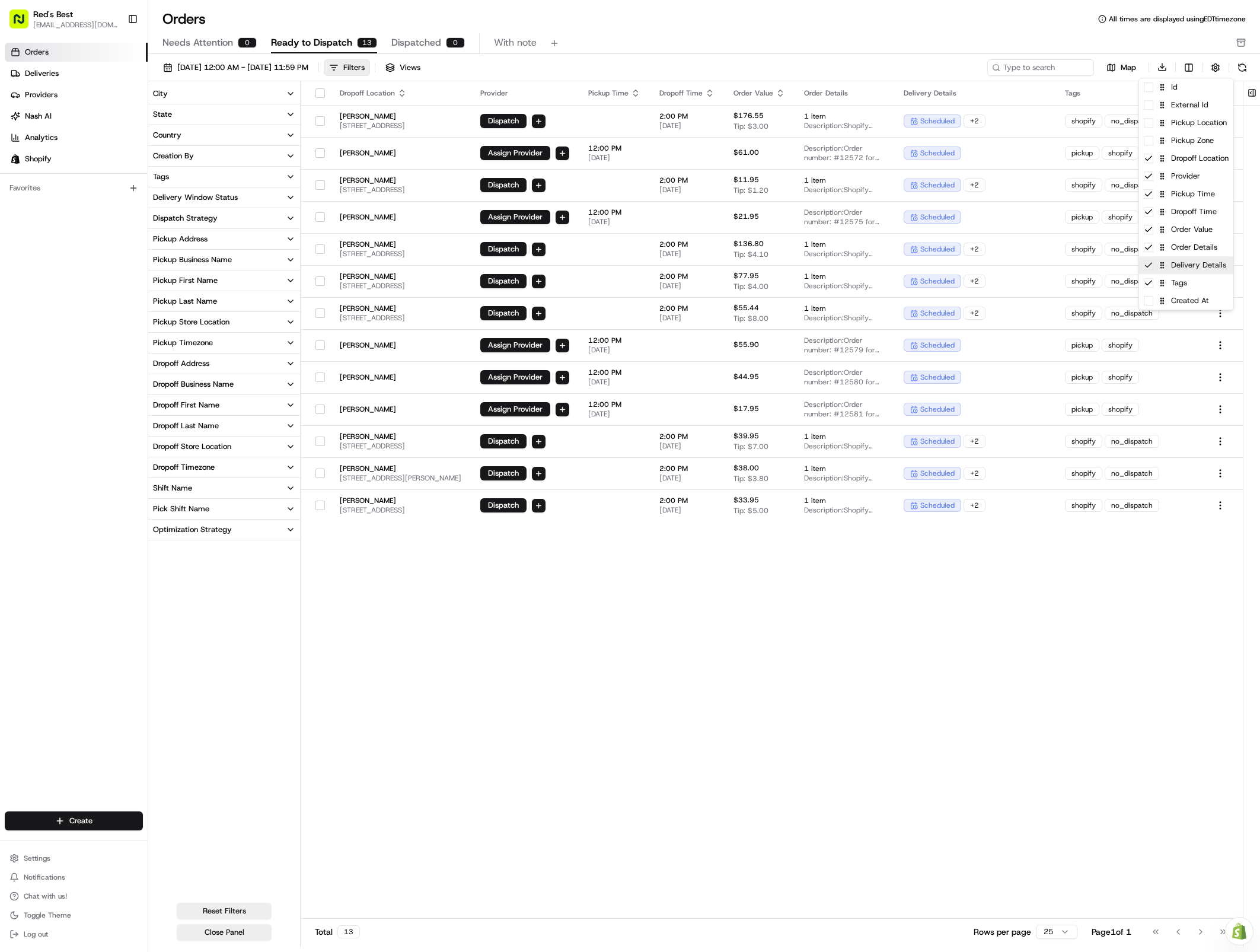
click at [1119, 268] on icon at bounding box center [1149, 265] width 10 height 10
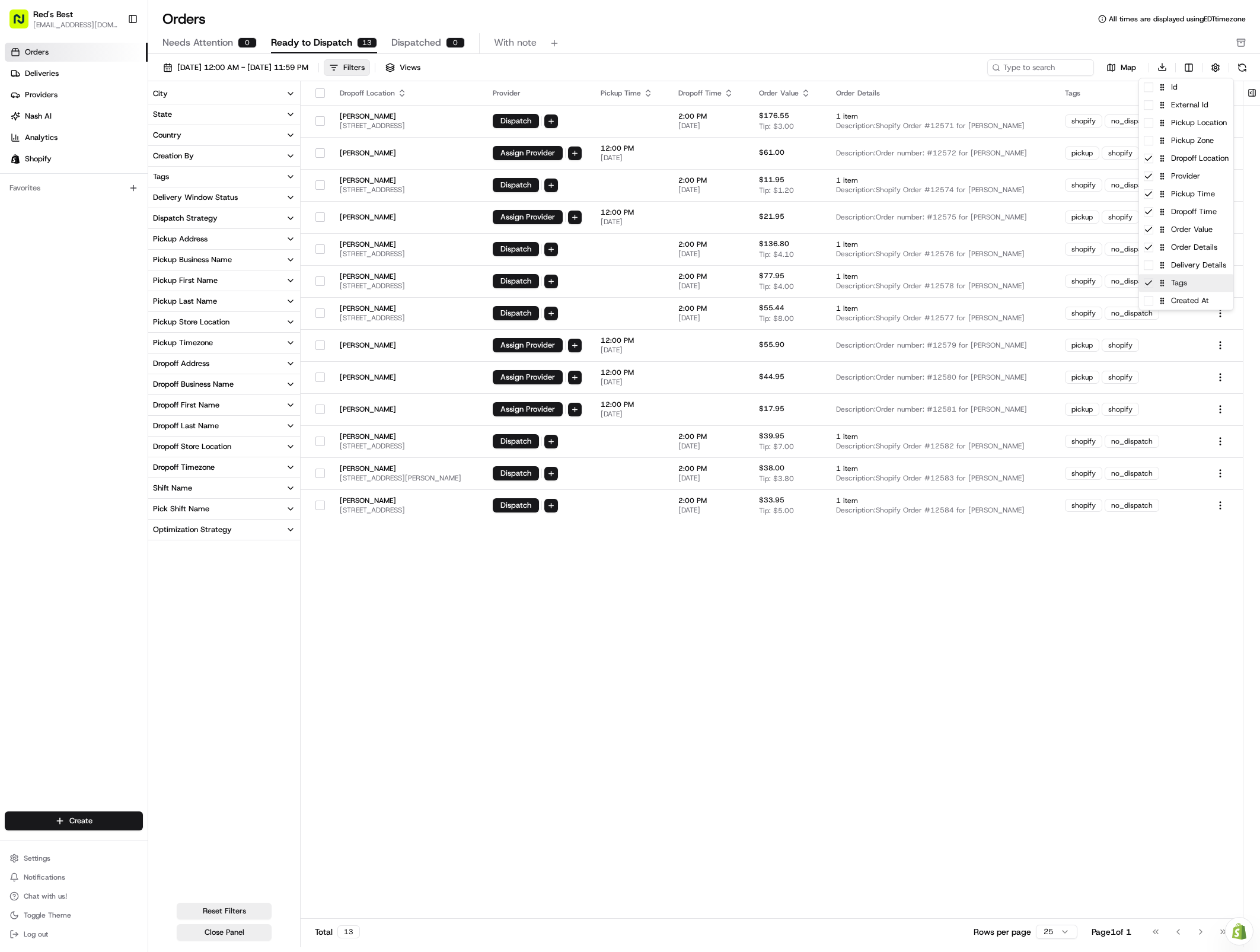
click at [1119, 277] on div "Tags" at bounding box center [1186, 283] width 94 height 18
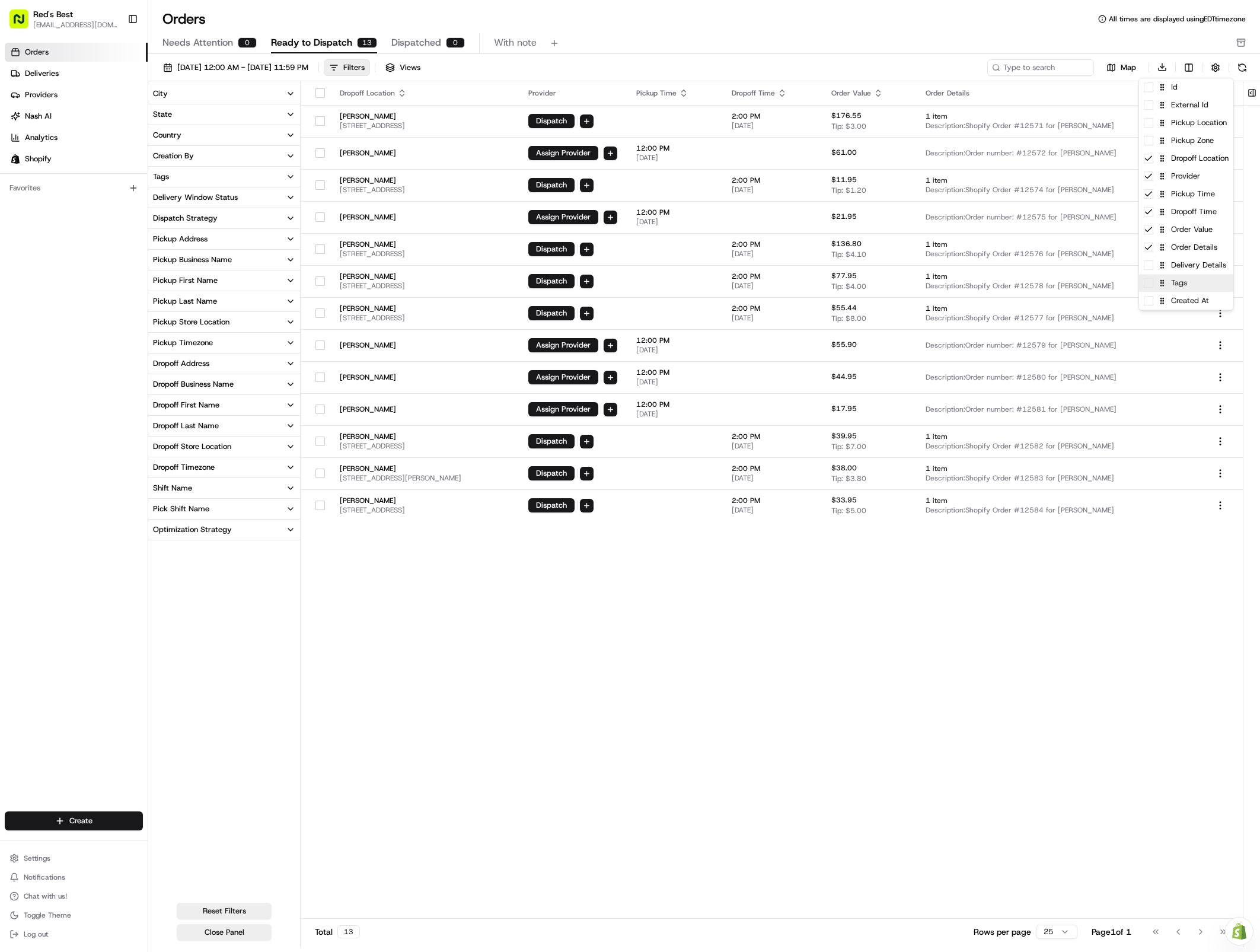
click at [1119, 285] on span at bounding box center [1149, 283] width 10 height 10
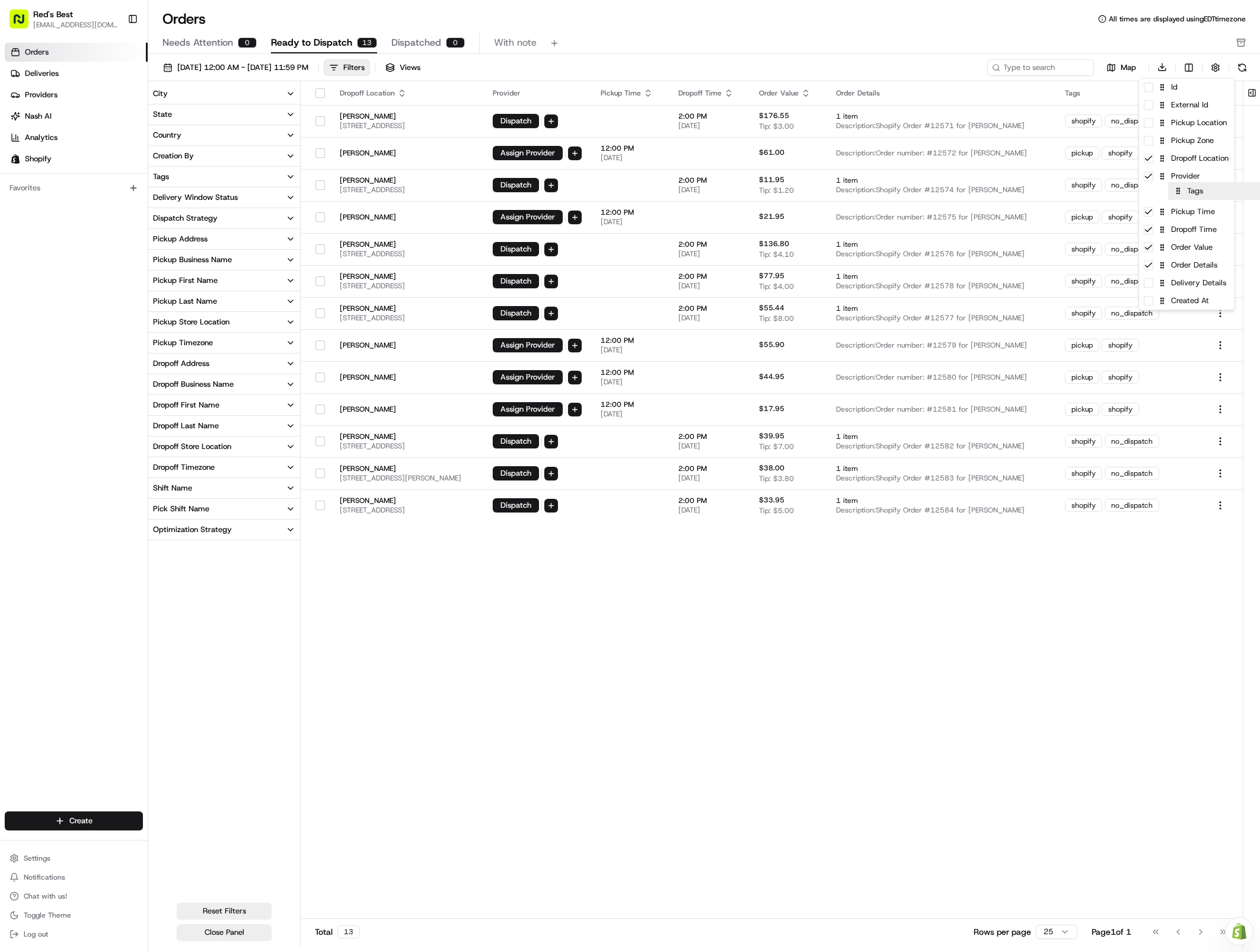
drag, startPoint x: 1163, startPoint y: 284, endPoint x: 1192, endPoint y: 188, distance: 100.3
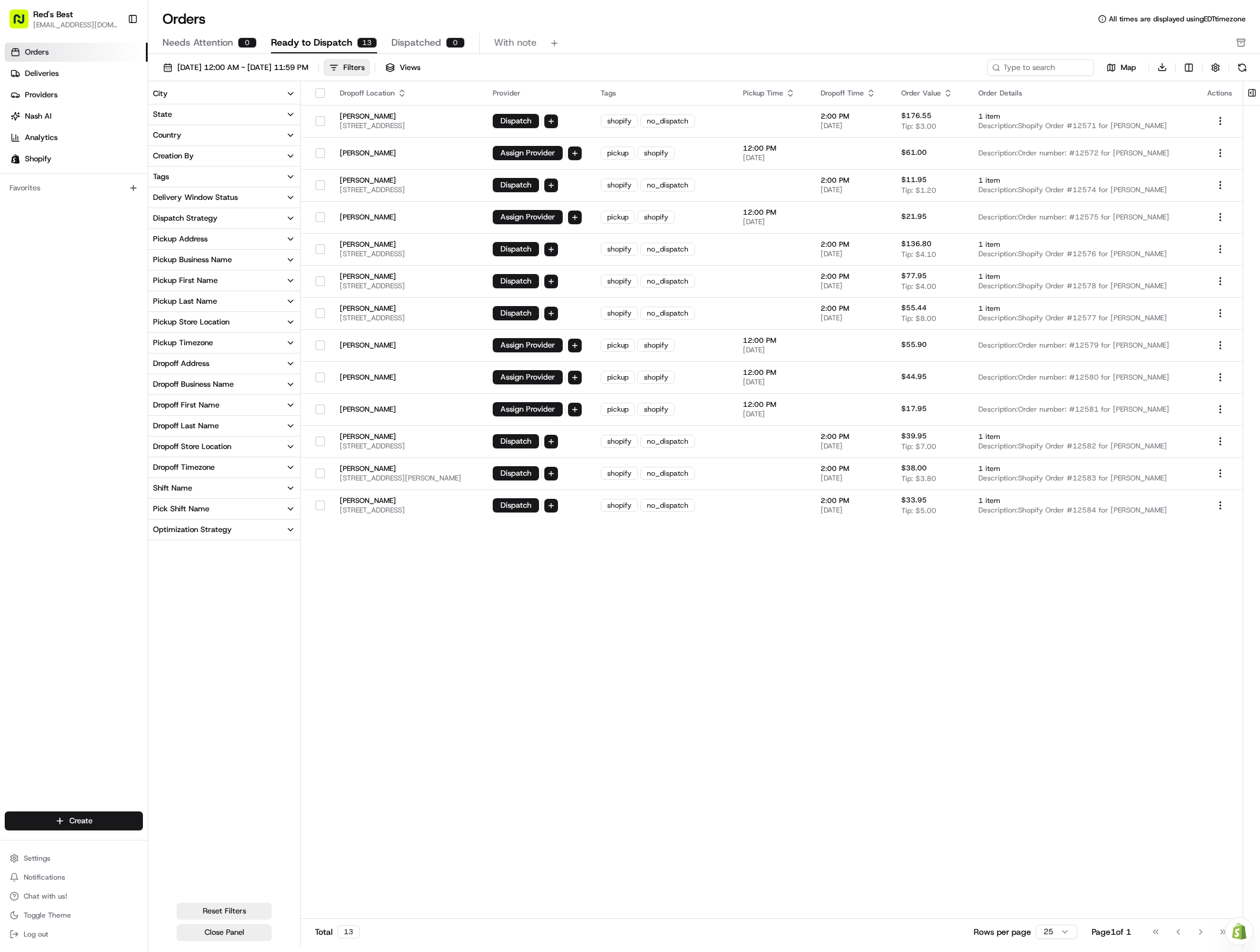
click at [1045, 639] on html "Red's Best [EMAIL_ADDRESS][DOMAIN_NAME] Toggle Sidebar Orders Deliveries Provid…" at bounding box center [630, 476] width 1260 height 952
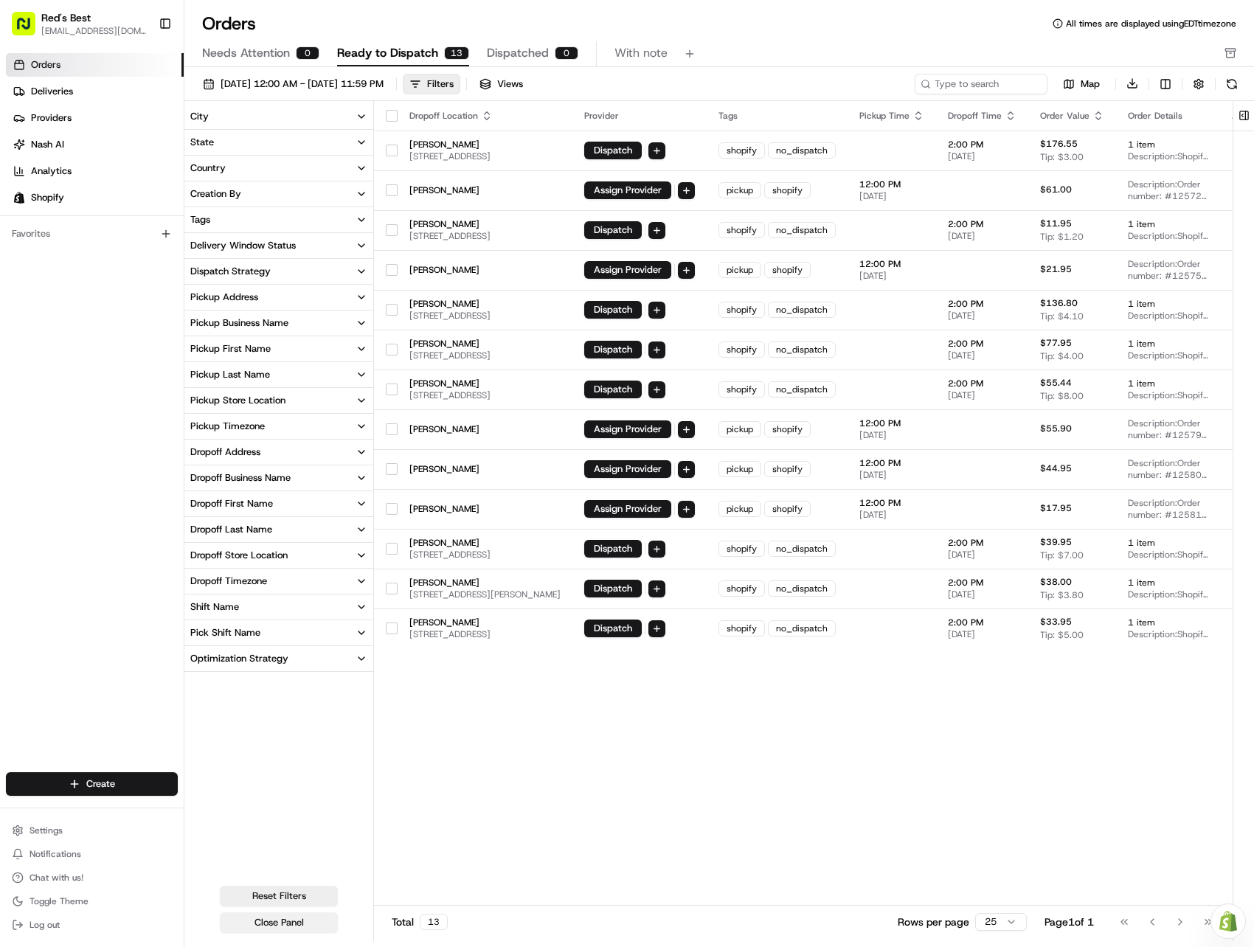
click at [263, 928] on button "Close Panel" at bounding box center [279, 922] width 118 height 21
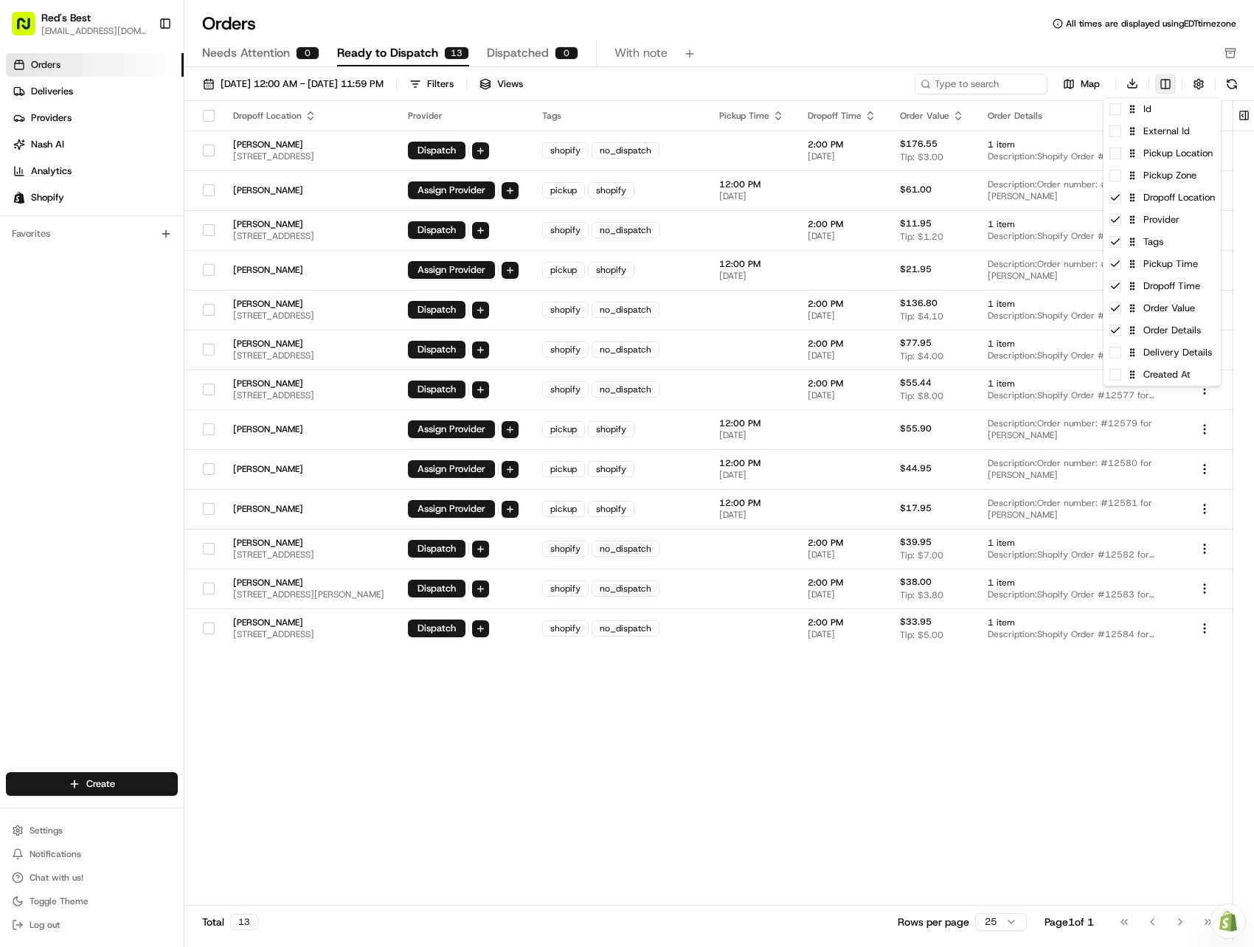
click at [1161, 86] on html "Red's Best [EMAIL_ADDRESS][DOMAIN_NAME] Toggle Sidebar Orders Deliveries Provid…" at bounding box center [627, 473] width 1254 height 947
click at [1116, 155] on span at bounding box center [1115, 154] width 12 height 12
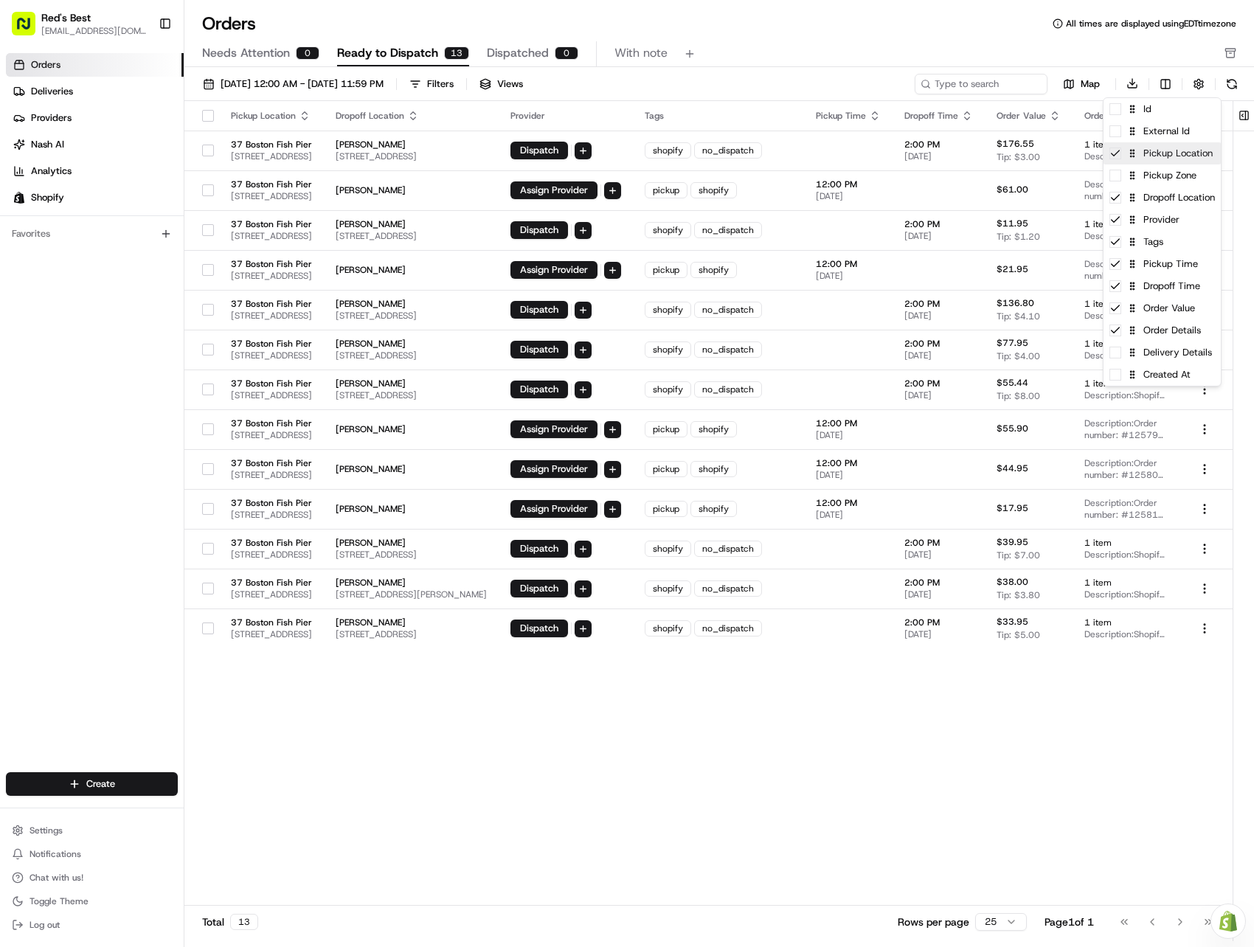
click at [1116, 155] on icon at bounding box center [1115, 154] width 12 height 12
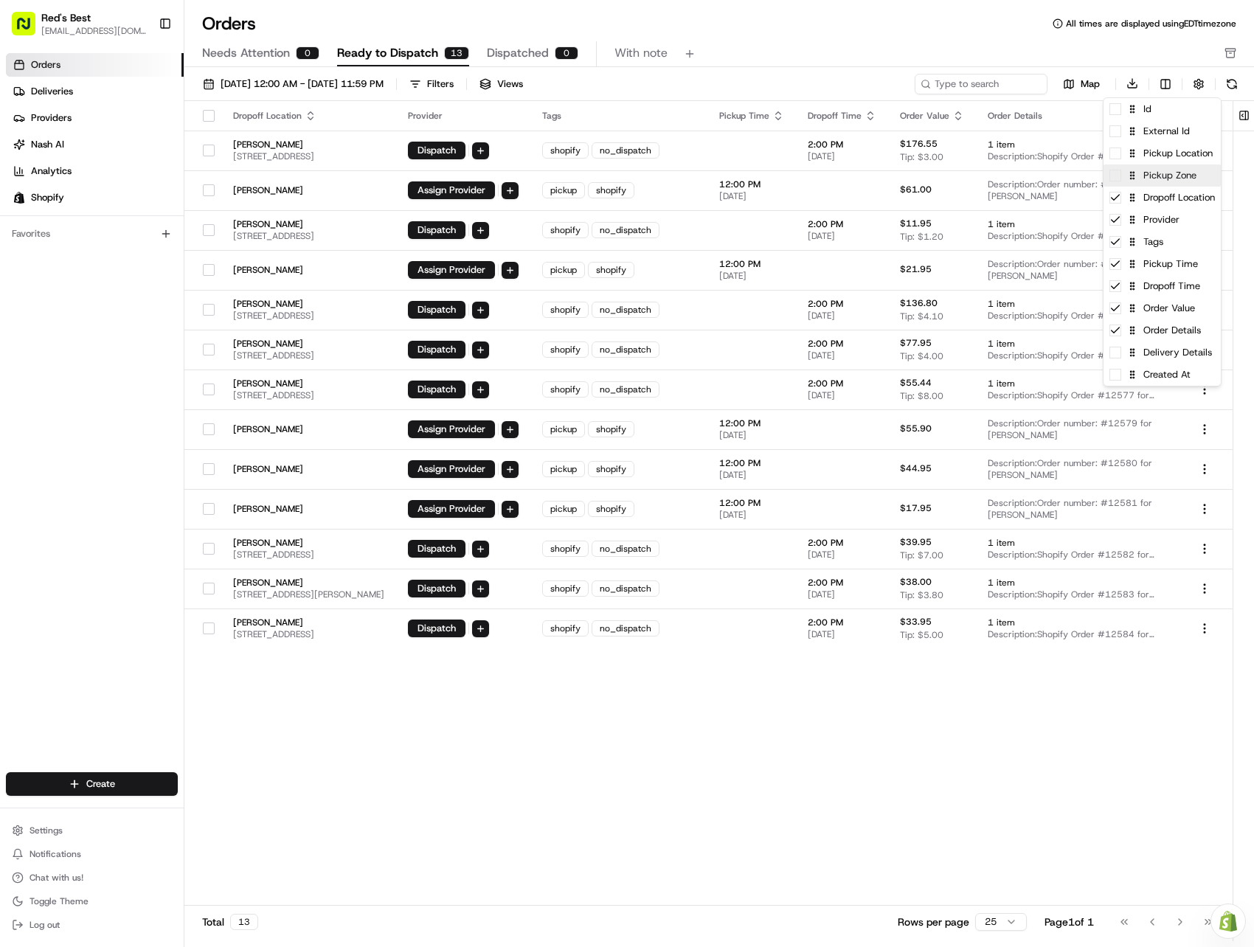
click at [1116, 178] on span at bounding box center [1115, 176] width 12 height 12
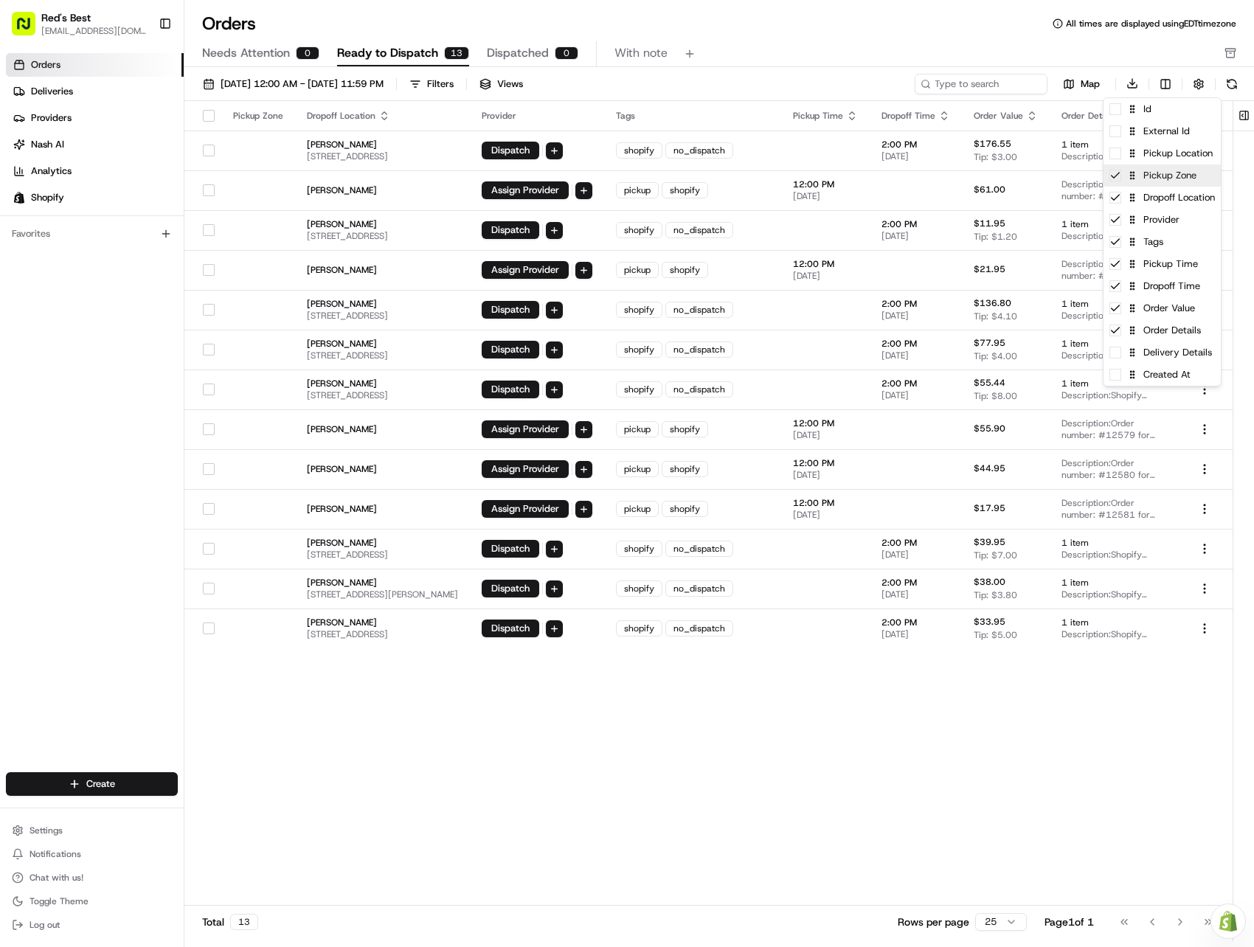
click at [1116, 178] on icon at bounding box center [1115, 176] width 12 height 12
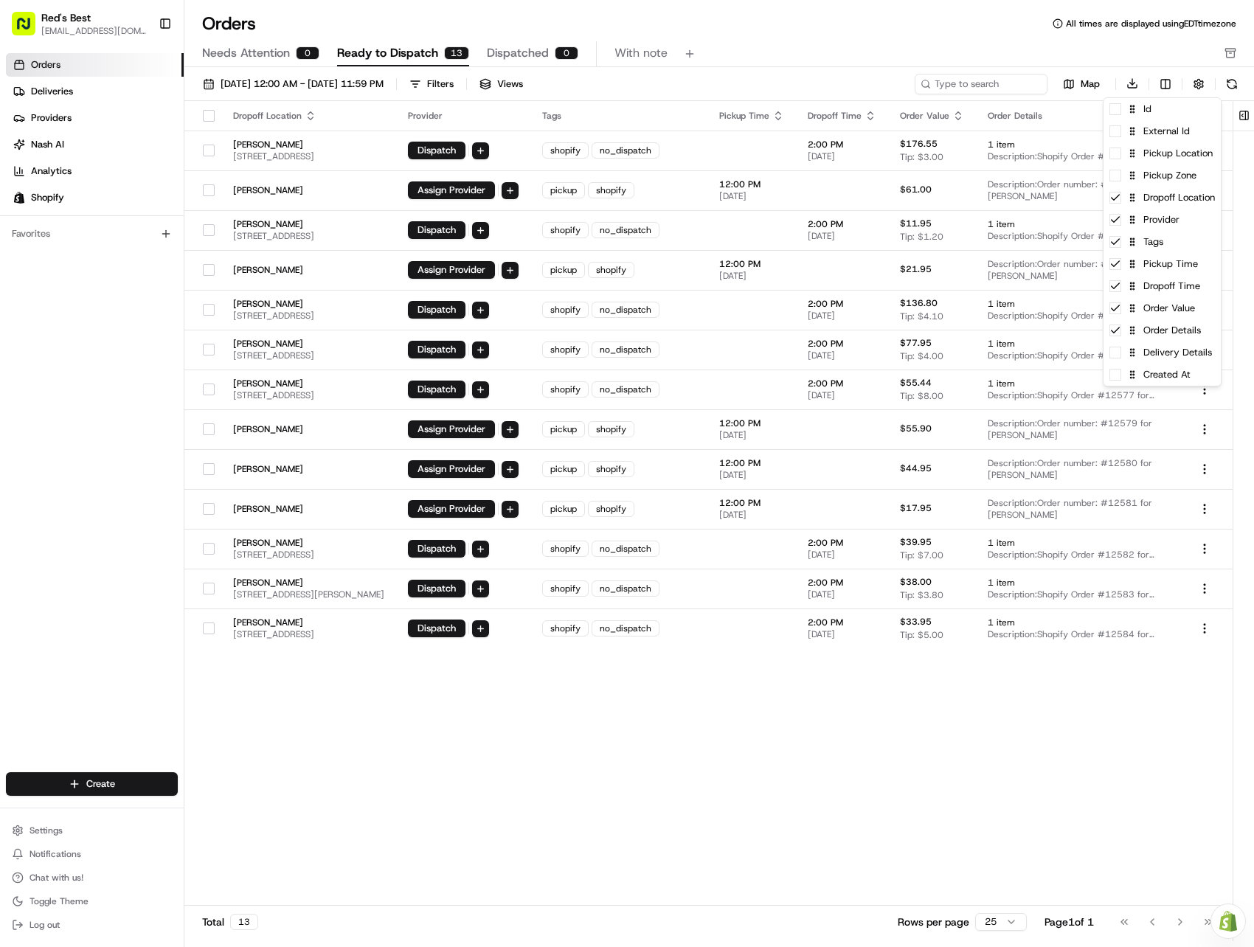
click at [1114, 550] on html "Red's Best [EMAIL_ADDRESS][DOMAIN_NAME] Toggle Sidebar Orders Deliveries Provid…" at bounding box center [627, 473] width 1254 height 947
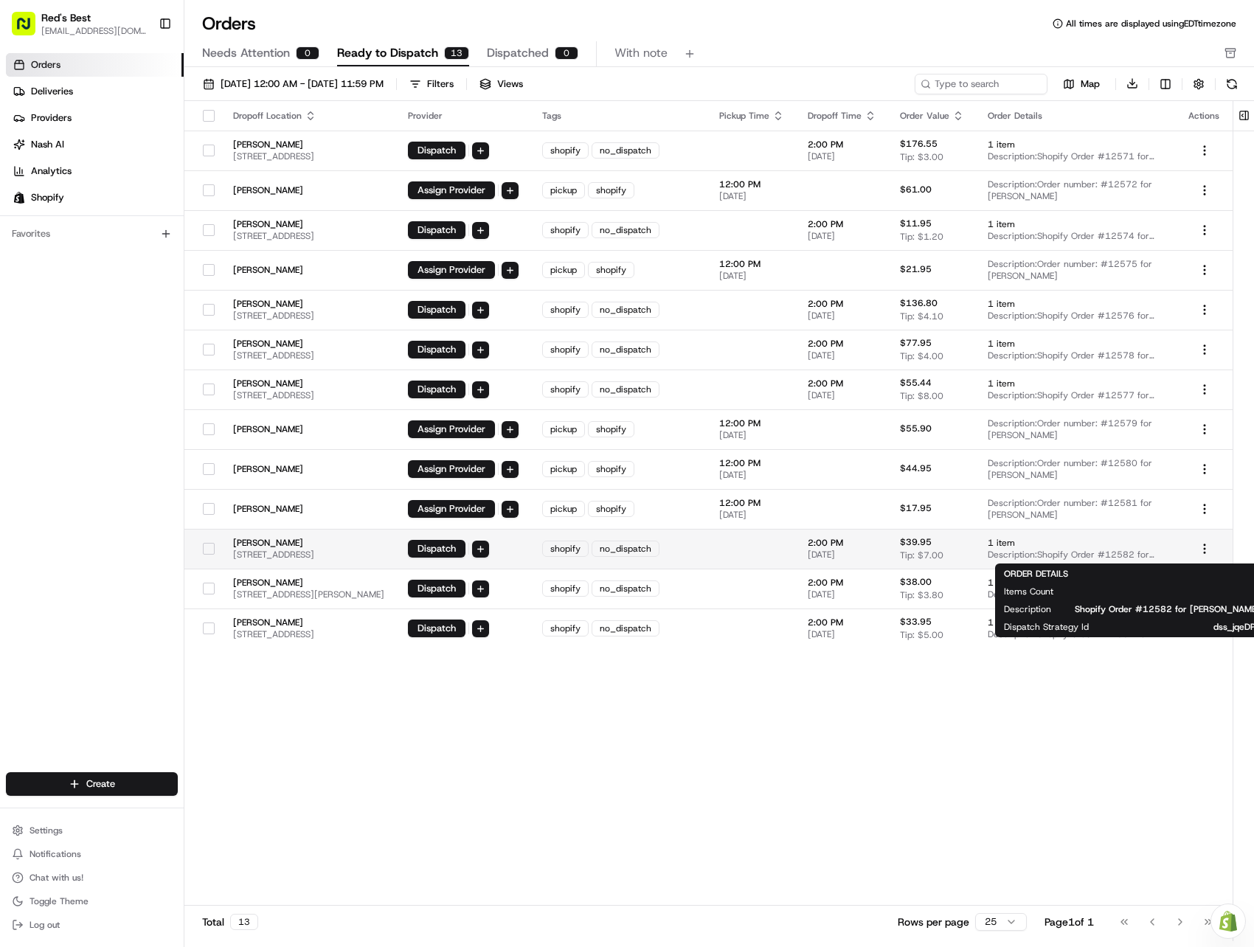
click at [1121, 546] on span "1 item" at bounding box center [1076, 543] width 177 height 12
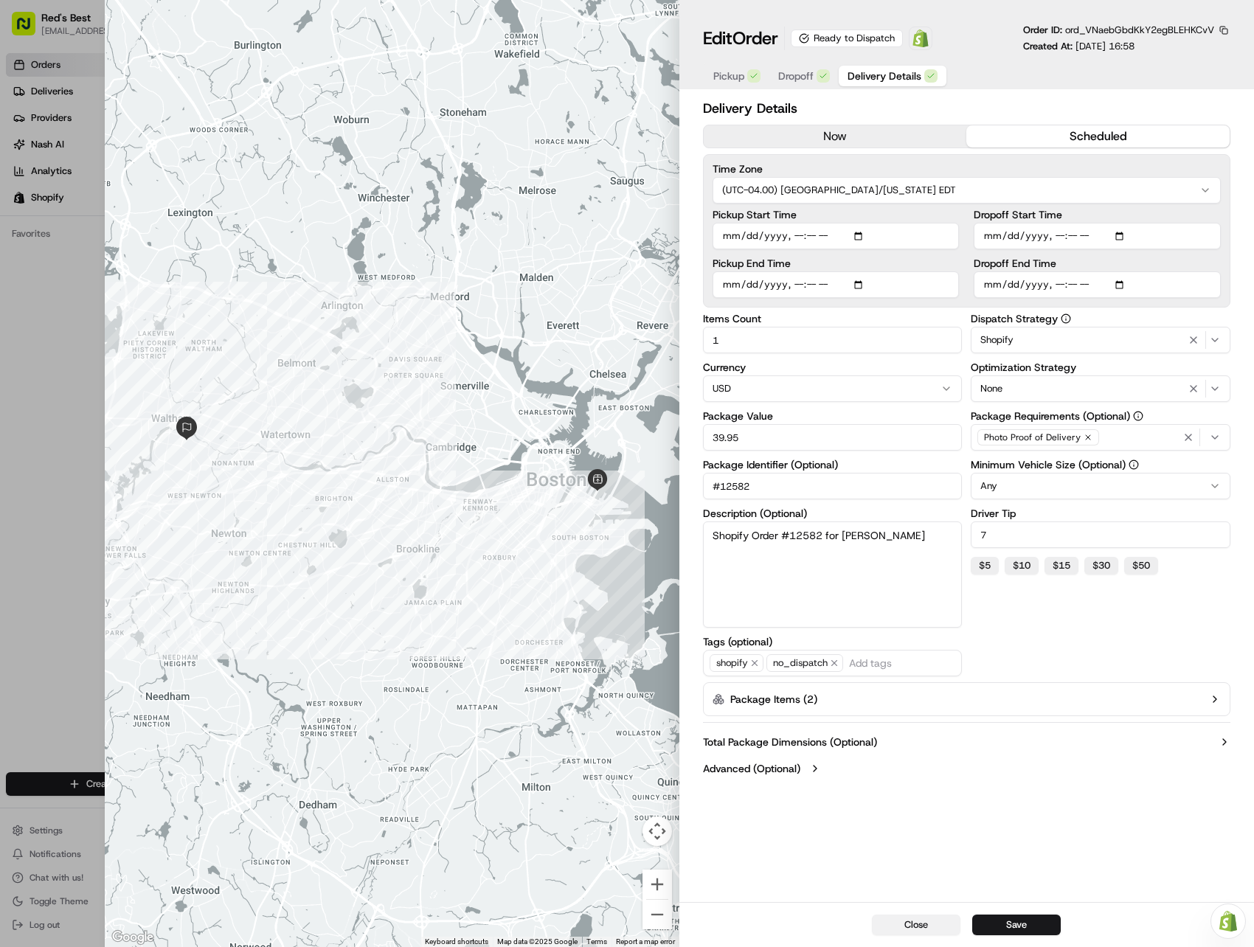
click at [930, 923] on button "Close" at bounding box center [916, 925] width 89 height 21
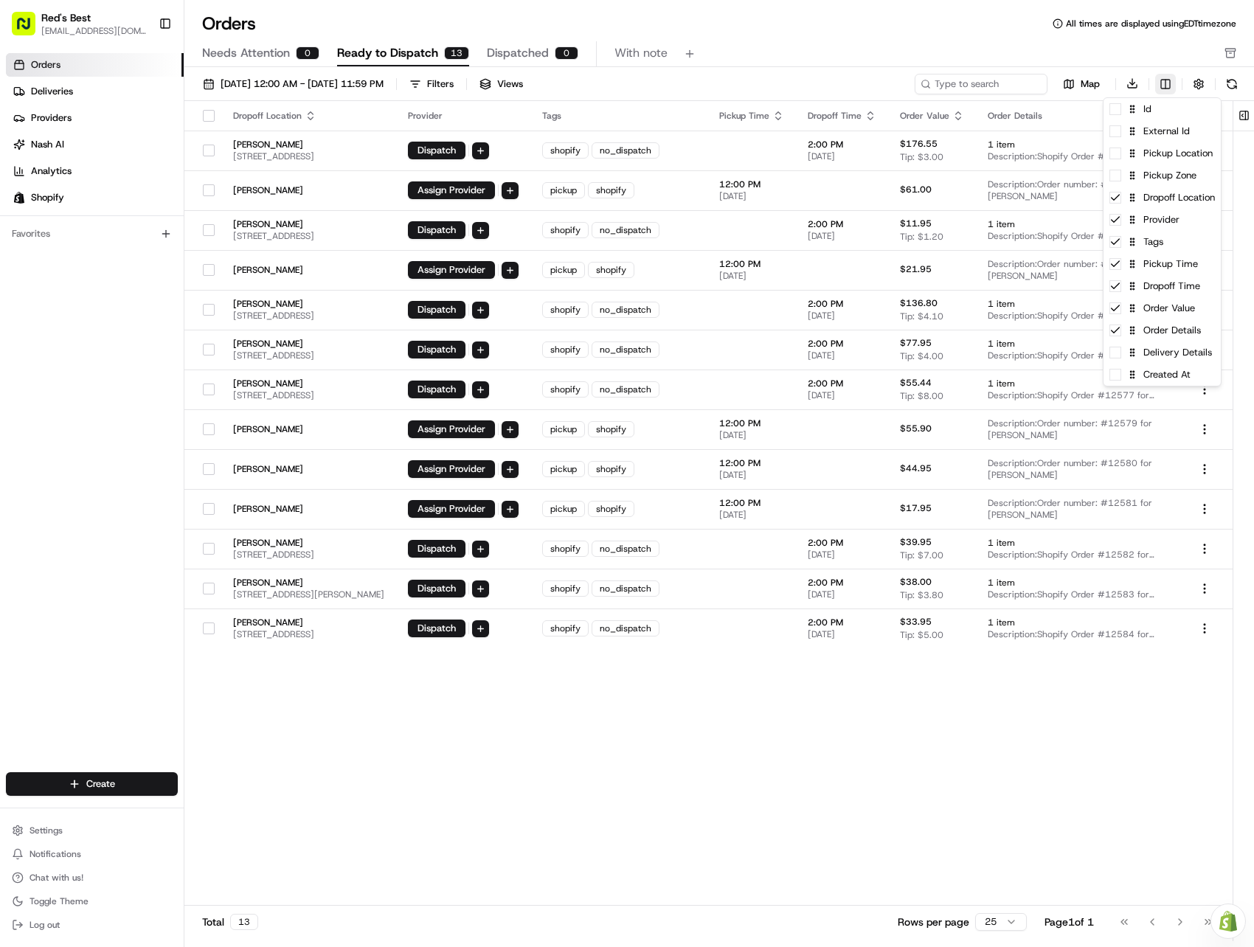
click at [1165, 89] on html "Red's Best [EMAIL_ADDRESS][DOMAIN_NAME] Toggle Sidebar Orders Deliveries Provid…" at bounding box center [627, 473] width 1254 height 947
click at [1115, 330] on icon at bounding box center [1115, 331] width 12 height 12
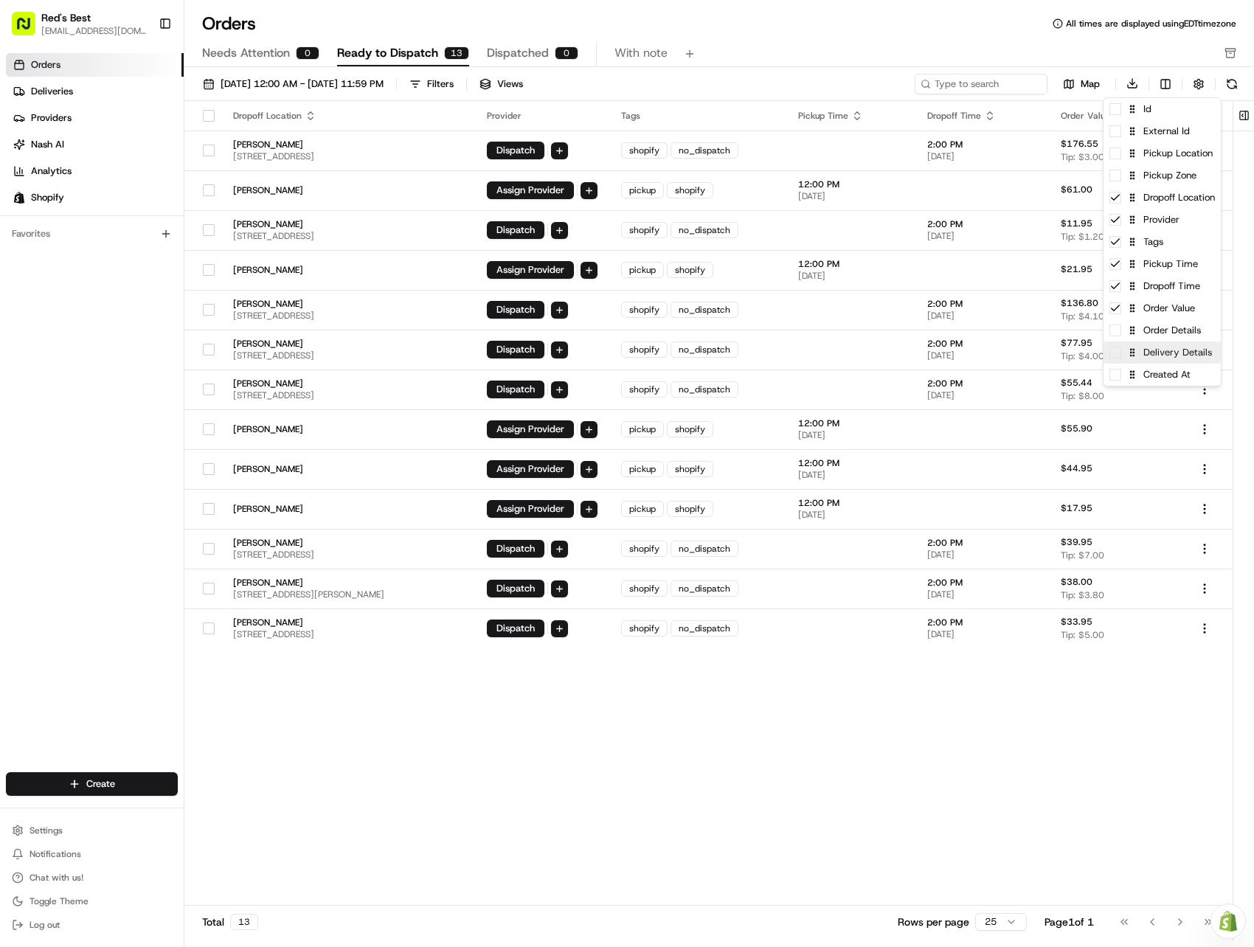
click at [1116, 354] on span at bounding box center [1115, 353] width 12 height 12
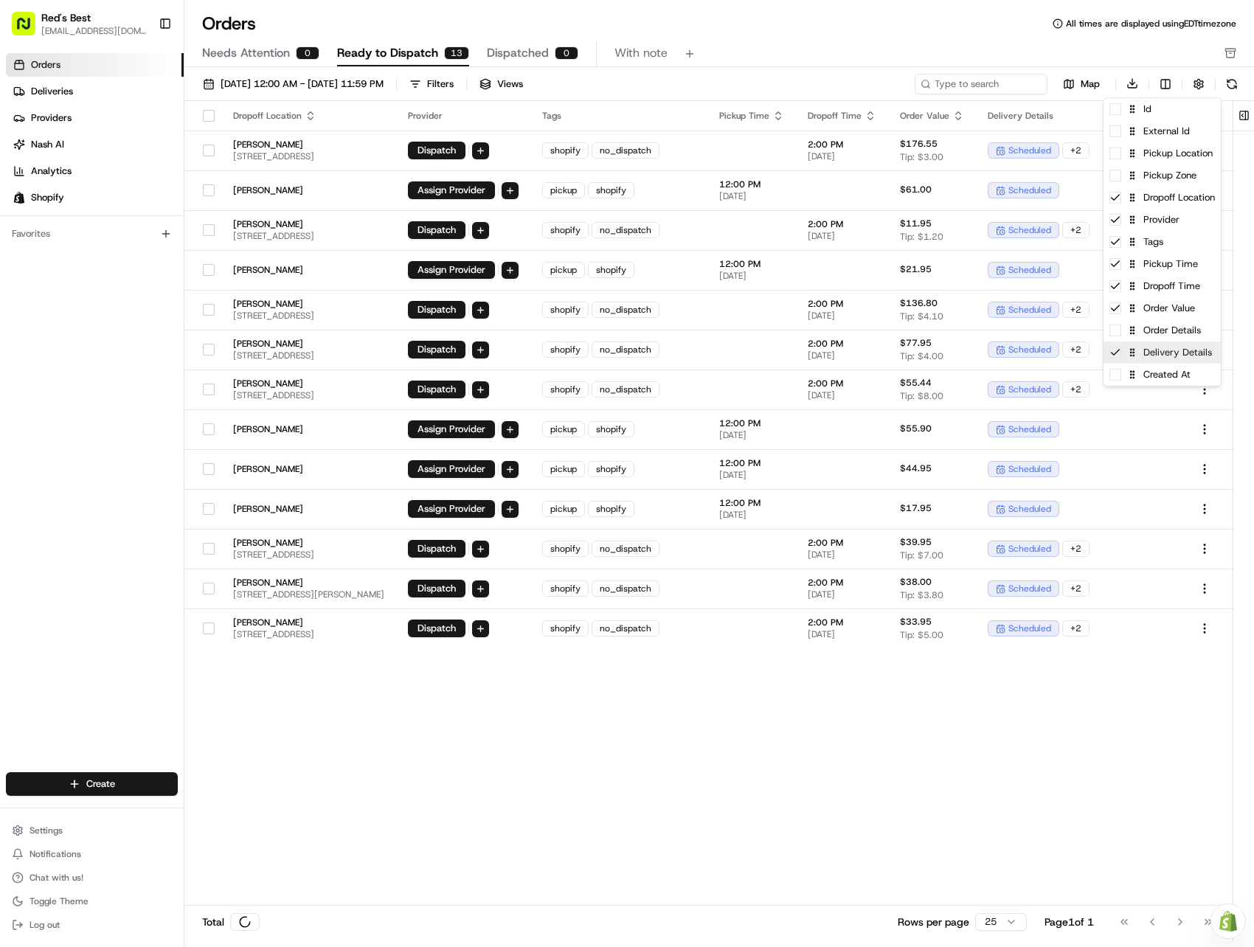
click at [1116, 354] on icon at bounding box center [1115, 353] width 12 height 12
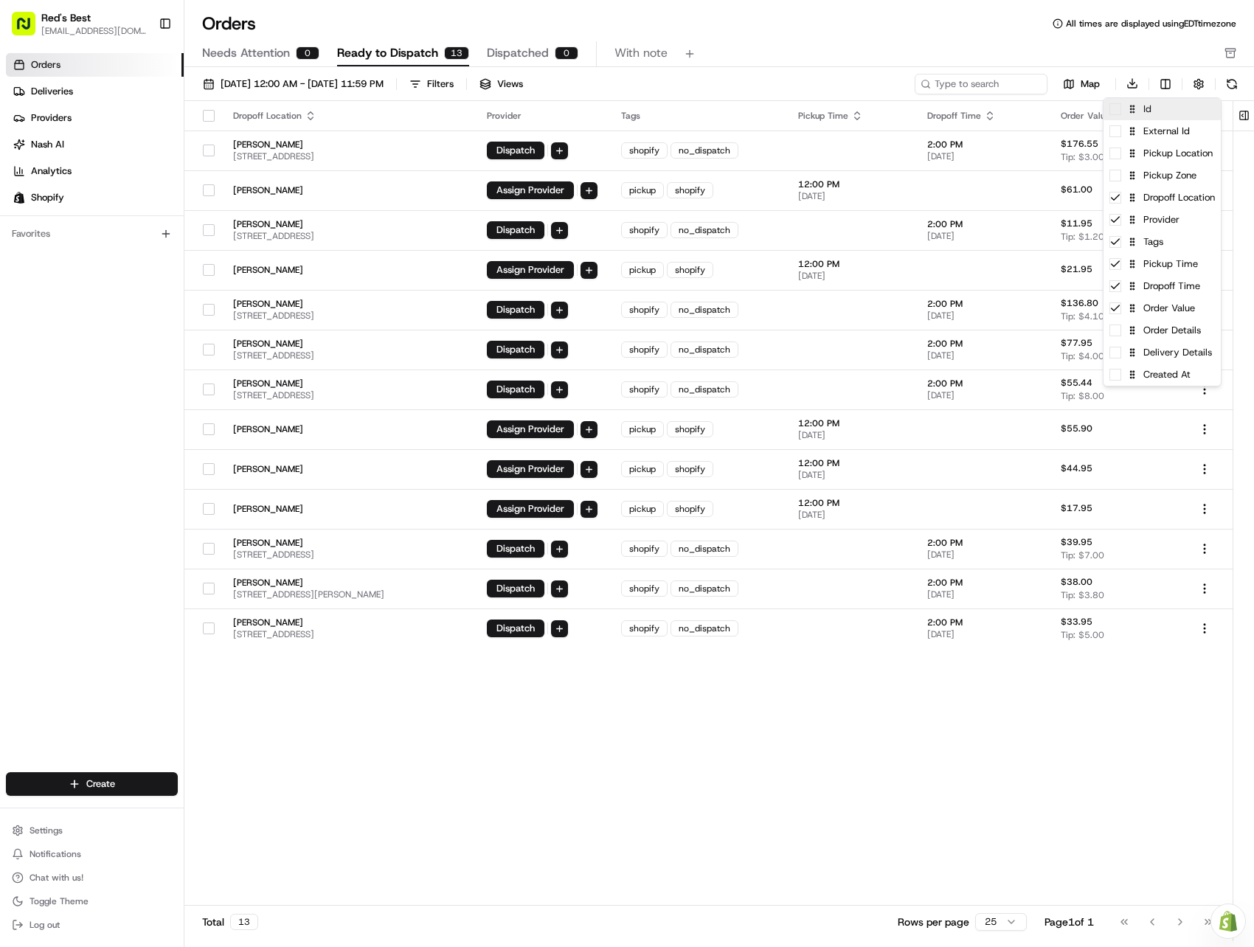
click at [1117, 114] on span at bounding box center [1115, 109] width 12 height 12
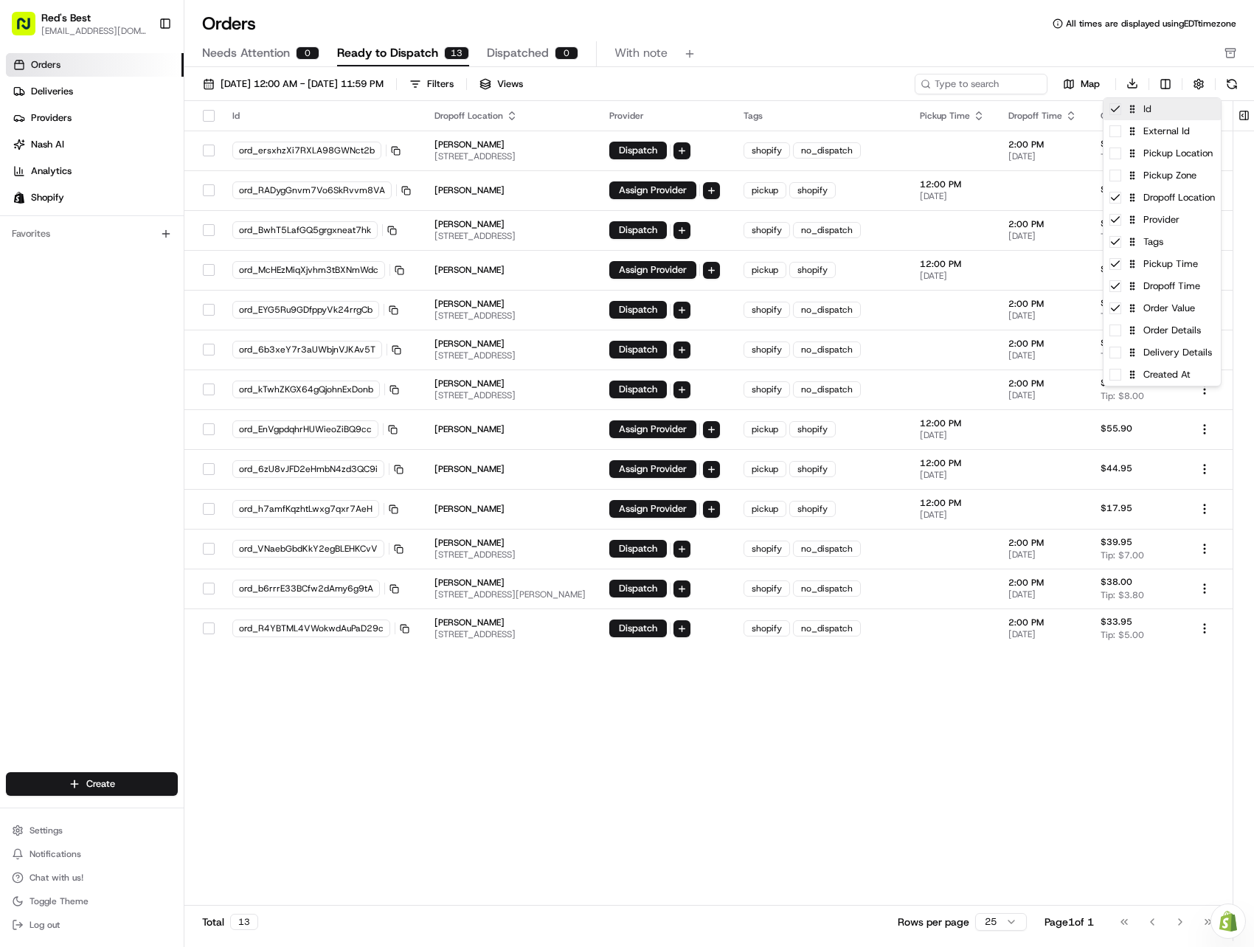
click at [1117, 114] on icon at bounding box center [1115, 109] width 12 height 12
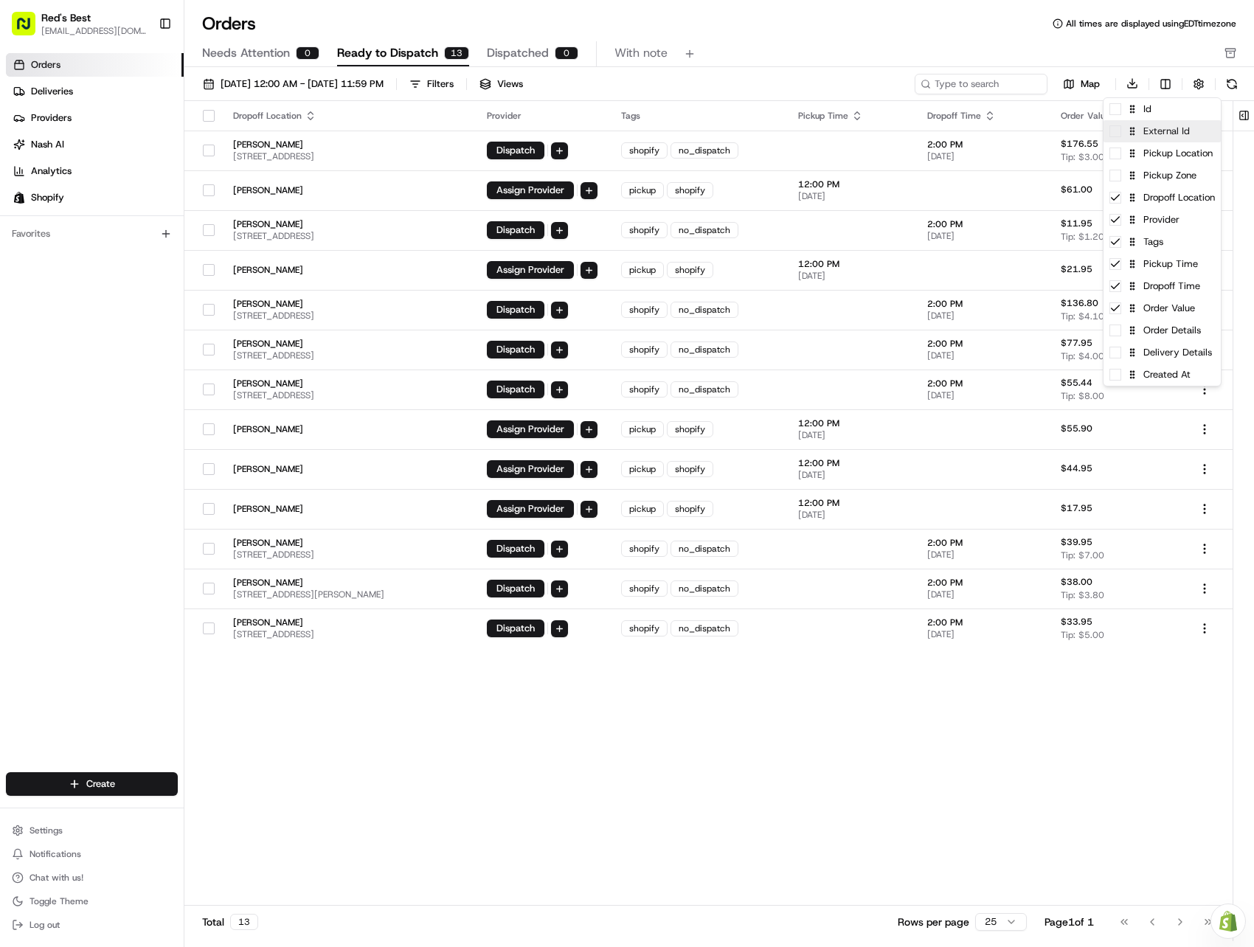
click at [1115, 136] on span at bounding box center [1115, 131] width 12 height 12
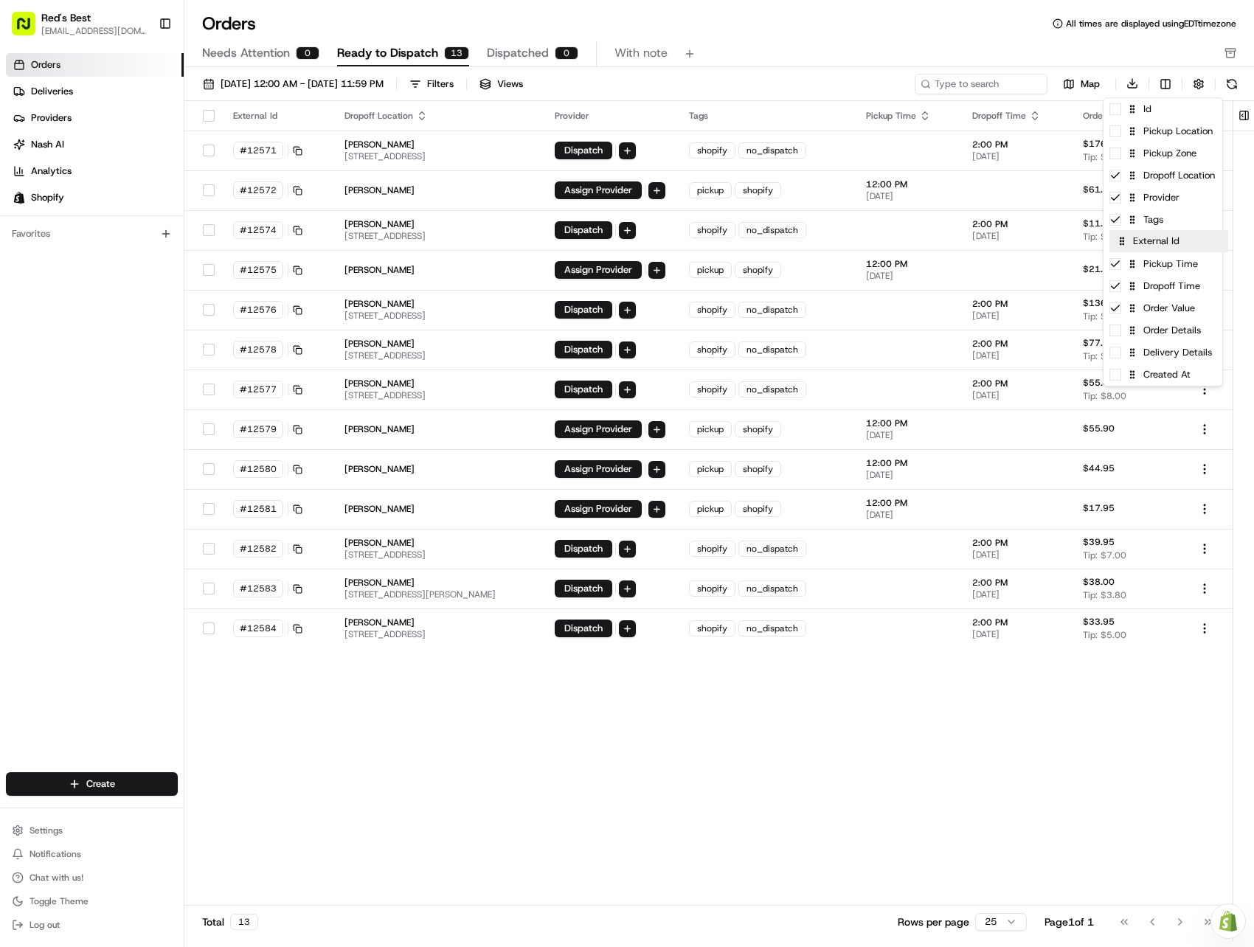
drag, startPoint x: 1165, startPoint y: 134, endPoint x: 1171, endPoint y: 247, distance: 113.7
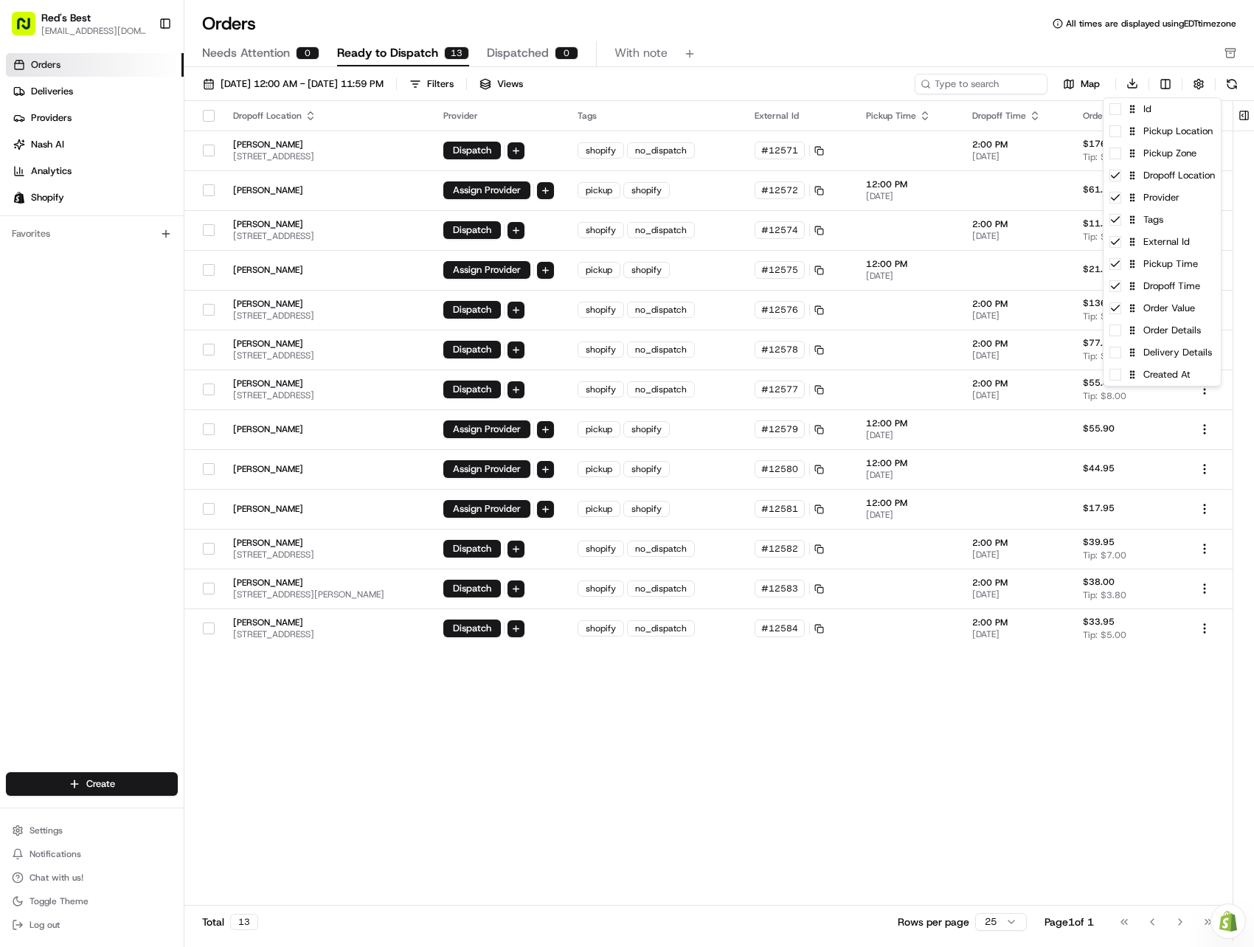
click at [946, 744] on html "Red's Best [EMAIL_ADDRESS][DOMAIN_NAME] Toggle Sidebar Orders Deliveries Provid…" at bounding box center [627, 473] width 1254 height 947
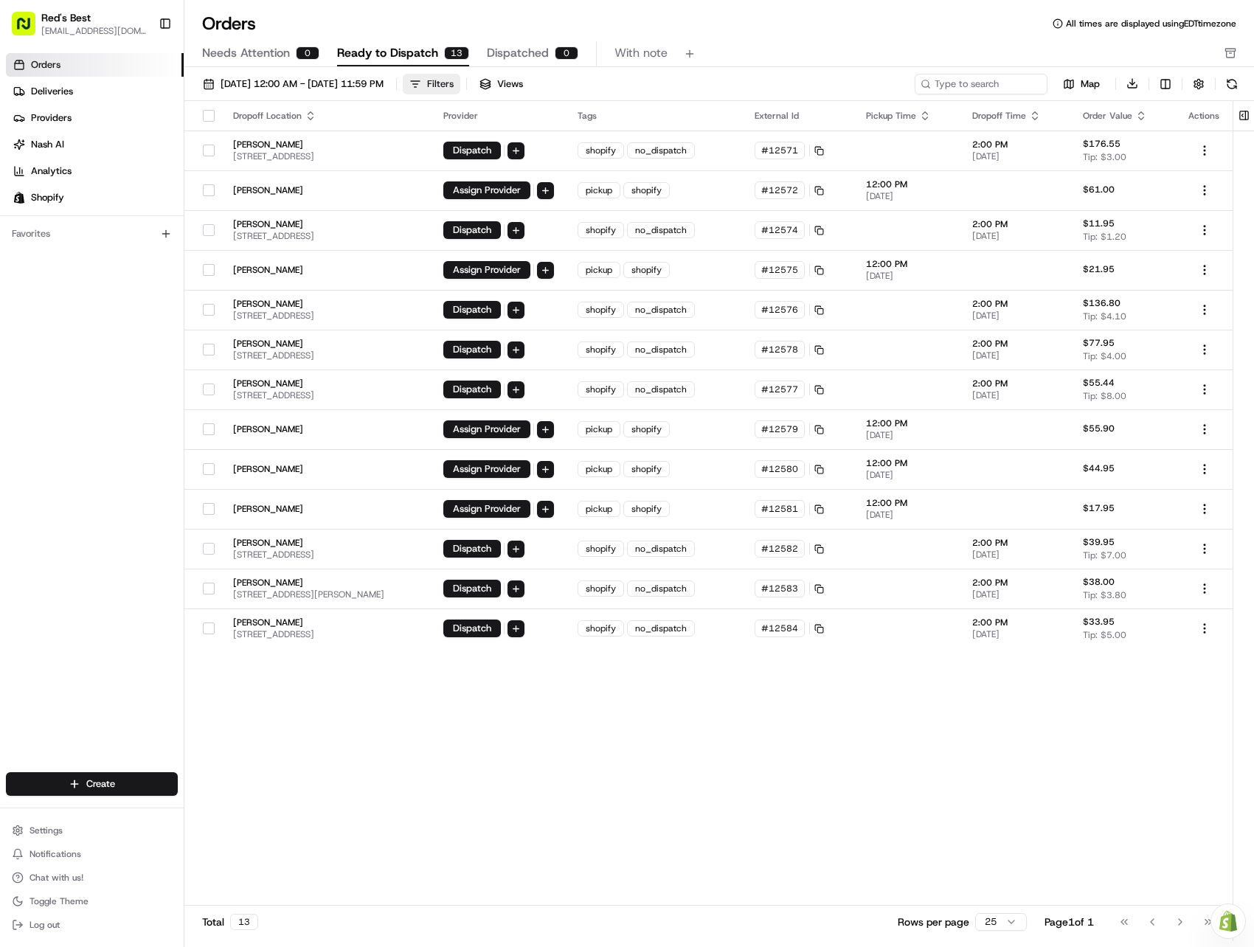
click at [454, 87] on div "Filters" at bounding box center [440, 83] width 27 height 13
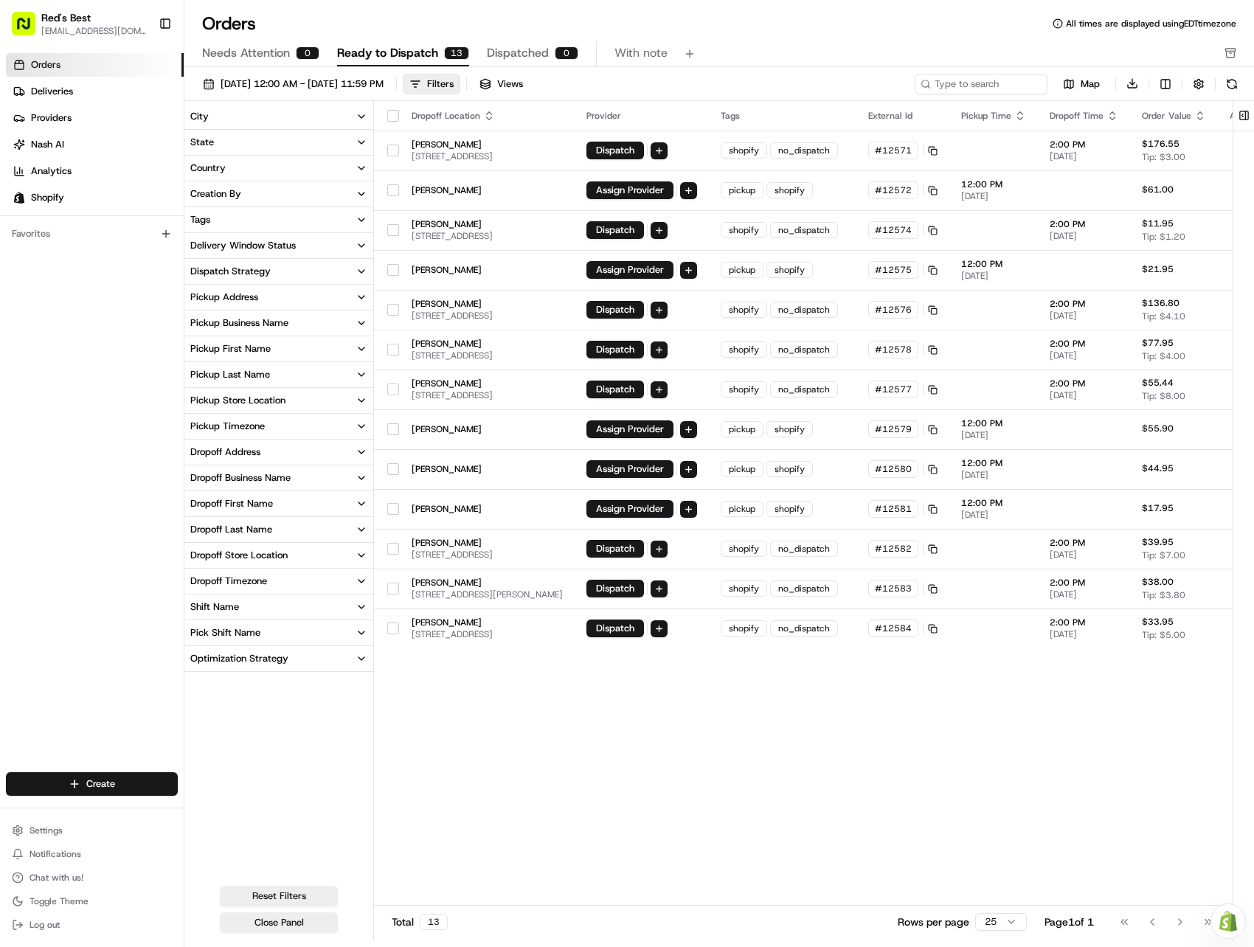
click at [356, 218] on icon "button" at bounding box center [362, 220] width 12 height 12
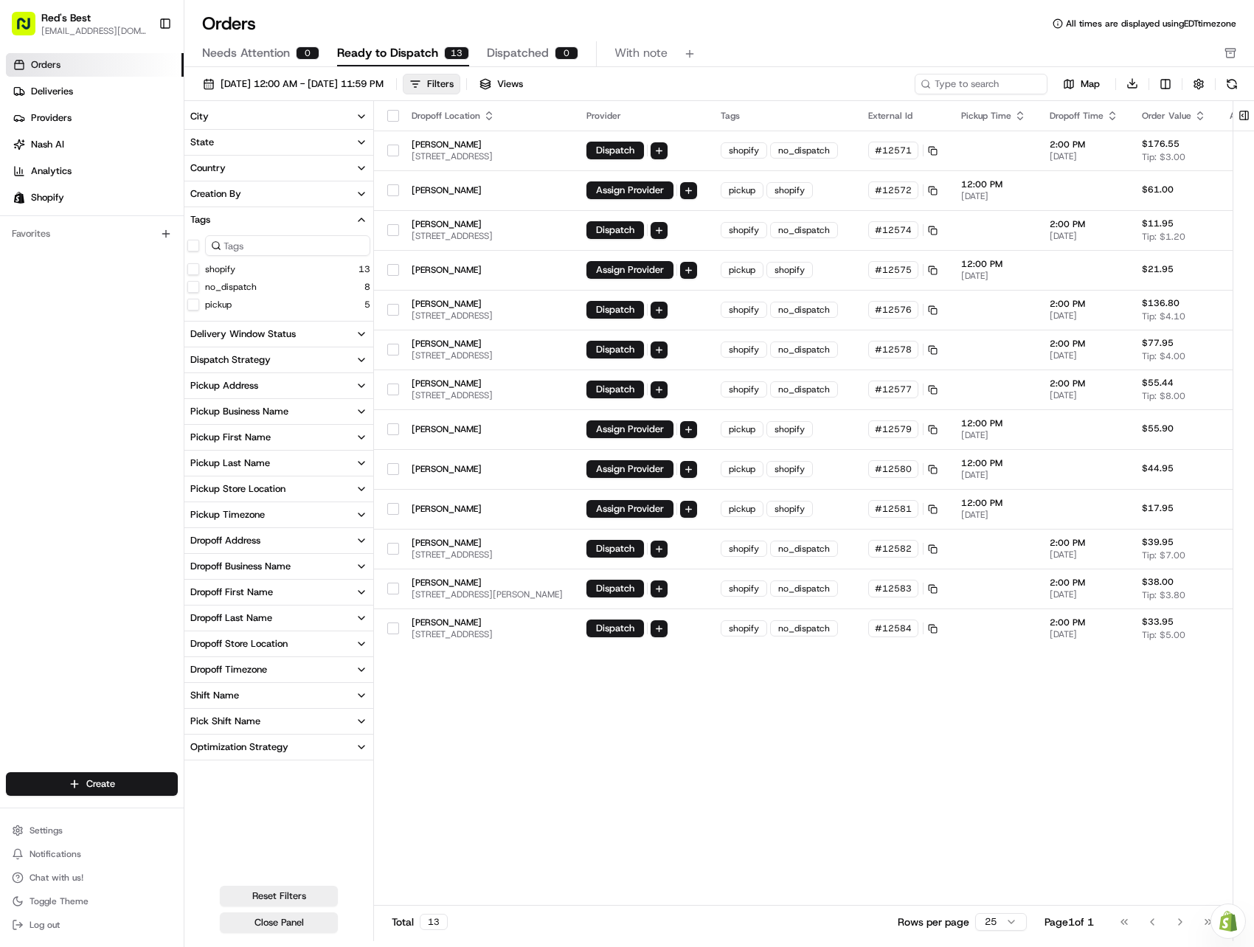
click at [194, 286] on button "no_dispatch" at bounding box center [193, 287] width 12 height 12
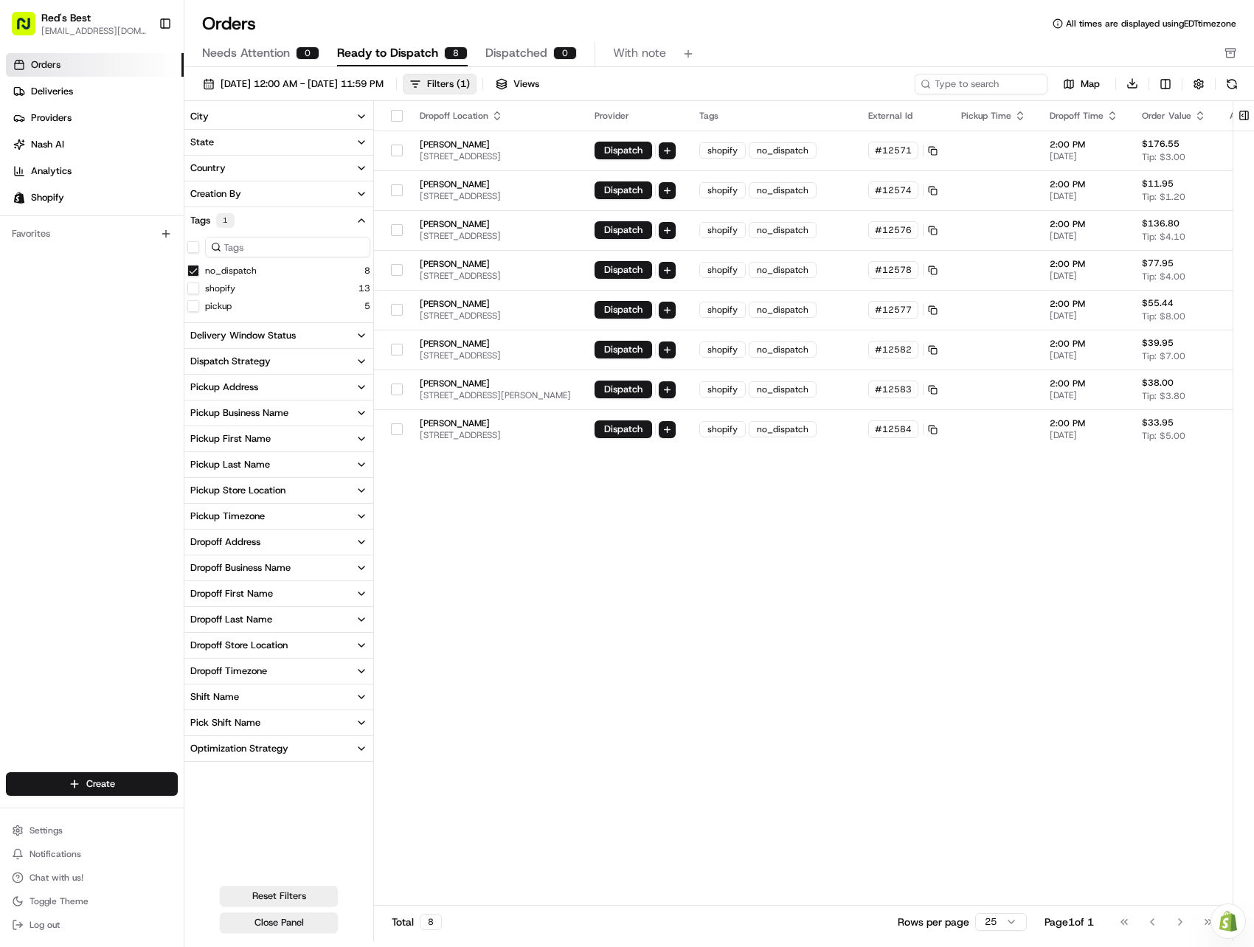
click at [193, 273] on button "no_dispatch" at bounding box center [193, 271] width 12 height 12
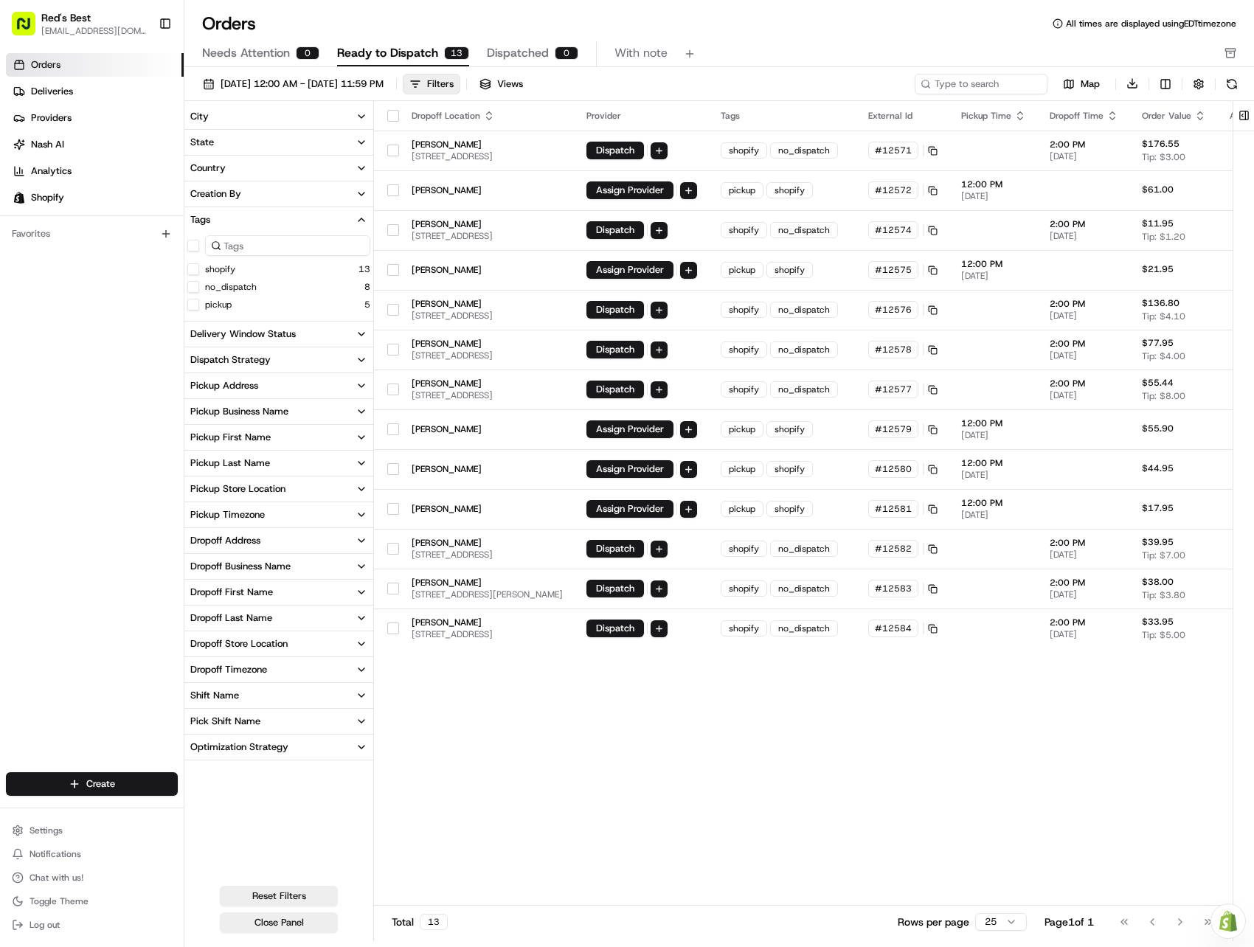
click at [193, 302] on button "pickup" at bounding box center [193, 305] width 12 height 12
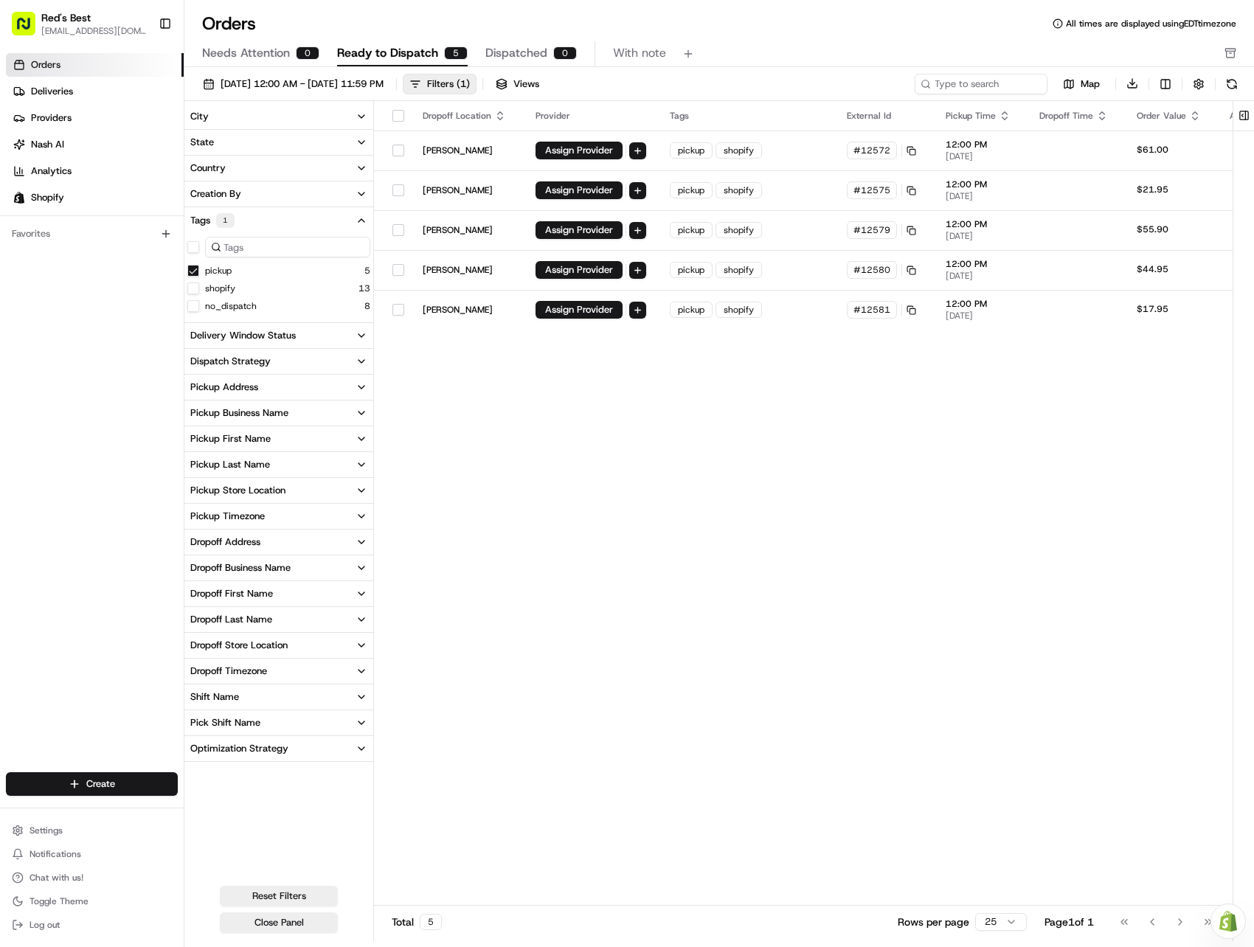
click at [193, 302] on button "no_dispatch" at bounding box center [193, 306] width 12 height 12
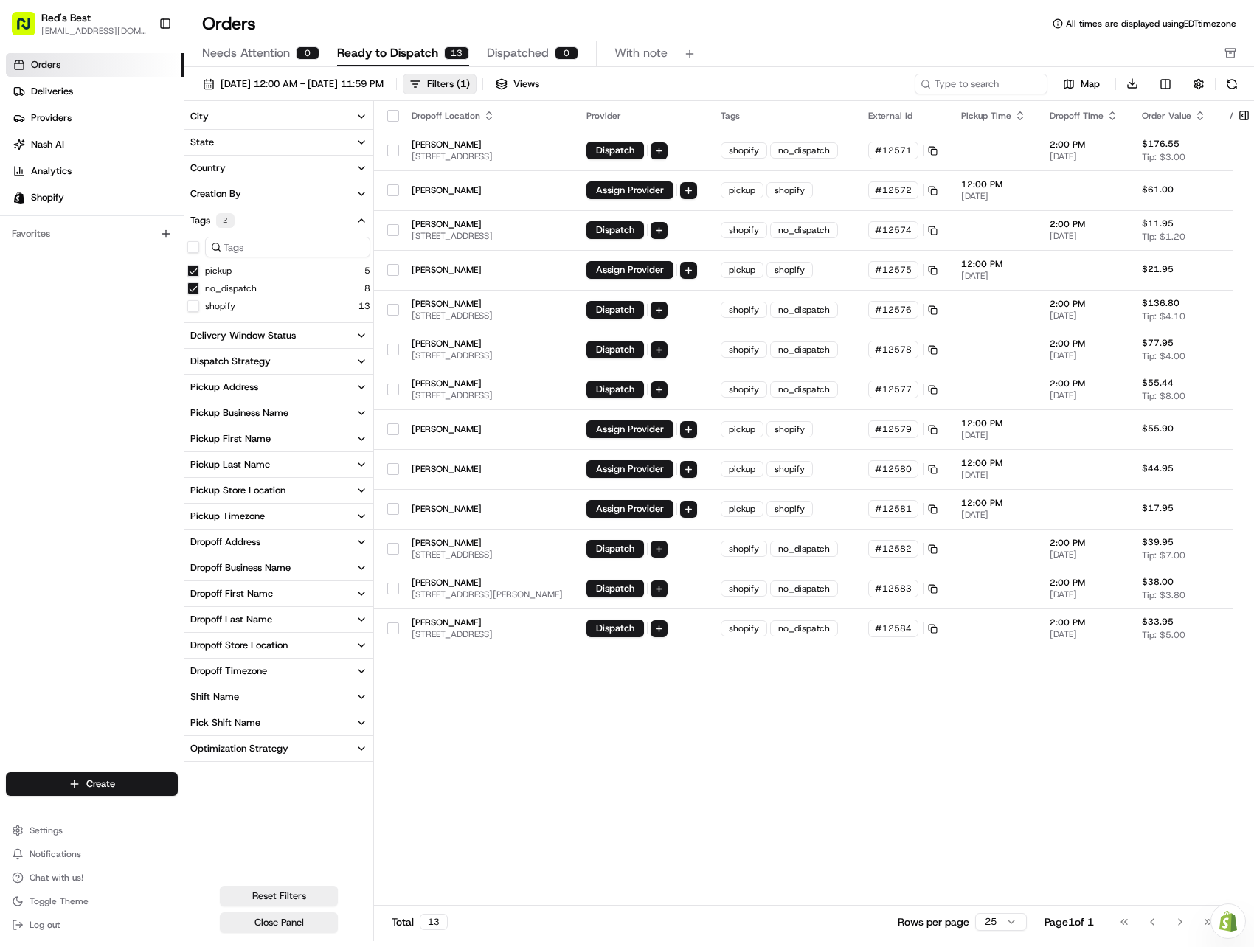
click at [356, 221] on icon "button" at bounding box center [362, 221] width 12 height 12
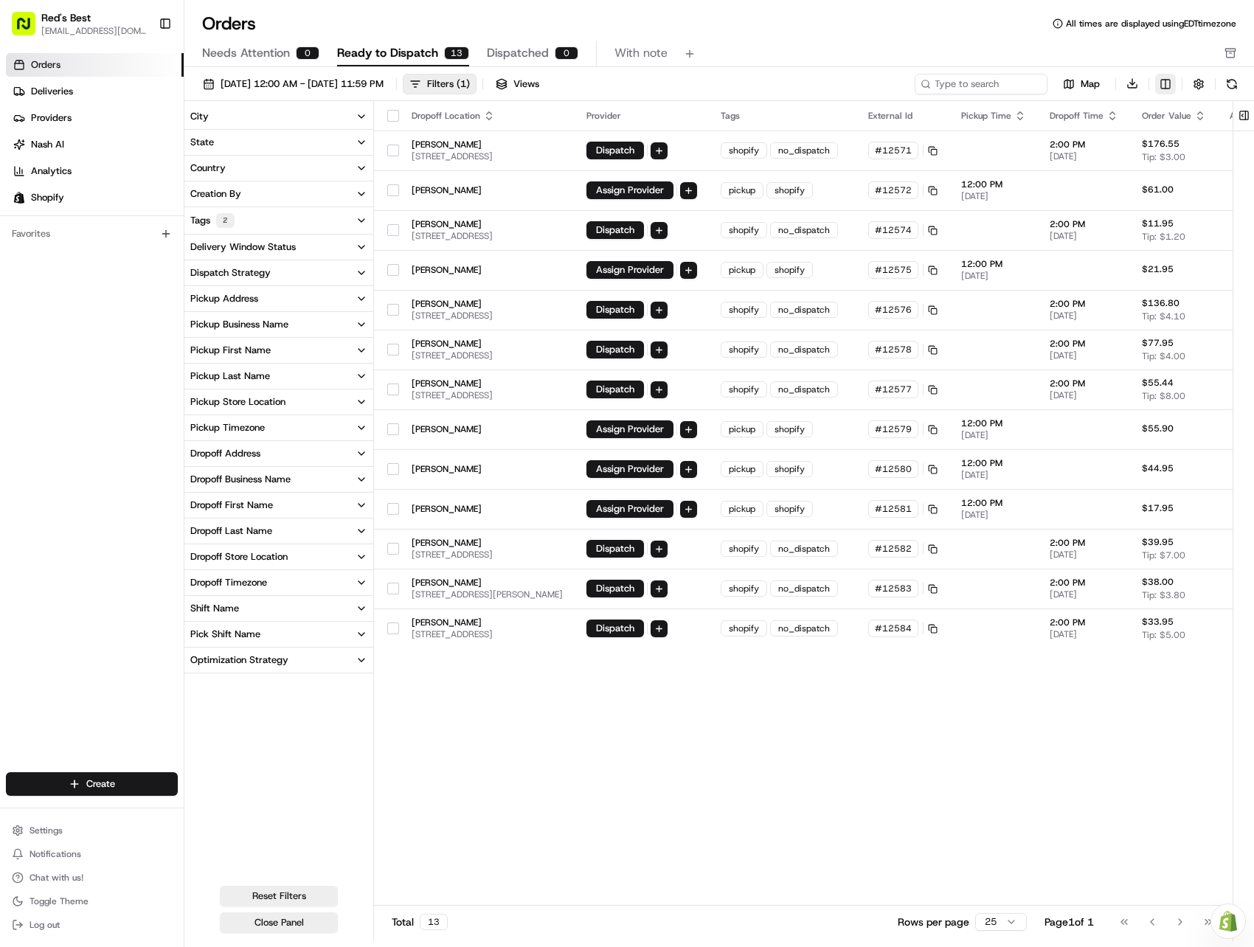
click at [1170, 86] on html "Red's Best [EMAIL_ADDRESS][DOMAIN_NAME] Toggle Sidebar Orders Deliveries Provid…" at bounding box center [627, 473] width 1254 height 947
click at [1165, 86] on html "Red's Best [EMAIL_ADDRESS][DOMAIN_NAME] Toggle Sidebar Orders Deliveries Provid…" at bounding box center [627, 473] width 1254 height 947
click at [1233, 84] on button at bounding box center [1231, 84] width 21 height 21
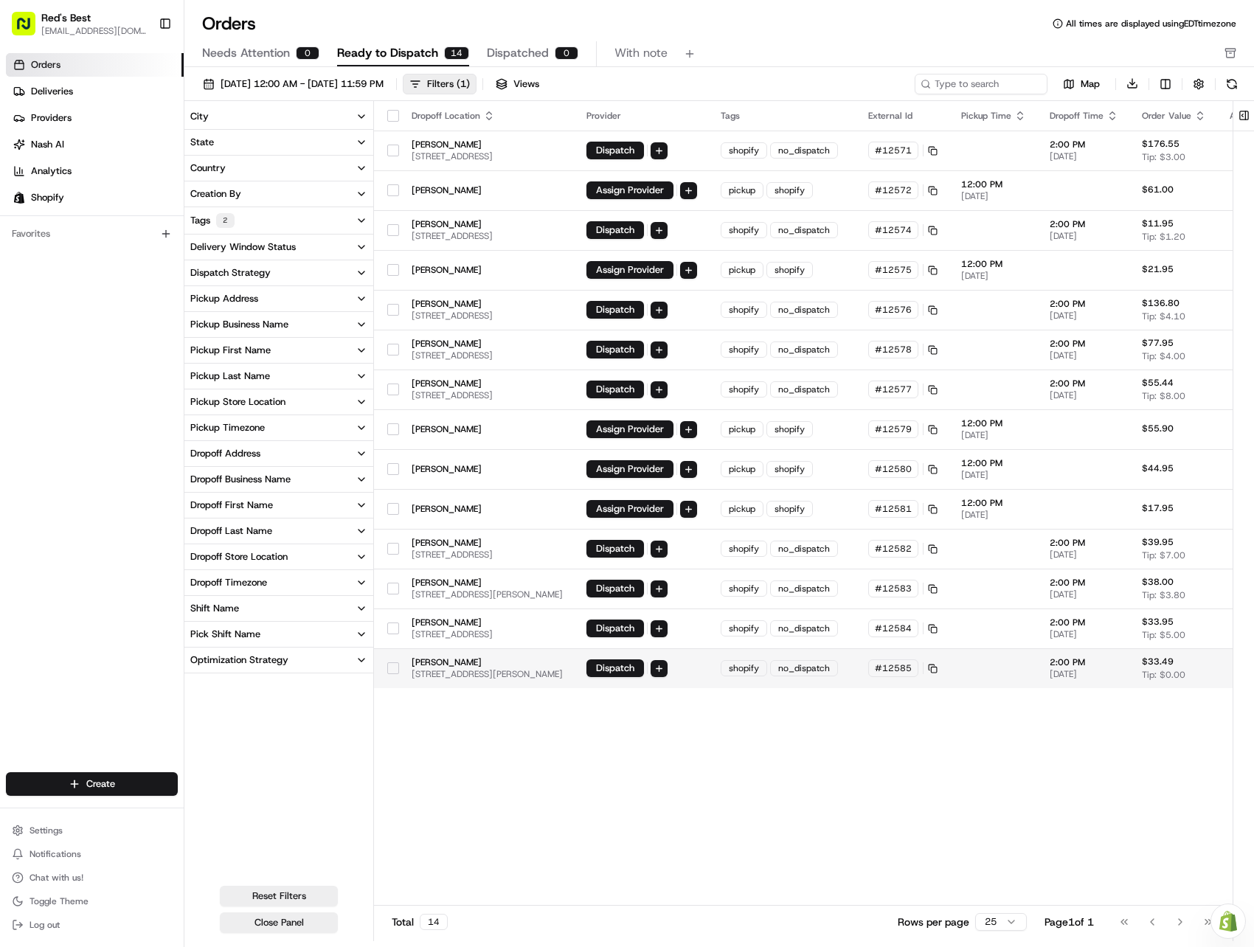
click at [560, 675] on span "[STREET_ADDRESS][PERSON_NAME]" at bounding box center [487, 674] width 151 height 12
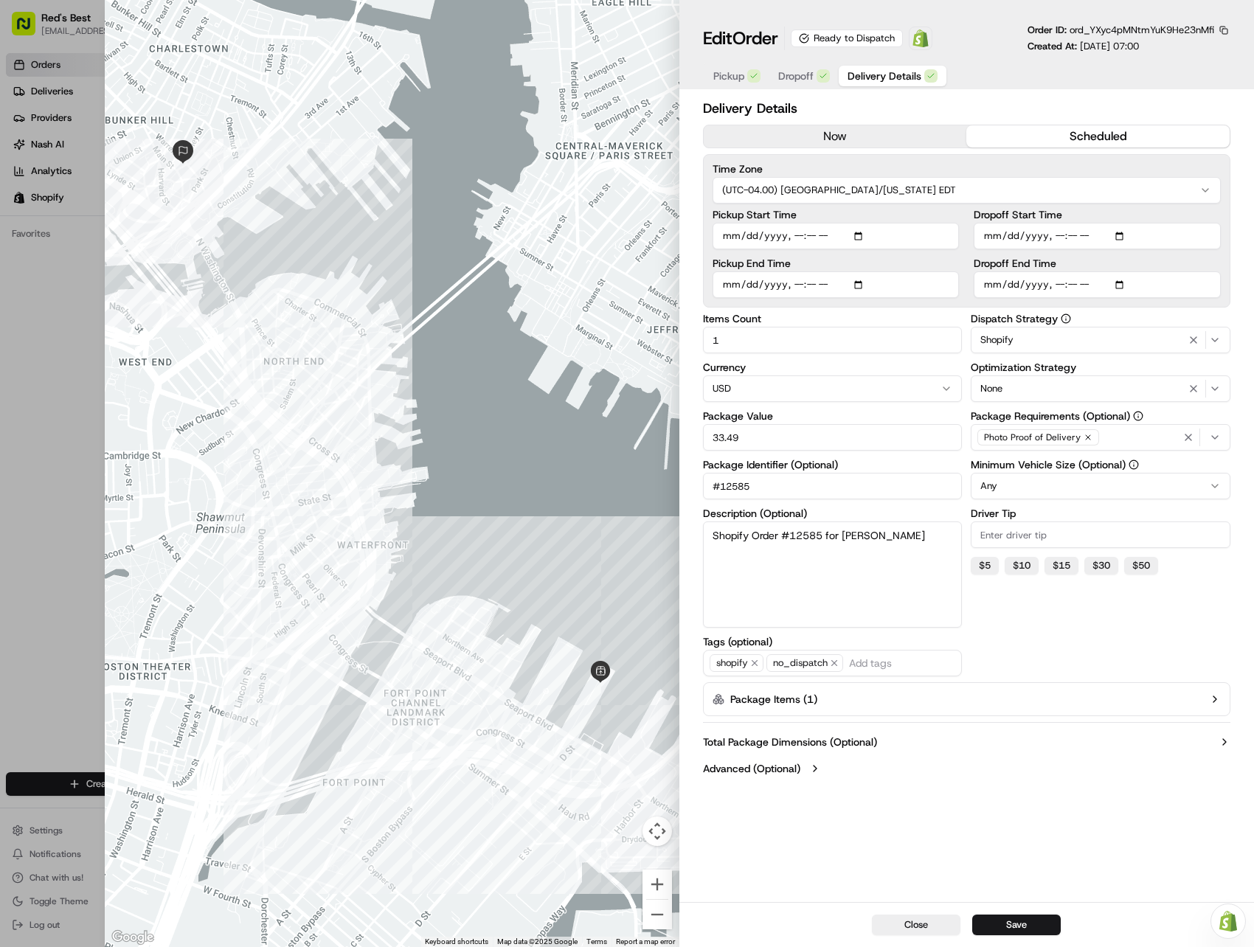
click at [808, 80] on span "Dropoff" at bounding box center [795, 76] width 35 height 15
